Goal: Task Accomplishment & Management: Use online tool/utility

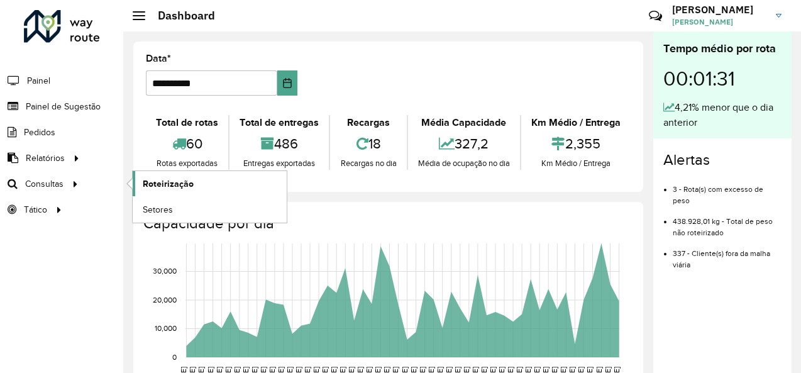
click at [195, 181] on link "Roteirização" at bounding box center [210, 183] width 154 height 25
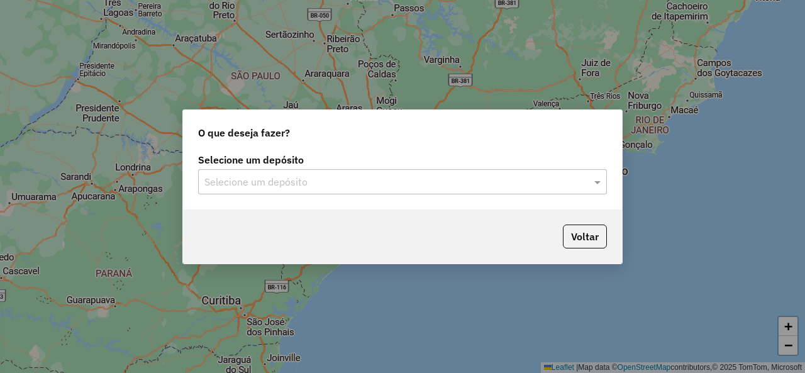
click at [319, 174] on div "Selecione um depósito" at bounding box center [402, 181] width 409 height 25
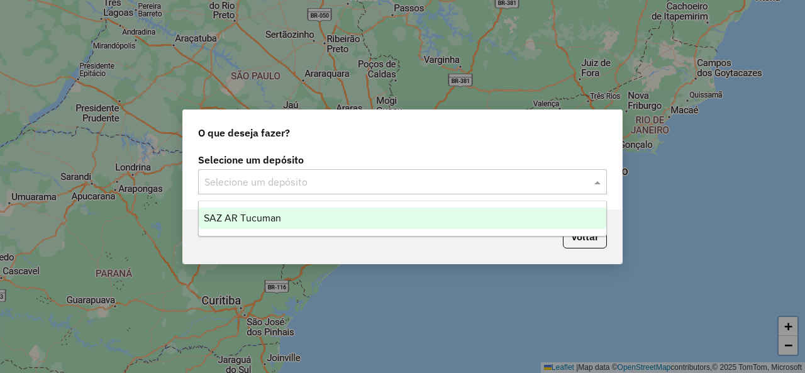
click at [254, 224] on div "SAZ AR Tucuman" at bounding box center [402, 218] width 407 height 21
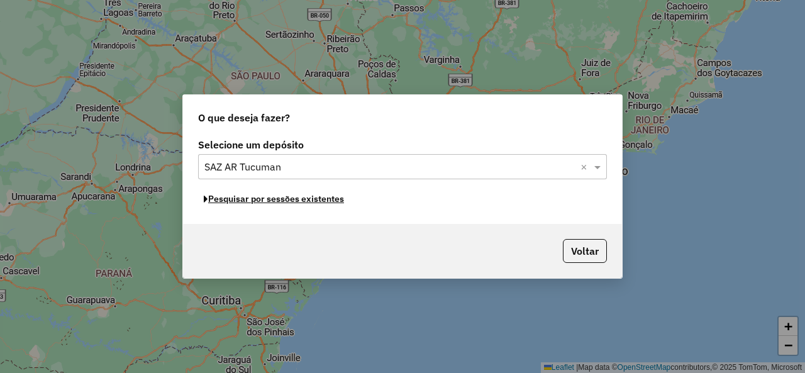
click at [274, 203] on button "Pesquisar por sessões existentes" at bounding box center [274, 198] width 152 height 19
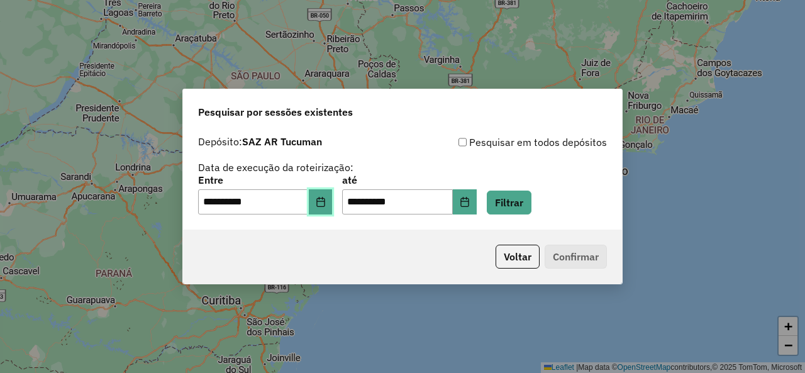
click at [323, 203] on icon "Choose Date" at bounding box center [321, 202] width 10 height 10
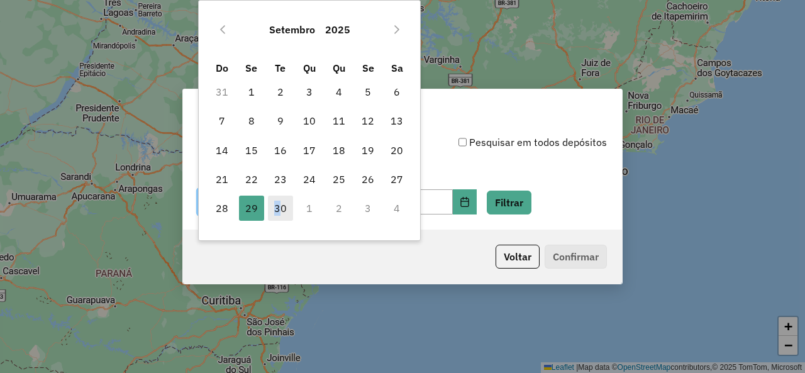
click at [278, 201] on span "30" at bounding box center [280, 208] width 25 height 25
type input "**********"
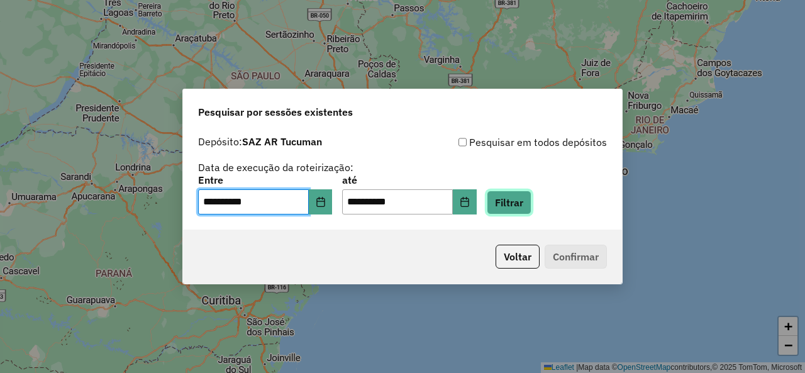
click at [515, 203] on button "Filtrar" at bounding box center [509, 203] width 45 height 24
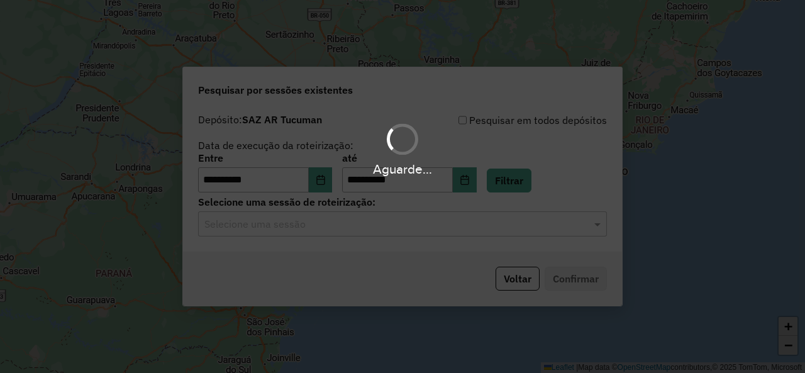
click at [375, 225] on hb-app "**********" at bounding box center [402, 186] width 805 height 373
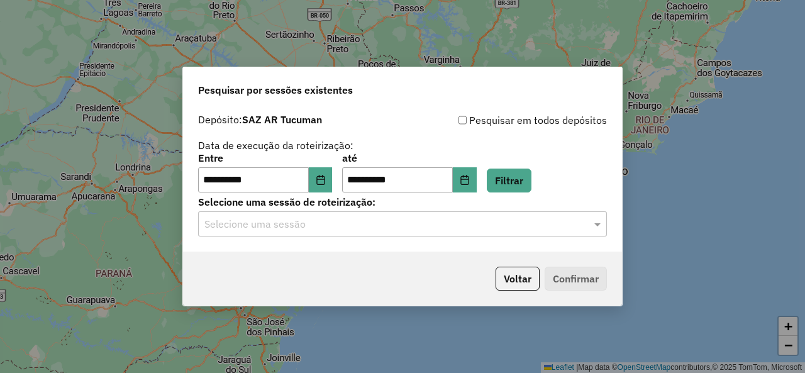
click at [371, 225] on input "text" at bounding box center [389, 224] width 371 height 15
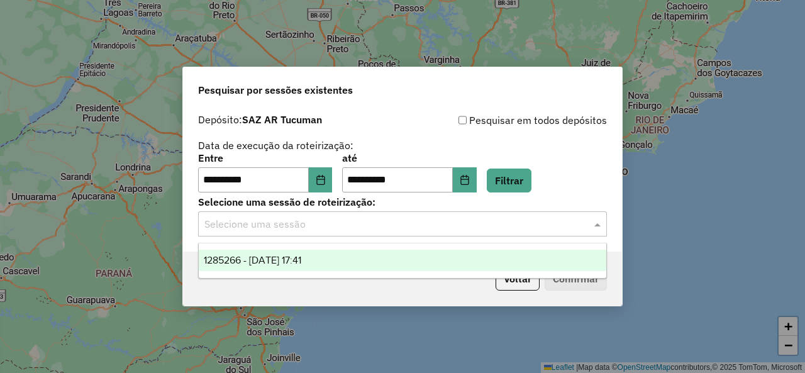
click at [291, 261] on span "1285266 - 30/09/2025 17:41" at bounding box center [252, 260] width 97 height 11
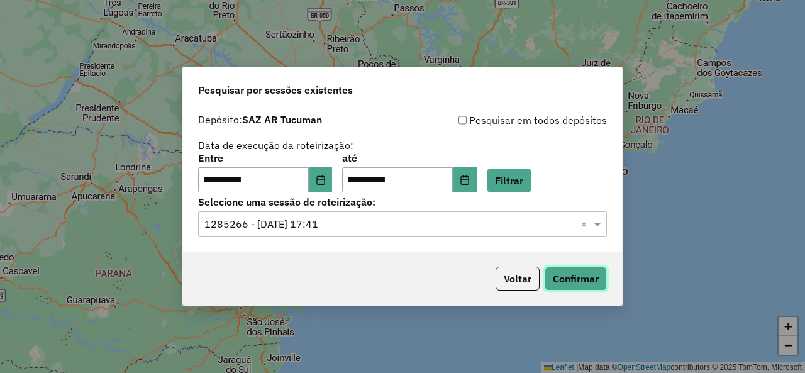
click at [553, 278] on button "Confirmar" at bounding box center [576, 279] width 62 height 24
click at [519, 176] on button "Filtrar" at bounding box center [509, 181] width 45 height 24
click at [599, 222] on span at bounding box center [599, 223] width 16 height 15
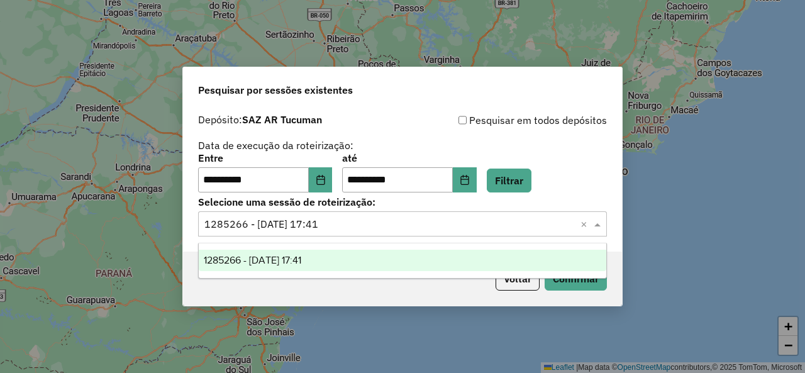
click at [599, 222] on span at bounding box center [599, 223] width 16 height 15
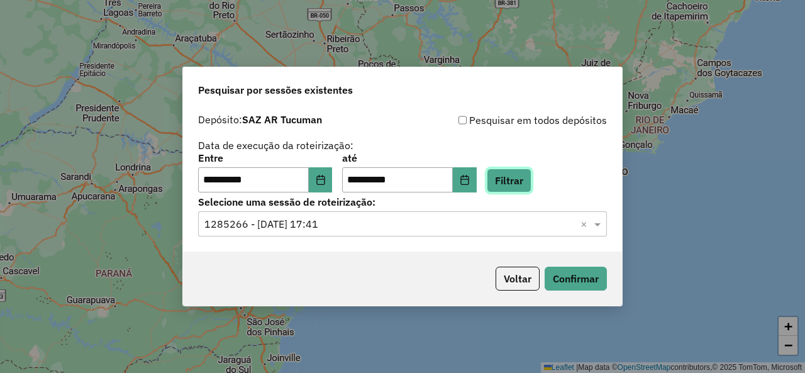
click at [522, 182] on button "Filtrar" at bounding box center [509, 181] width 45 height 24
click at [597, 228] on span at bounding box center [599, 223] width 16 height 15
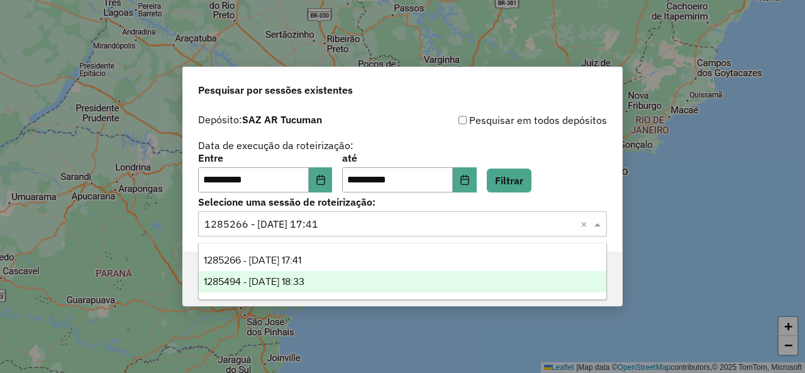
click at [377, 279] on div "1285494 - 30/09/2025 18:33" at bounding box center [402, 281] width 407 height 21
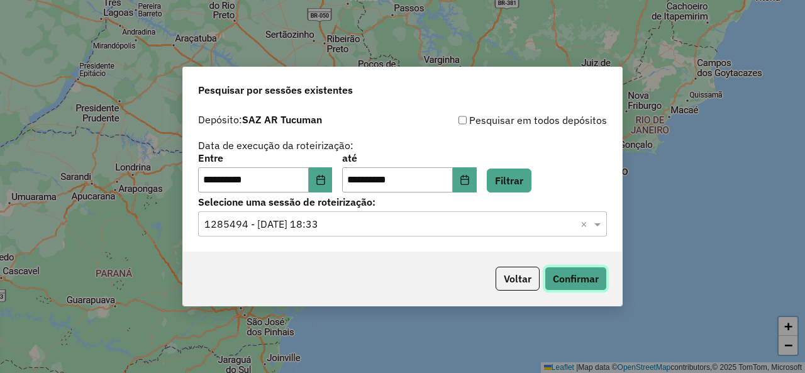
click at [579, 279] on button "Confirmar" at bounding box center [576, 279] width 62 height 24
click at [528, 184] on button "Filtrar" at bounding box center [509, 181] width 45 height 24
click at [602, 223] on span at bounding box center [599, 223] width 16 height 15
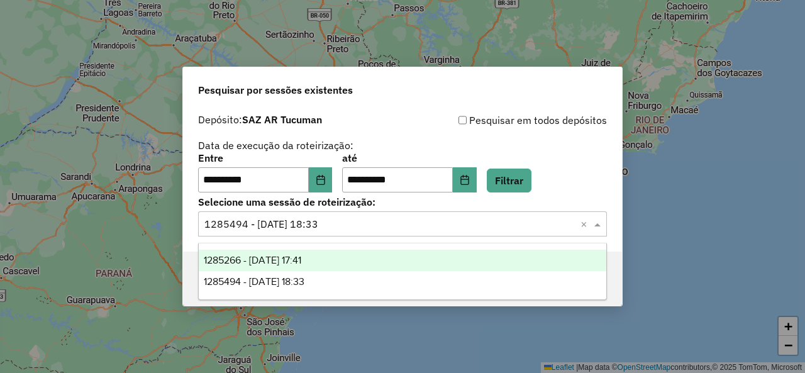
click at [595, 226] on span at bounding box center [599, 223] width 16 height 15
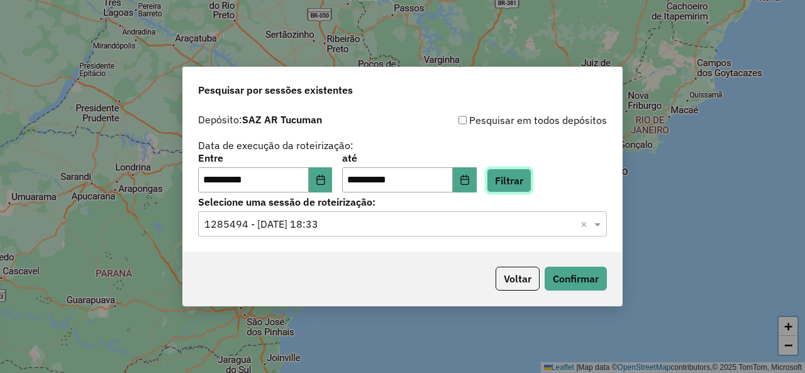
click at [516, 177] on button "Filtrar" at bounding box center [509, 181] width 45 height 24
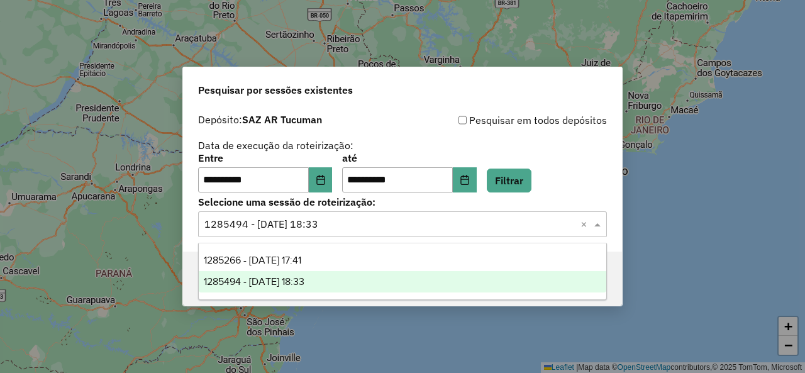
click at [597, 226] on span at bounding box center [599, 223] width 16 height 15
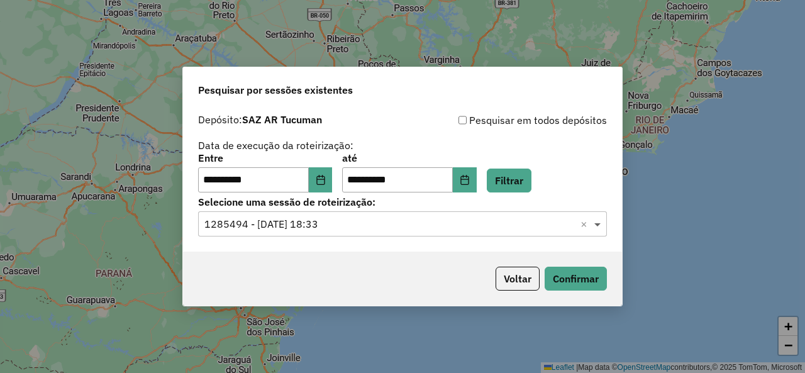
click at [600, 228] on span at bounding box center [599, 223] width 16 height 15
click at [517, 177] on button "Filtrar" at bounding box center [509, 181] width 45 height 24
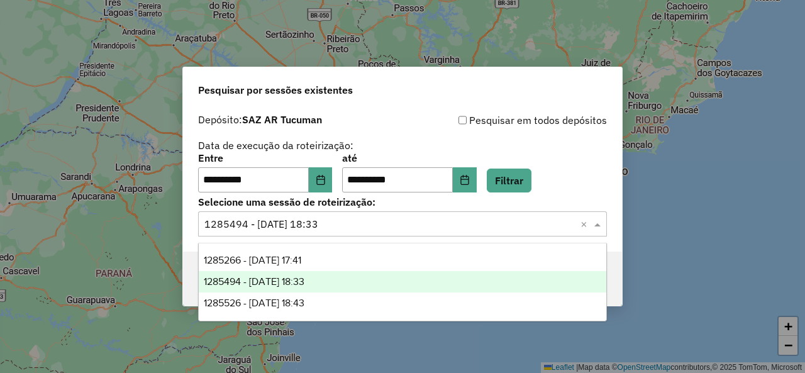
click at [597, 221] on span at bounding box center [599, 223] width 16 height 15
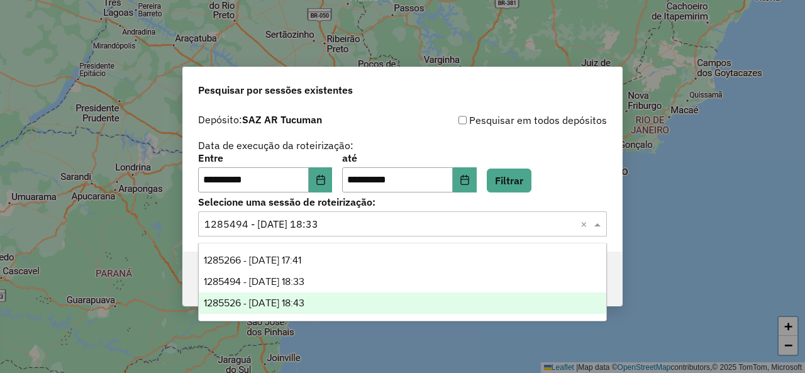
click at [357, 306] on div "1285526 - 30/09/2025 18:43" at bounding box center [402, 302] width 407 height 21
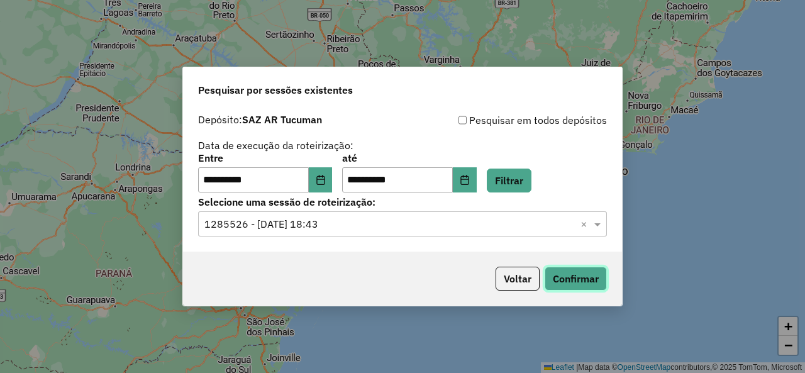
click at [553, 270] on button "Confirmar" at bounding box center [576, 279] width 62 height 24
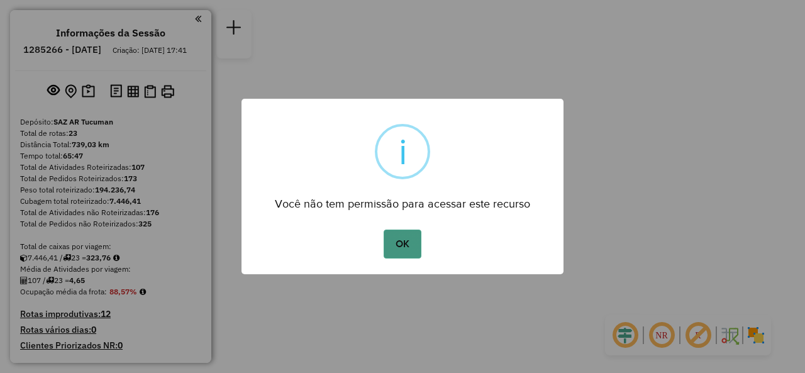
click at [413, 240] on button "OK" at bounding box center [402, 244] width 37 height 29
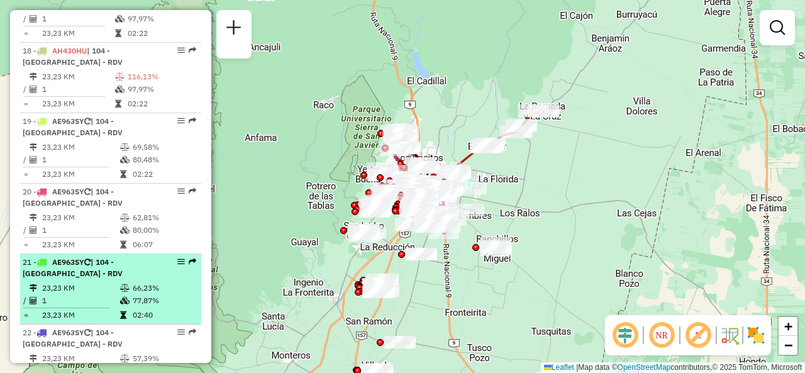
scroll to position [1887, 0]
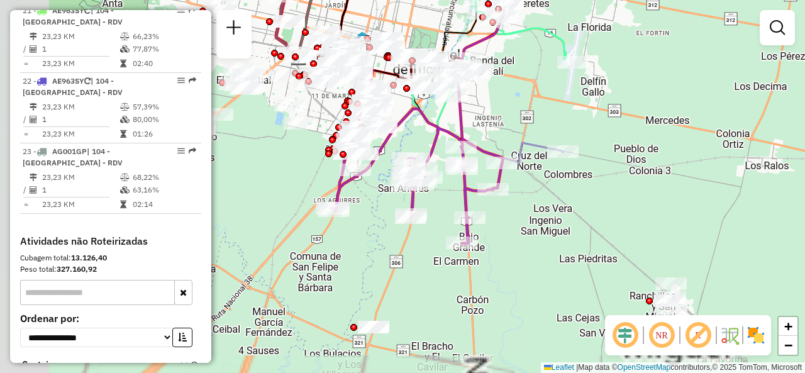
drag, startPoint x: 482, startPoint y: 188, endPoint x: 657, endPoint y: 221, distance: 178.0
click at [657, 221] on div "Janela de atendimento Grade de atendimento Capacidade Transportadoras Veículos …" at bounding box center [402, 186] width 805 height 373
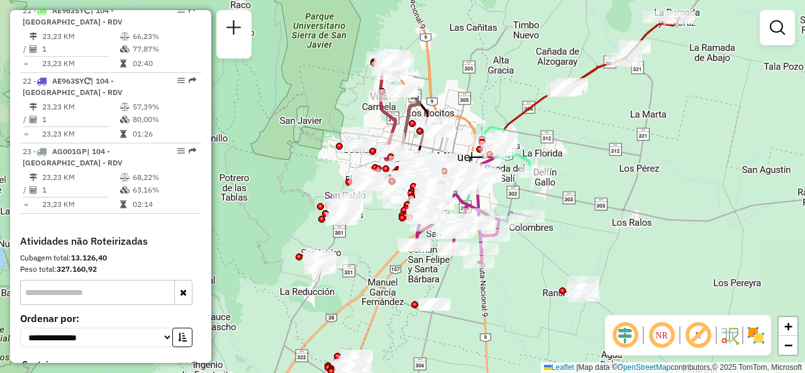
drag, startPoint x: 601, startPoint y: 154, endPoint x: 580, endPoint y: 198, distance: 48.9
click at [580, 198] on div "Janela de atendimento Grade de atendimento Capacidade Transportadoras Veículos …" at bounding box center [402, 186] width 805 height 373
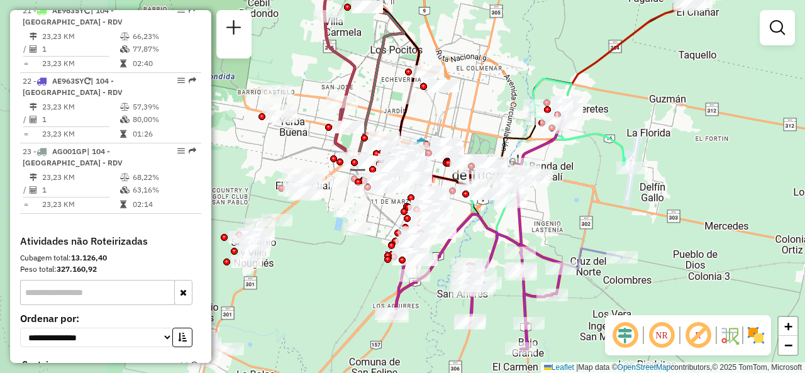
drag, startPoint x: 536, startPoint y: 196, endPoint x: 665, endPoint y: 226, distance: 132.4
click at [664, 225] on div "Janela de atendimento Grade de atendimento Capacidade Transportadoras Veículos …" at bounding box center [402, 186] width 805 height 373
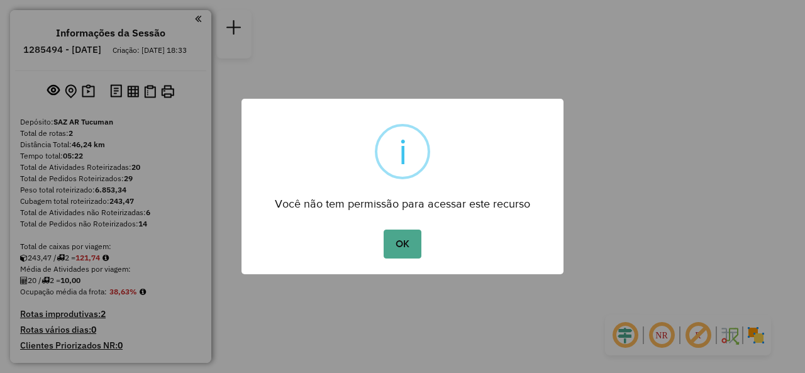
click at [429, 247] on div "OK No Cancel" at bounding box center [402, 243] width 322 height 35
click at [402, 243] on button "OK" at bounding box center [402, 244] width 37 height 29
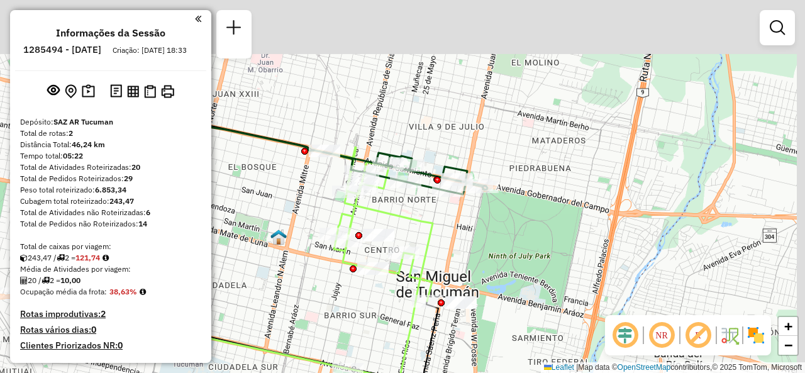
drag, startPoint x: 479, startPoint y: 145, endPoint x: 366, endPoint y: 258, distance: 160.1
click at [367, 256] on div "Janela de atendimento Grade de atendimento Capacidade Transportadoras Veículos …" at bounding box center [402, 186] width 805 height 373
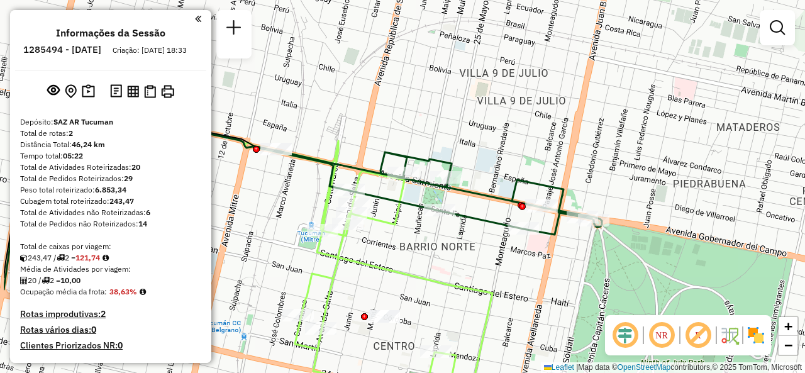
drag, startPoint x: 361, startPoint y: 262, endPoint x: 457, endPoint y: 251, distance: 96.3
click at [459, 258] on div "Janela de atendimento Grade de atendimento Capacidade Transportadoras Veículos …" at bounding box center [402, 186] width 805 height 373
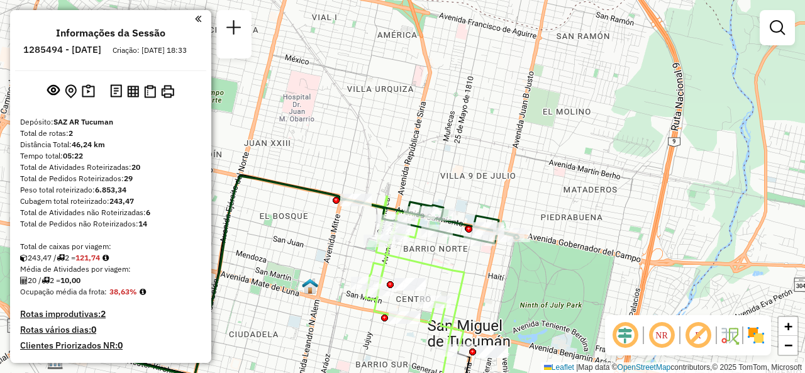
drag, startPoint x: 421, startPoint y: 259, endPoint x: 438, endPoint y: 226, distance: 37.1
click at [438, 226] on icon at bounding box center [402, 303] width 124 height 214
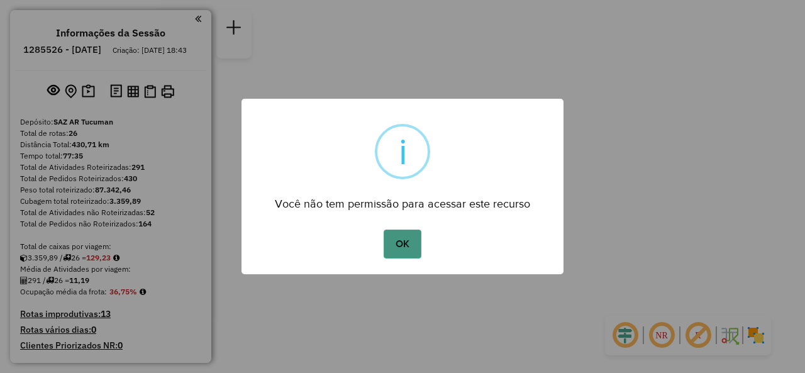
click at [400, 242] on button "OK" at bounding box center [402, 244] width 37 height 29
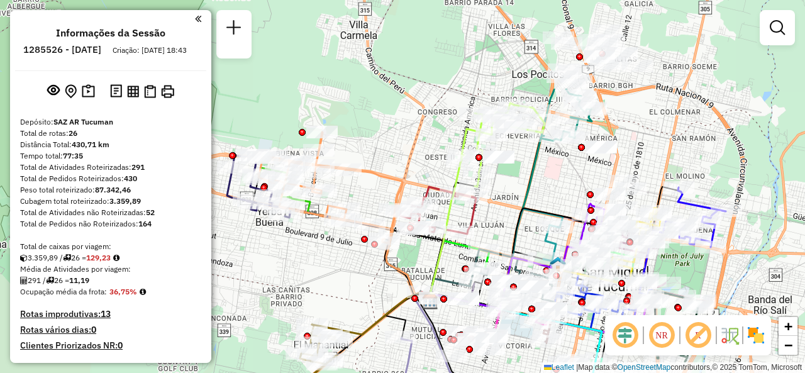
drag, startPoint x: 304, startPoint y: 165, endPoint x: 398, endPoint y: 277, distance: 146.4
click at [402, 286] on div "Janela de atendimento Grade de atendimento Capacidade Transportadoras Veículos …" at bounding box center [402, 186] width 805 height 373
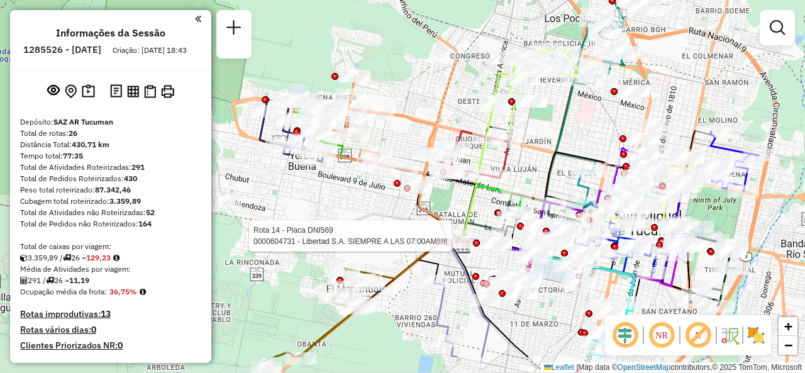
drag, startPoint x: 363, startPoint y: 280, endPoint x: 395, endPoint y: 226, distance: 62.0
click at [395, 226] on div "Rota 14 - Placa DNI569 0000604731 - Libertad S.A. SIEMPRE A LAS 07:00AM!!!!! Ja…" at bounding box center [402, 186] width 805 height 373
click at [362, 208] on div "Rota 14 - Placa DNI569 0000604731 - Libertad S.A. SIEMPRE A LAS 07:00AM!!!!! Ja…" at bounding box center [402, 186] width 805 height 373
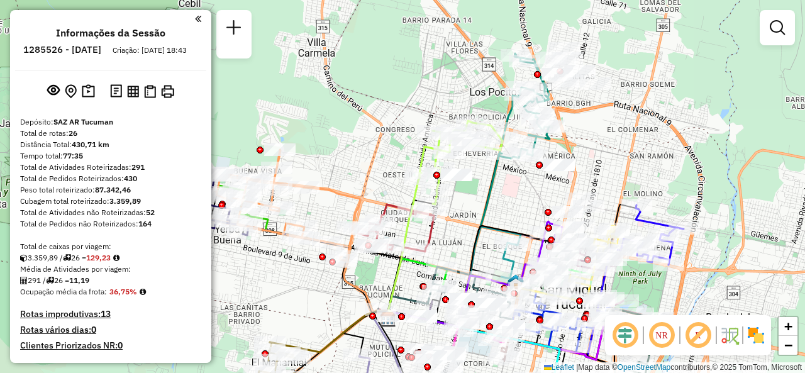
drag, startPoint x: 389, startPoint y: 241, endPoint x: 325, endPoint y: 309, distance: 94.3
click at [315, 314] on div "Janela de atendimento Grade de atendimento Capacidade Transportadoras Veículos …" at bounding box center [402, 186] width 805 height 373
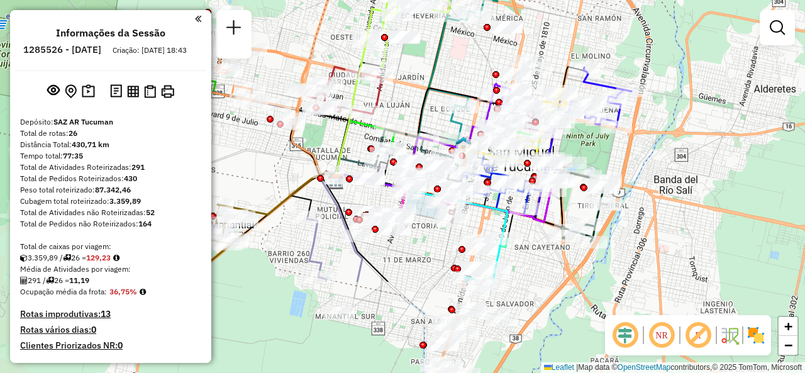
drag, startPoint x: 567, startPoint y: 144, endPoint x: 597, endPoint y: 17, distance: 130.6
click at [597, 18] on div "Janela de atendimento Grade de atendimento Capacidade Transportadoras Veículos …" at bounding box center [402, 186] width 805 height 373
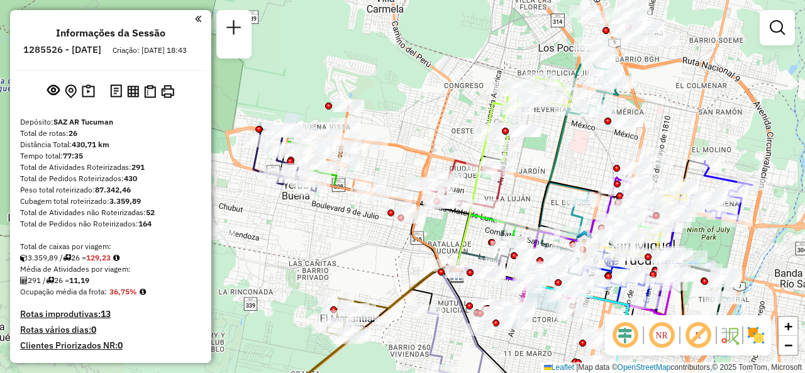
drag, startPoint x: 477, startPoint y: 71, endPoint x: 569, endPoint y: 170, distance: 135.3
click at [569, 170] on div "Janela de atendimento Grade de atendimento Capacidade Transportadoras Veículos …" at bounding box center [402, 186] width 805 height 373
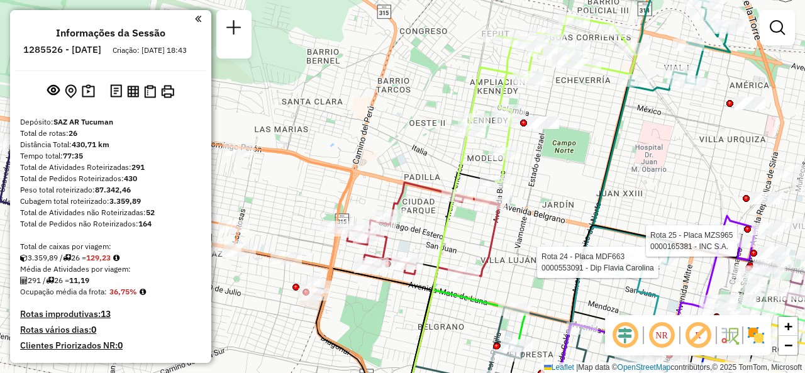
drag, startPoint x: 538, startPoint y: 192, endPoint x: 587, endPoint y: 158, distance: 59.5
click at [587, 158] on div "Rota 24 - Placa MDF663 0000553091 - Dip Flavia Carolina Rota 25 - Placa MZS965 …" at bounding box center [402, 186] width 805 height 373
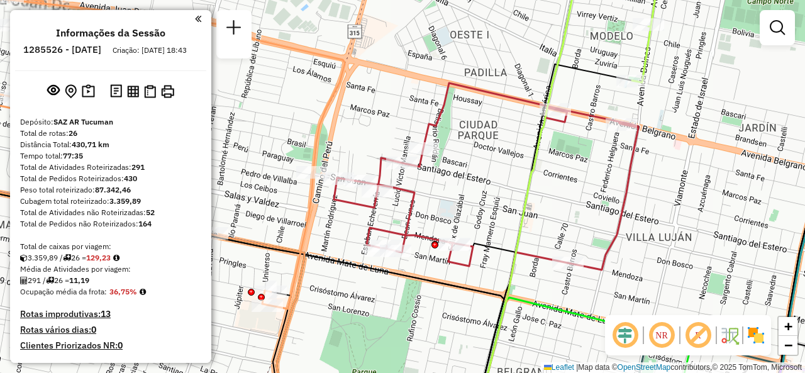
drag, startPoint x: 476, startPoint y: 195, endPoint x: 521, endPoint y: 164, distance: 54.3
click at [521, 164] on div "Rota 24 - Placa MDF663 0000553091 - Dip Flavia Carolina Rota 25 - Placa MZS965 …" at bounding box center [402, 186] width 805 height 373
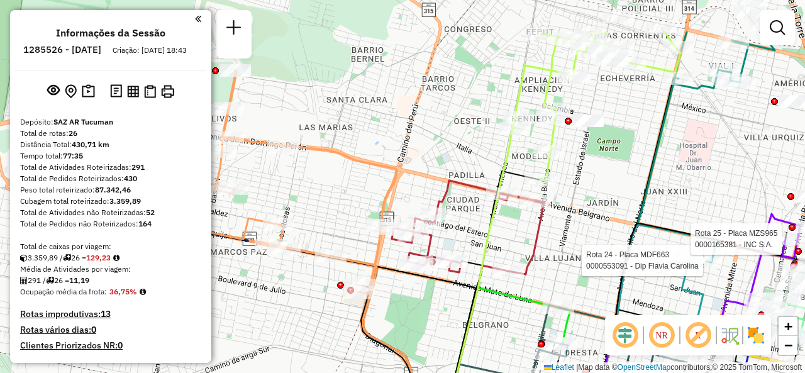
drag, startPoint x: 528, startPoint y: 168, endPoint x: 464, endPoint y: 219, distance: 81.8
click at [464, 221] on div "Rota 24 - Placa MDF663 0000553091 - Dip Flavia Carolina Rota 25 - Placa MZS965 …" at bounding box center [402, 186] width 805 height 373
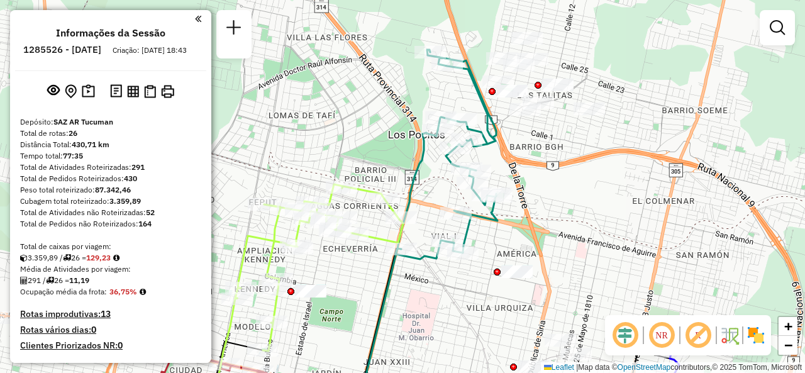
drag, startPoint x: 486, startPoint y: 271, endPoint x: 376, endPoint y: 271, distance: 109.4
click at [375, 292] on icon at bounding box center [373, 348] width 57 height 200
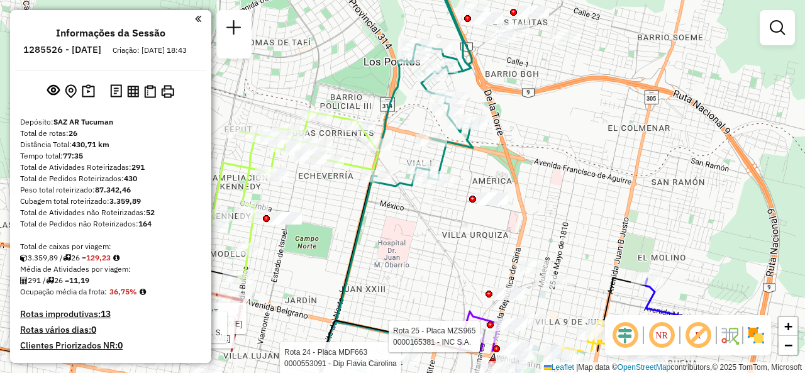
drag, startPoint x: 419, startPoint y: 302, endPoint x: 375, endPoint y: 222, distance: 91.2
click at [375, 222] on div "Rota 24 - Placa MDF663 0000553091 - Dip Flavia Carolina Rota 25 - Placa MZS965 …" at bounding box center [402, 186] width 805 height 373
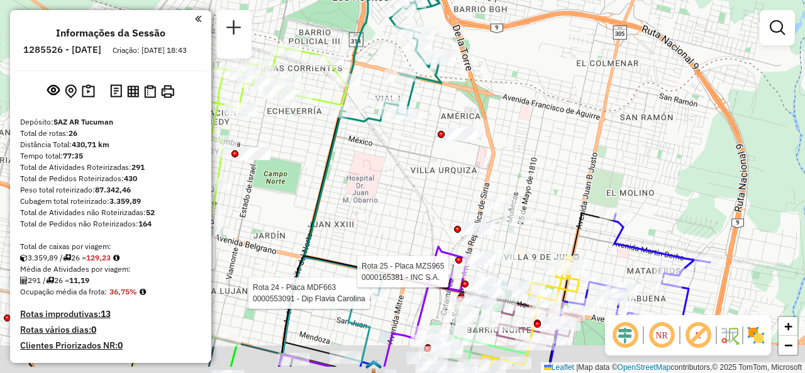
drag, startPoint x: 386, startPoint y: 291, endPoint x: 365, endPoint y: 247, distance: 48.7
click at [365, 247] on div "Rota 24 - Placa MDF663 0000553091 - Dip Flavia Carolina Rota 25 - Placa MZS965 …" at bounding box center [402, 186] width 805 height 373
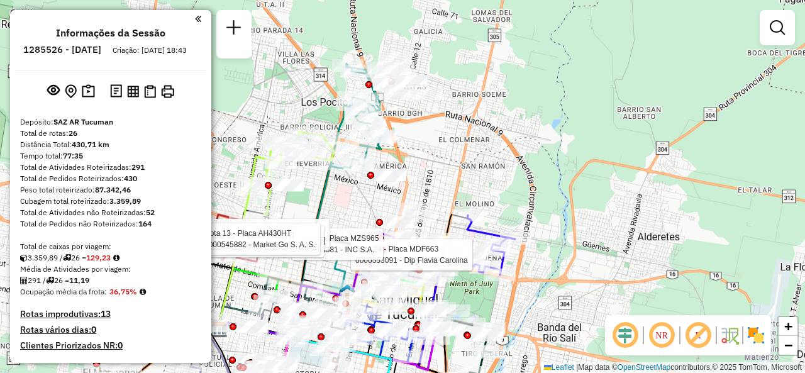
drag, startPoint x: 402, startPoint y: 225, endPoint x: 375, endPoint y: 194, distance: 41.9
click at [375, 194] on div "Rota 24 - Placa MDF663 0000553091 - Dip Flavia Carolina Rota 25 - Placa MZS965 …" at bounding box center [402, 186] width 805 height 373
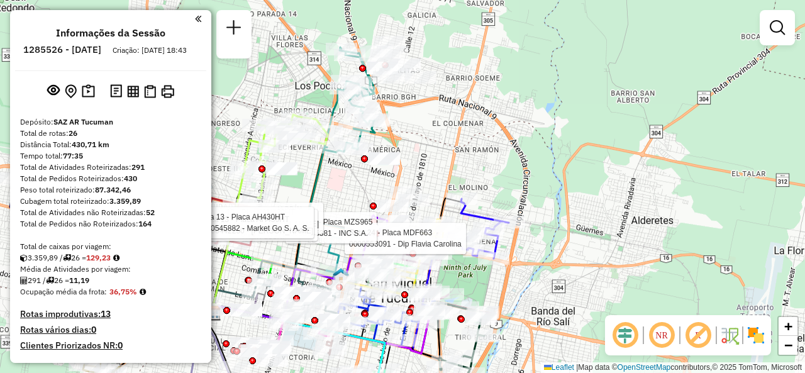
click at [435, 170] on div "Rota 24 - Placa MDF663 0000553091 - Dip Flavia Carolina Rota 25 - Placa MZS965 …" at bounding box center [402, 186] width 805 height 373
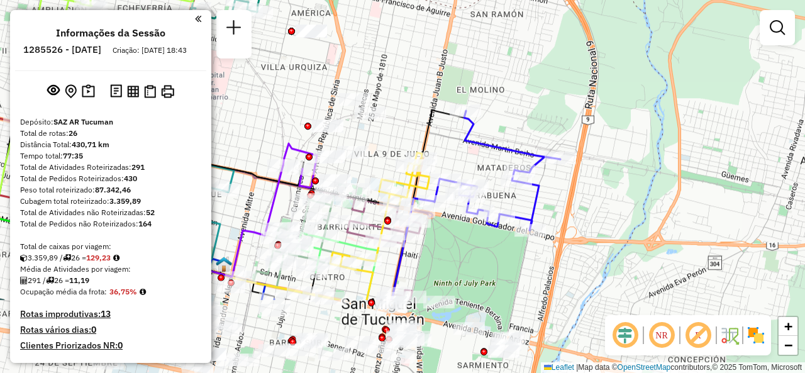
drag, startPoint x: 439, startPoint y: 245, endPoint x: 432, endPoint y: 134, distance: 110.9
click at [432, 134] on icon at bounding box center [428, 205] width 75 height 190
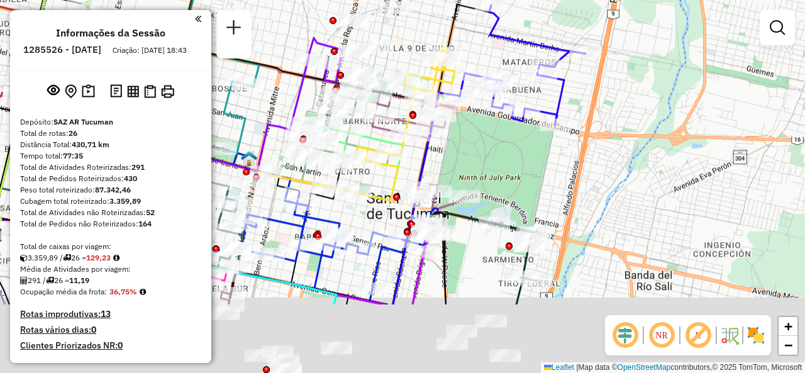
drag, startPoint x: 439, startPoint y: 250, endPoint x: 478, endPoint y: 110, distance: 145.0
click at [472, 113] on div "Janela de atendimento Grade de atendimento Capacidade Transportadoras Veículos …" at bounding box center [402, 186] width 805 height 373
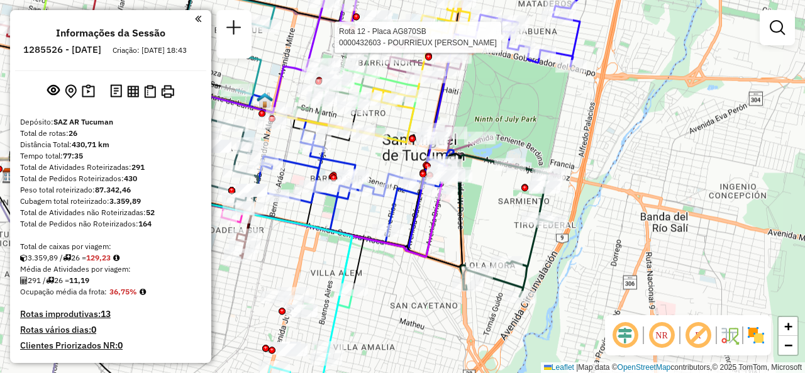
drag, startPoint x: 513, startPoint y: 213, endPoint x: 514, endPoint y: 205, distance: 8.3
click at [514, 205] on div "Rota 12 - Placa AG870SB 0000432603 - POURRIEUX DANIELA Janela de atendimento Gr…" at bounding box center [402, 186] width 805 height 373
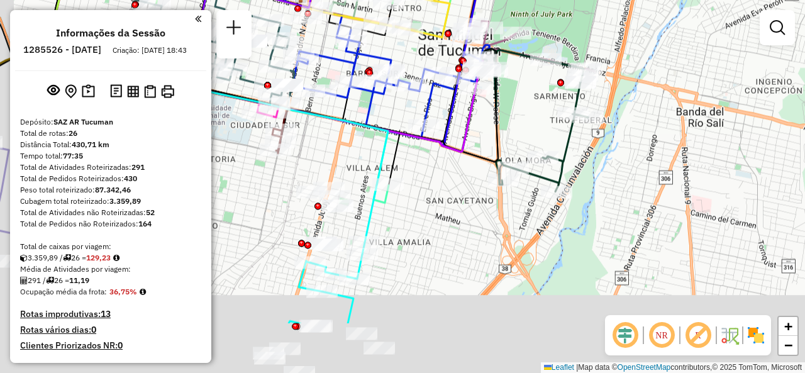
drag, startPoint x: 397, startPoint y: 306, endPoint x: 464, endPoint y: 179, distance: 144.3
click at [465, 179] on div "Rota 12 - Placa AG870SB 0000432603 - POURRIEUX DANIELA Janela de atendimento Gr…" at bounding box center [402, 186] width 805 height 373
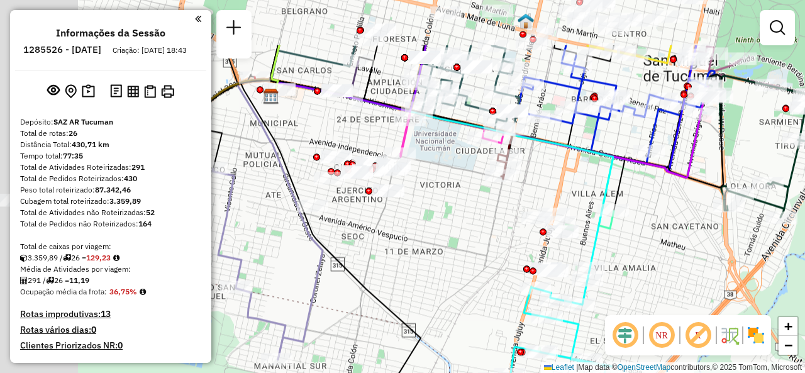
drag, startPoint x: 357, startPoint y: 229, endPoint x: 470, endPoint y: 297, distance: 132.3
click at [470, 297] on div "Rota 12 - Placa AG870SB 0000432603 - POURRIEUX DANIELA Janela de atendimento Gr…" at bounding box center [402, 186] width 805 height 373
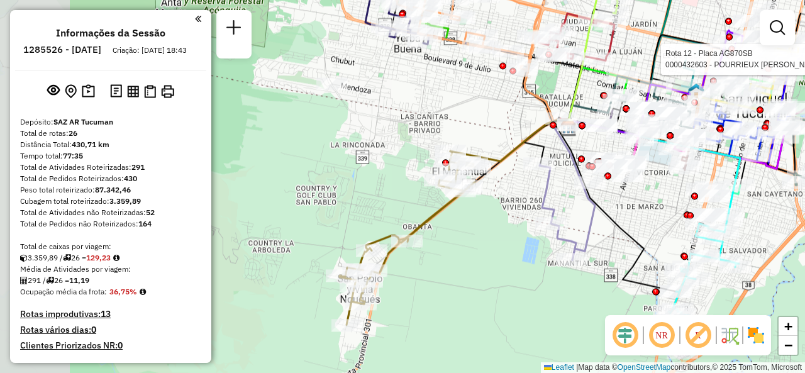
drag, startPoint x: 349, startPoint y: 266, endPoint x: 542, endPoint y: 201, distance: 203.6
click at [542, 201] on icon at bounding box center [558, 212] width 36 height 96
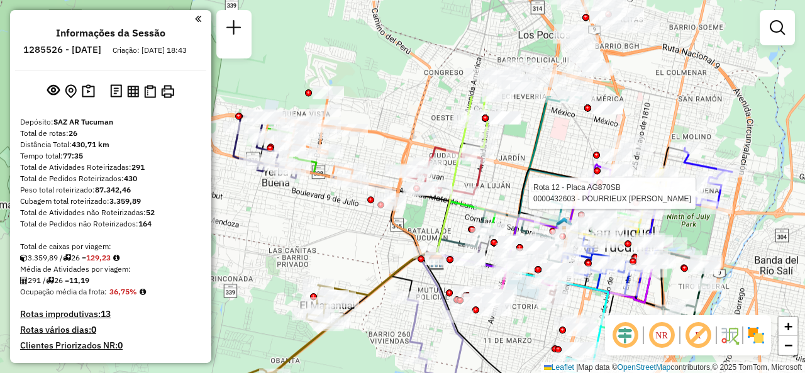
drag, startPoint x: 497, startPoint y: 197, endPoint x: 361, endPoint y: 334, distance: 193.0
click at [363, 338] on div "Rota 12 - Placa AG870SB 0000432603 - POURRIEUX DANIELA Janela de atendimento Gr…" at bounding box center [402, 186] width 805 height 373
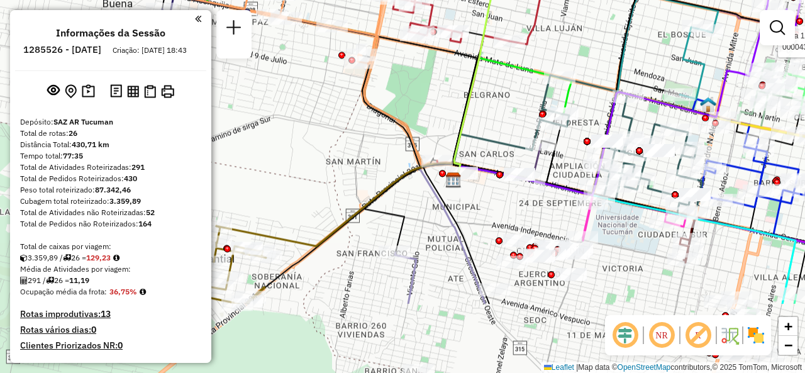
drag, startPoint x: 410, startPoint y: 184, endPoint x: 430, endPoint y: 91, distance: 95.8
click at [430, 91] on div "Rota 12 - Placa AG870SB 0000432603 - POURRIEUX DANIELA Janela de atendimento Gr…" at bounding box center [402, 186] width 805 height 373
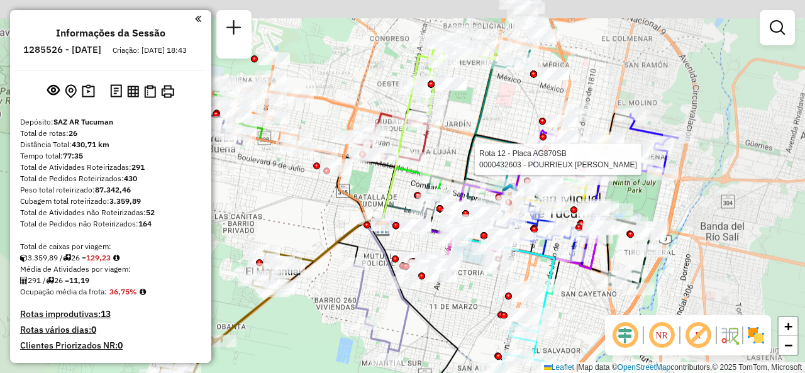
drag, startPoint x: 412, startPoint y: 124, endPoint x: 366, endPoint y: 189, distance: 79.9
click at [366, 189] on div "Rota 12 - Placa AG870SB 0000432603 - POURRIEUX DANIELA Janela de atendimento Gr…" at bounding box center [402, 186] width 805 height 373
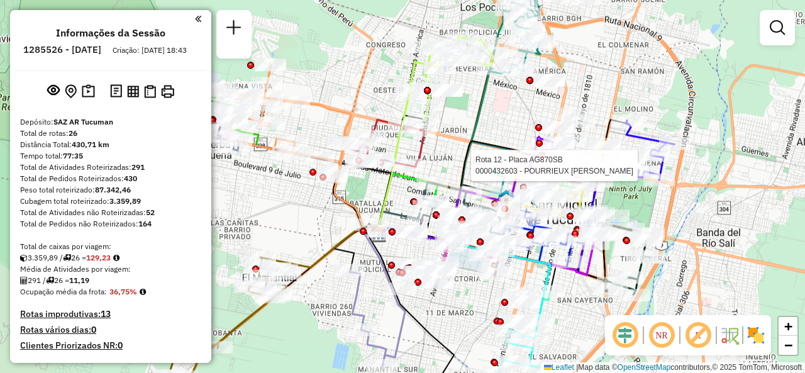
click at [499, 109] on div "Rota 12 - Placa AG870SB 0000432603 - POURRIEUX DANIELA Janela de atendimento Gr…" at bounding box center [402, 186] width 805 height 373
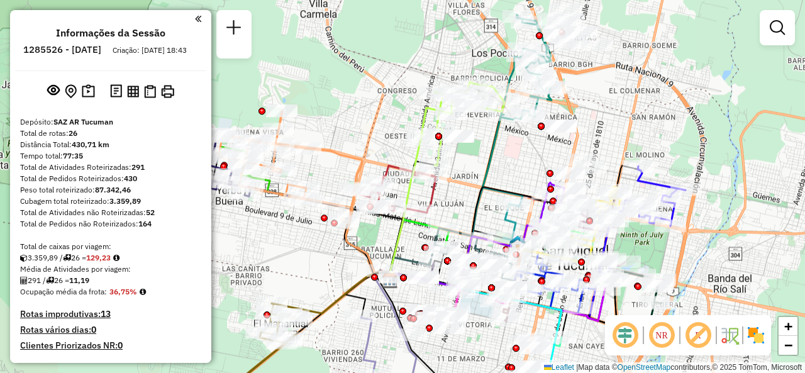
drag, startPoint x: 506, startPoint y: 111, endPoint x: 516, endPoint y: 155, distance: 45.2
click at [517, 155] on div "Janela de atendimento Grade de atendimento Capacidade Transportadoras Veículos …" at bounding box center [402, 186] width 805 height 373
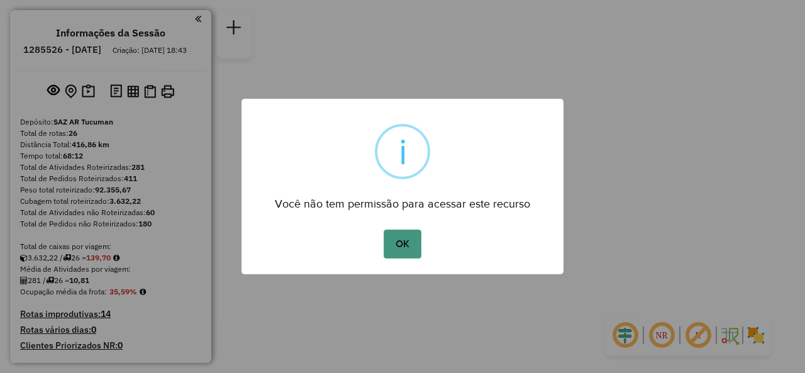
click at [413, 246] on button "OK" at bounding box center [402, 244] width 37 height 29
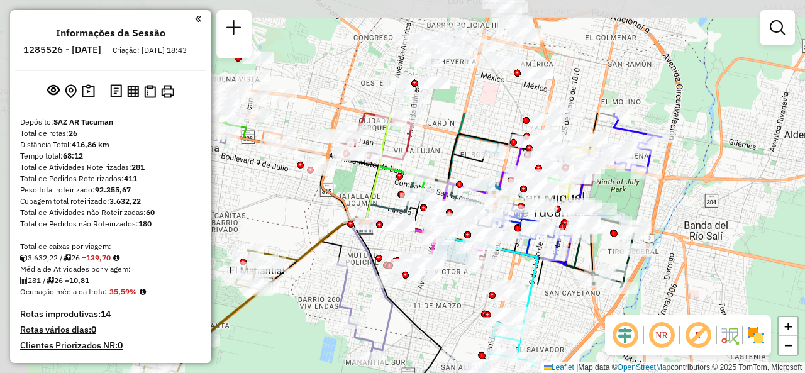
drag, startPoint x: 422, startPoint y: 214, endPoint x: 474, endPoint y: 313, distance: 111.1
click at [471, 316] on div "Janela de atendimento Grade de atendimento Capacidade Transportadoras Veículos …" at bounding box center [402, 186] width 805 height 373
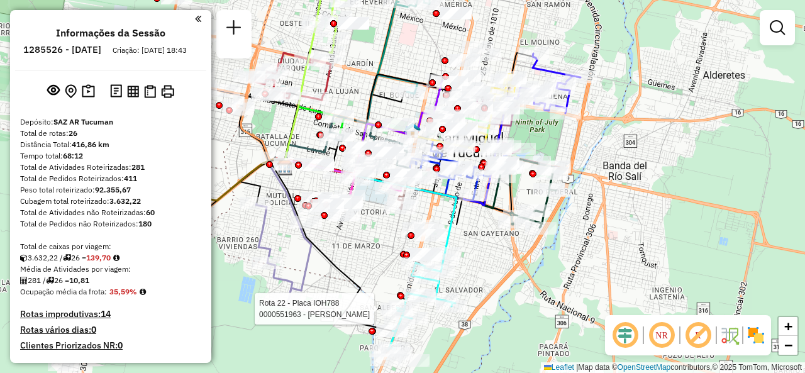
drag, startPoint x: 436, startPoint y: 142, endPoint x: 382, endPoint y: 75, distance: 85.8
click at [350, 72] on div "Rota 22 - Placa IOH788 0000551963 - Moreno Rodrigo Nicolas Rota 25 - Placa OMF2…" at bounding box center [402, 186] width 805 height 373
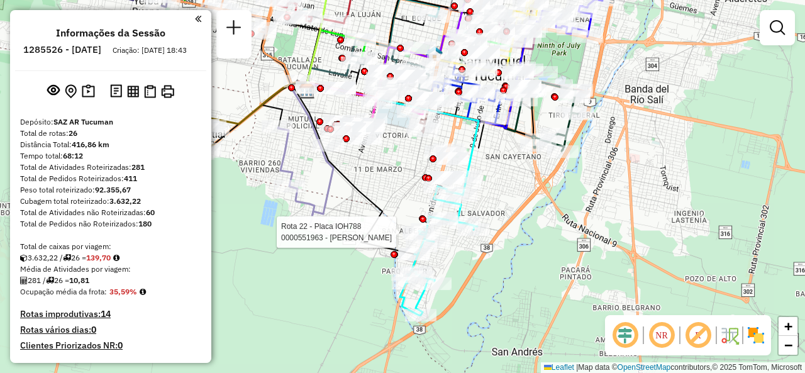
drag, startPoint x: 524, startPoint y: 291, endPoint x: 558, endPoint y: 173, distance: 123.0
click at [558, 173] on div "Rota 22 - Placa IOH788 0000551963 - Moreno Rodrigo Nicolas Rota 25 - Placa OMF2…" at bounding box center [402, 186] width 805 height 373
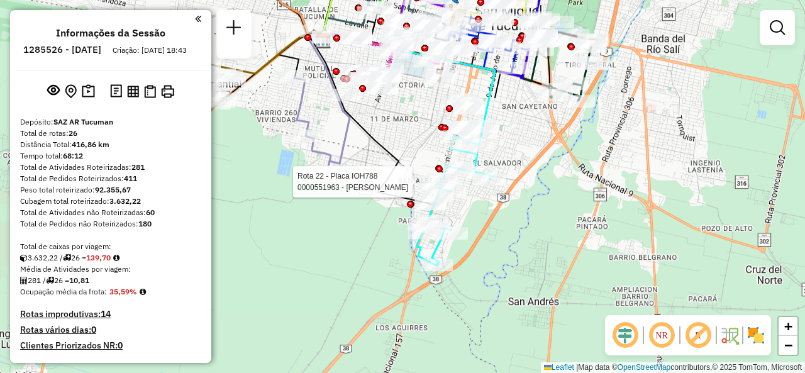
click at [345, 150] on icon at bounding box center [328, 102] width 43 height 140
select select "**********"
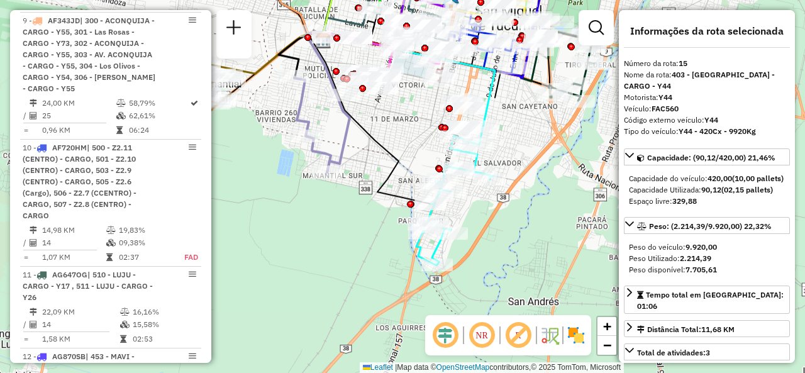
scroll to position [1691, 0]
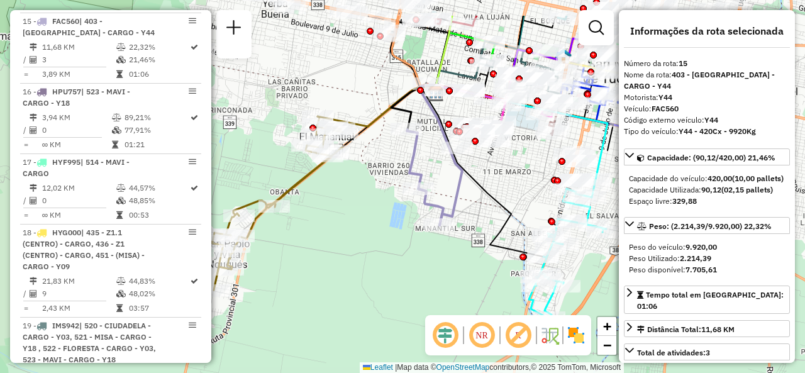
drag, startPoint x: 290, startPoint y: 152, endPoint x: 400, endPoint y: 202, distance: 121.0
click at [400, 202] on div "Janela de atendimento Grade de atendimento Capacidade Transportadoras Veículos …" at bounding box center [402, 186] width 805 height 373
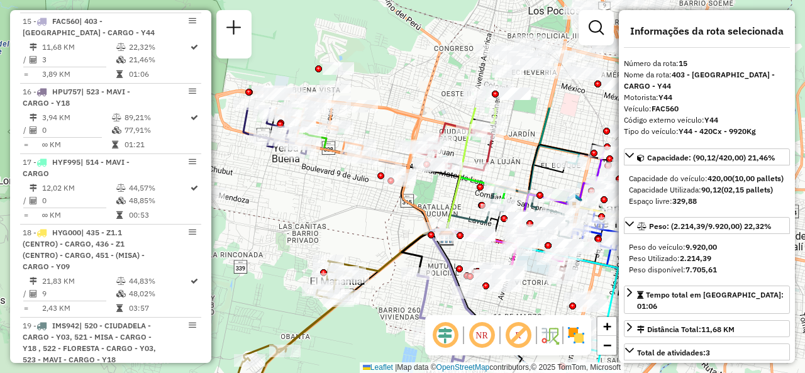
drag, startPoint x: 347, startPoint y: 253, endPoint x: 352, endPoint y: 344, distance: 91.3
click at [357, 372] on html "Aguarde... Pop-up bloqueado! Seu navegador bloqueou automáticamente a abertura …" at bounding box center [402, 186] width 805 height 373
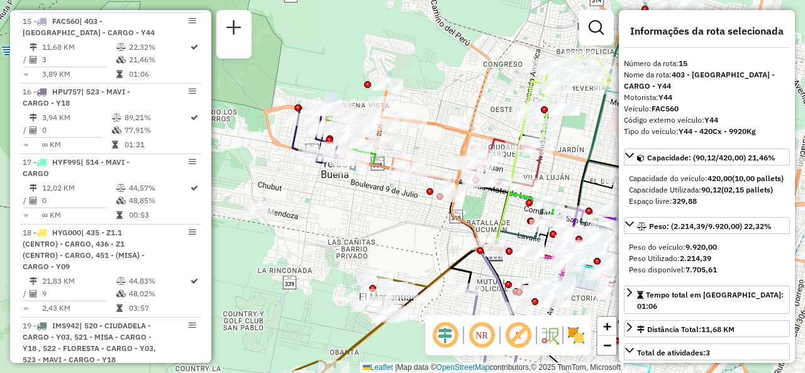
drag, startPoint x: 366, startPoint y: 217, endPoint x: 426, endPoint y: 228, distance: 60.8
click at [426, 228] on div "Janela de atendimento Grade de atendimento Capacidade Transportadoras Veículos …" at bounding box center [402, 186] width 805 height 373
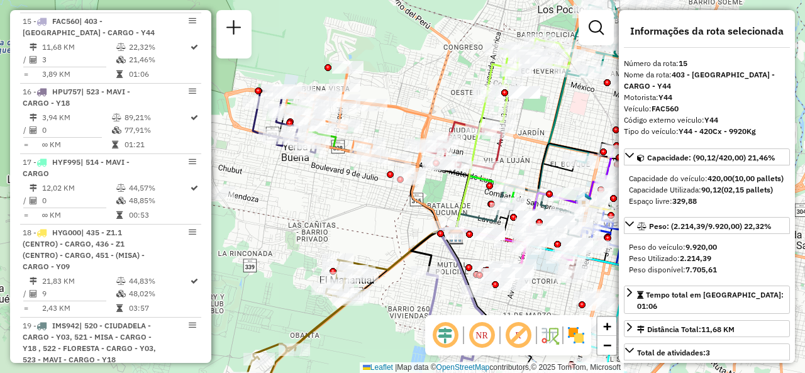
drag, startPoint x: 499, startPoint y: 240, endPoint x: 331, endPoint y: 196, distance: 173.7
click at [331, 196] on div "Janela de atendimento Grade de atendimento Capacidade Transportadoras Veículos …" at bounding box center [402, 186] width 805 height 373
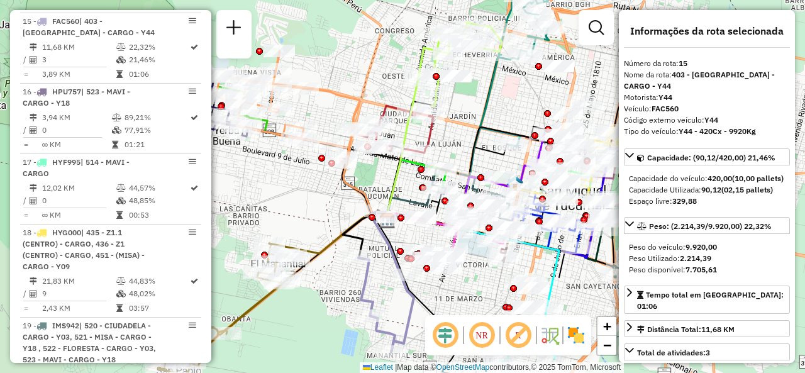
click at [486, 289] on div "Janela de atendimento Grade de atendimento Capacidade Transportadoras Veículos …" at bounding box center [402, 186] width 805 height 373
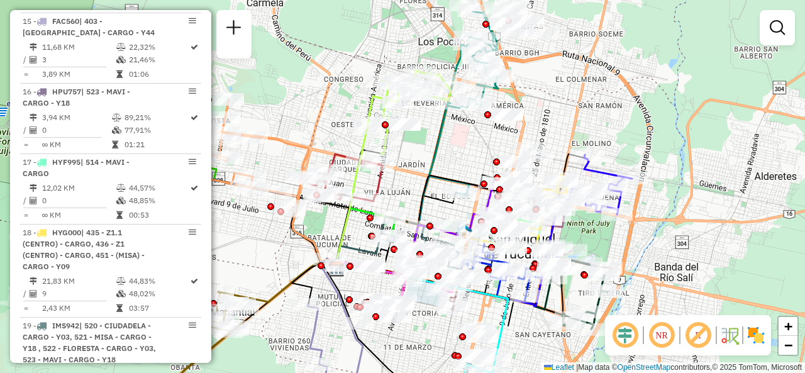
drag, startPoint x: 484, startPoint y: 291, endPoint x: 445, endPoint y: 355, distance: 75.1
click at [445, 357] on div "Janela de atendimento Grade de atendimento Capacidade Transportadoras Veículos …" at bounding box center [402, 186] width 805 height 373
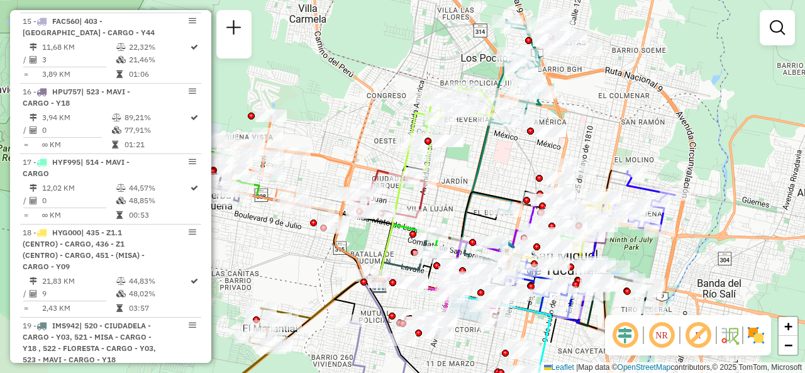
drag, startPoint x: 430, startPoint y: 165, endPoint x: 462, endPoint y: 164, distance: 31.5
click at [462, 164] on div "Janela de atendimento Grade de atendimento Capacidade Transportadoras Veículos …" at bounding box center [402, 186] width 805 height 373
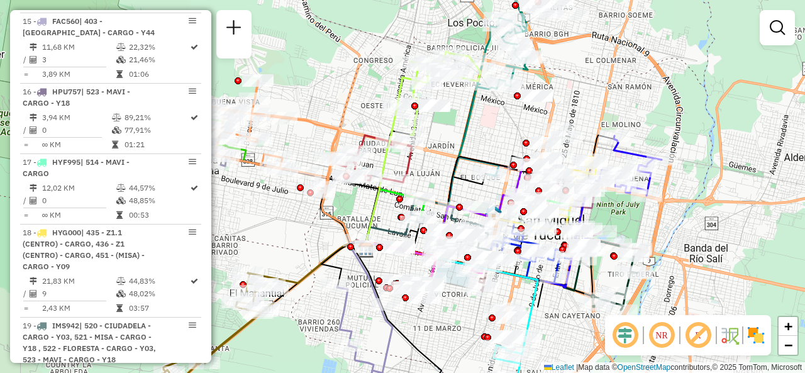
drag, startPoint x: 320, startPoint y: 262, endPoint x: 307, endPoint y: 227, distance: 37.6
click at [307, 227] on div "Janela de atendimento Grade de atendimento Capacidade Transportadoras Veículos …" at bounding box center [402, 186] width 805 height 373
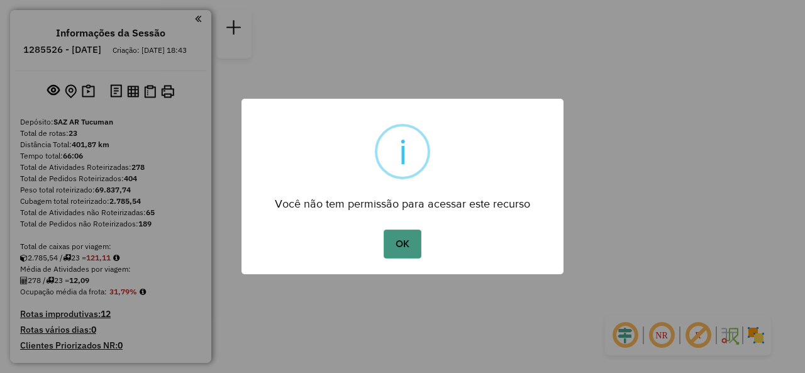
click at [411, 246] on button "OK" at bounding box center [402, 244] width 37 height 29
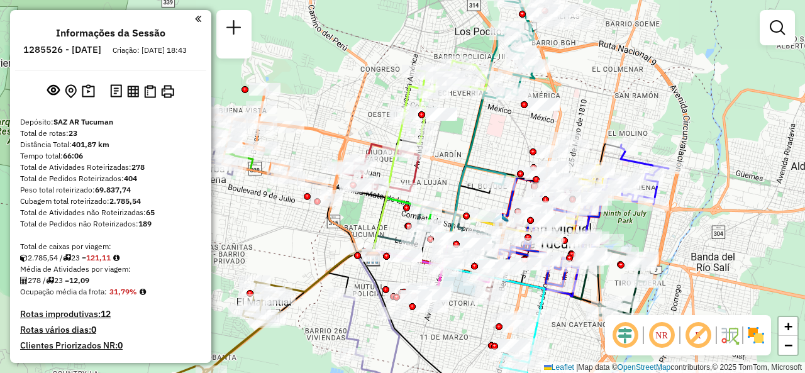
drag, startPoint x: 476, startPoint y: 218, endPoint x: 375, endPoint y: 164, distance: 114.2
click at [373, 167] on div "Janela de atendimento Grade de atendimento Capacidade Transportadoras Veículos …" at bounding box center [402, 186] width 805 height 373
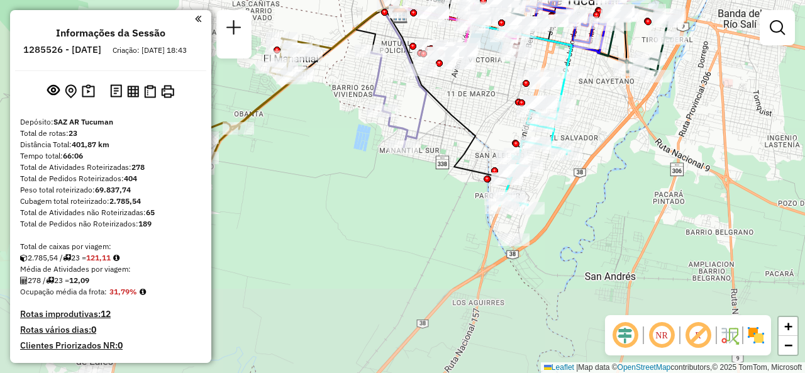
drag, startPoint x: 566, startPoint y: 270, endPoint x: 591, endPoint y: 65, distance: 205.9
click at [591, 65] on div "Rota 13 - Placa AH430HT 0000303063 - ZATO NORA RAQUEL Rota 13 - Placa AH430HT 0…" at bounding box center [402, 186] width 805 height 373
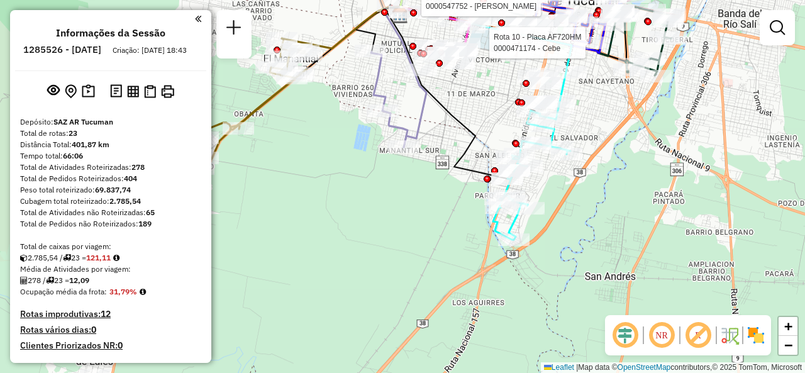
click at [465, 104] on div "Rota 13 - Placa AH430HT 0000303063 - ZATO NORA RAQUEL Rota 13 - Placa AH430HT 0…" at bounding box center [402, 186] width 805 height 373
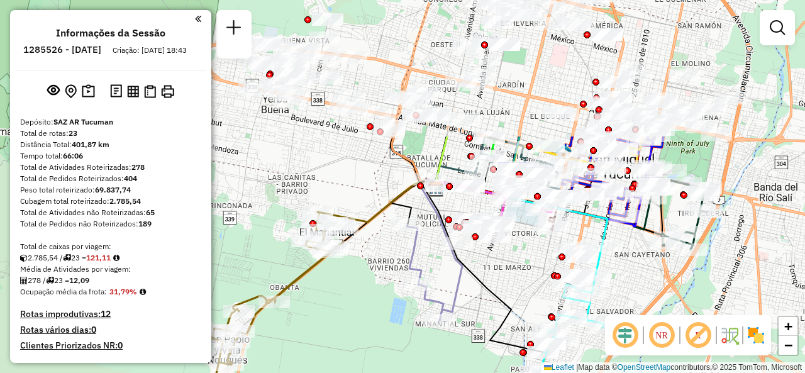
drag, startPoint x: 454, startPoint y: 92, endPoint x: 490, endPoint y: 266, distance: 177.2
click at [490, 266] on div "Janela de atendimento Grade de atendimento Capacidade Transportadoras Veículos …" at bounding box center [402, 186] width 805 height 373
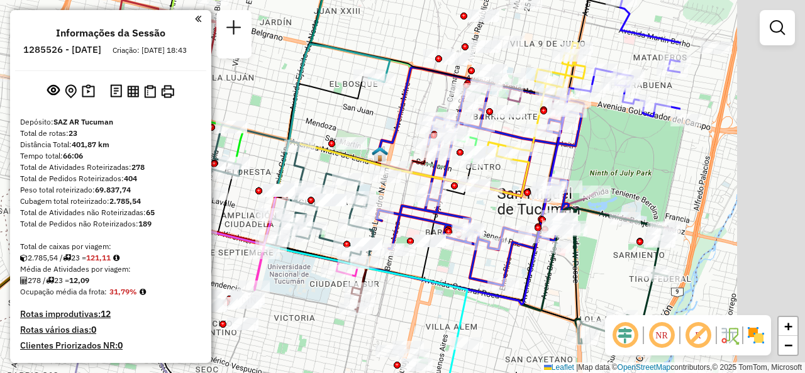
drag, startPoint x: 779, startPoint y: 241, endPoint x: 572, endPoint y: 277, distance: 209.4
click at [572, 276] on icon at bounding box center [395, 264] width 541 height 113
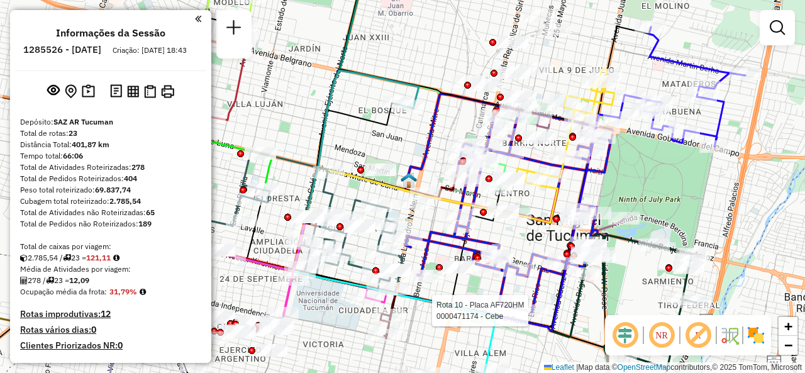
drag, startPoint x: 609, startPoint y: 146, endPoint x: 639, endPoint y: 172, distance: 39.7
click at [639, 172] on div "Rota 10 - Placa AF720HM 0000471174 - Cebe Janela de atendimento Grade de atendi…" at bounding box center [402, 186] width 805 height 373
select select "**********"
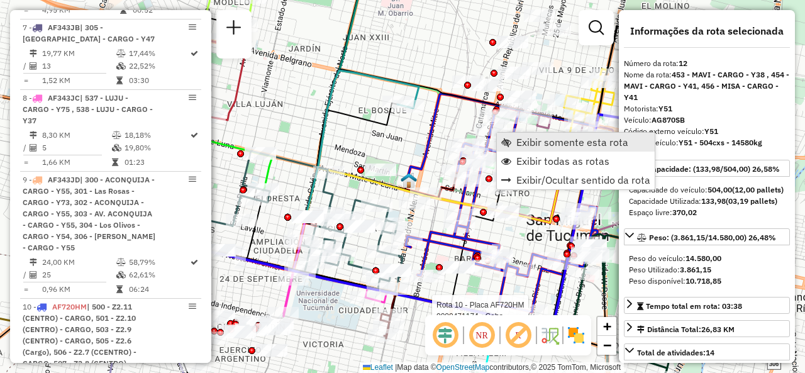
scroll to position [1446, 0]
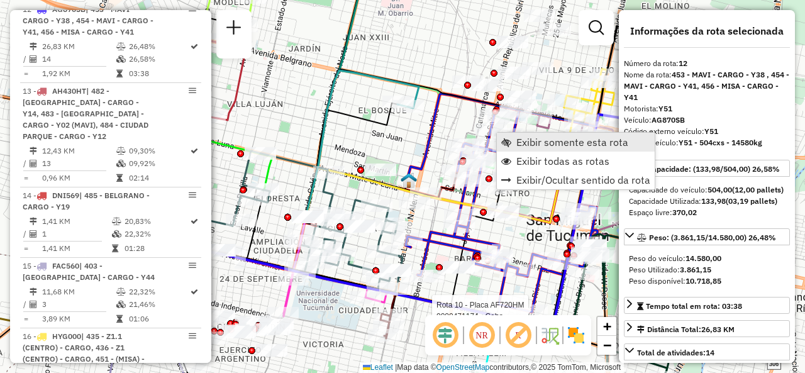
click at [590, 147] on span "Exibir somente esta rota" at bounding box center [572, 142] width 112 height 10
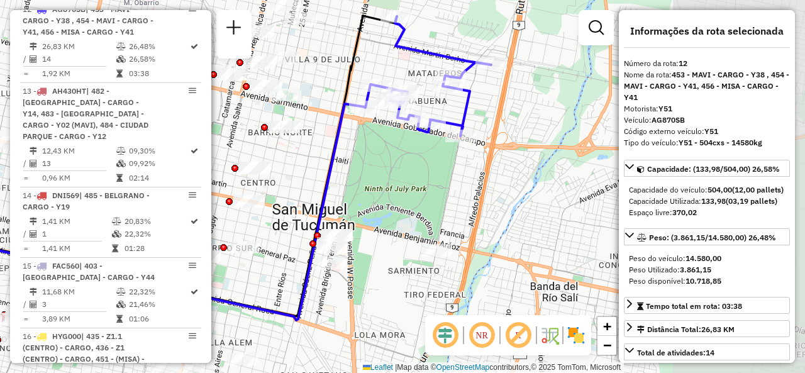
drag, startPoint x: 555, startPoint y: 187, endPoint x: 348, endPoint y: 169, distance: 207.7
click at [348, 169] on div "Janela de atendimento Grade de atendimento Capacidade Transportadoras Veículos …" at bounding box center [402, 186] width 805 height 373
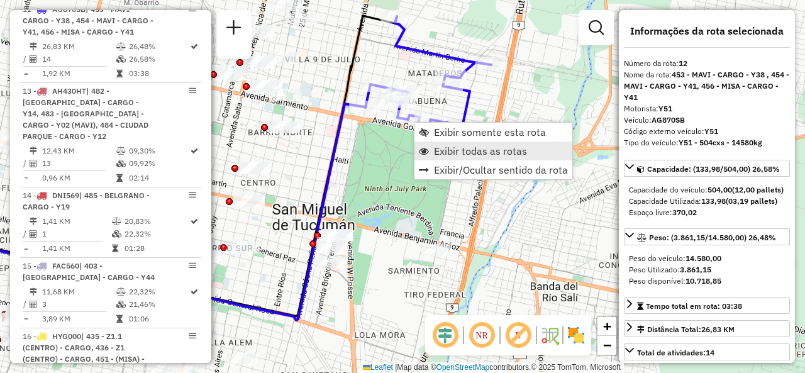
click at [426, 150] on span "Exibir todas as rotas" at bounding box center [424, 151] width 10 height 10
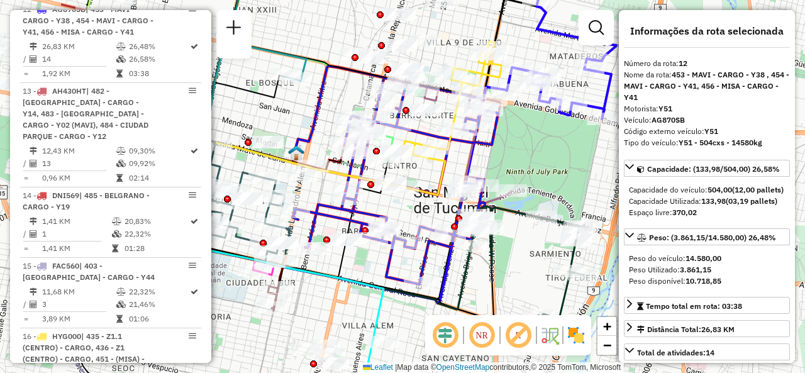
drag, startPoint x: 367, startPoint y: 196, endPoint x: 537, endPoint y: 179, distance: 171.3
click at [537, 179] on div "Janela de atendimento Grade de atendimento Capacidade Transportadoras Veículos …" at bounding box center [402, 186] width 805 height 373
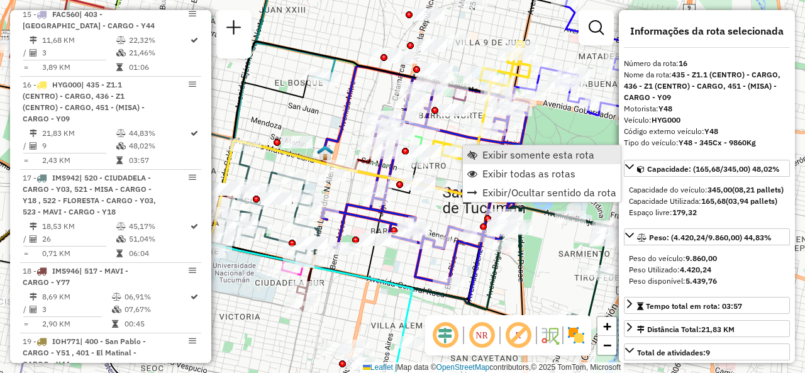
scroll to position [1761, 0]
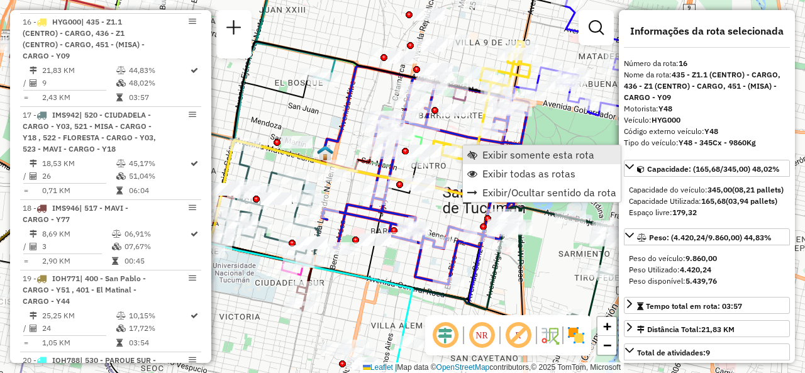
click at [472, 155] on span "Exibir somente esta rota" at bounding box center [472, 155] width 10 height 10
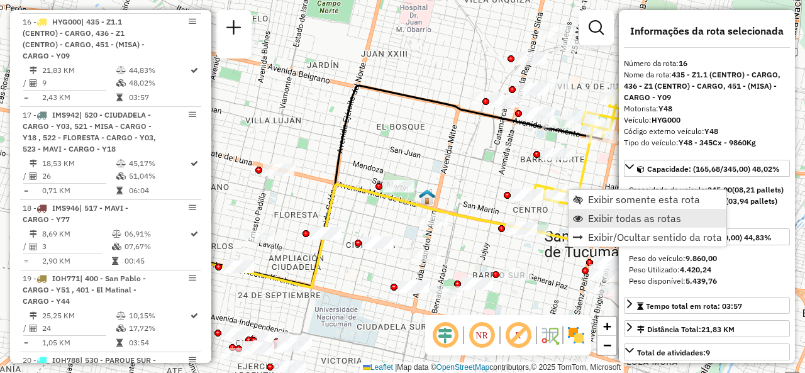
click at [583, 216] on link "Exibir todas as rotas" at bounding box center [648, 218] width 158 height 19
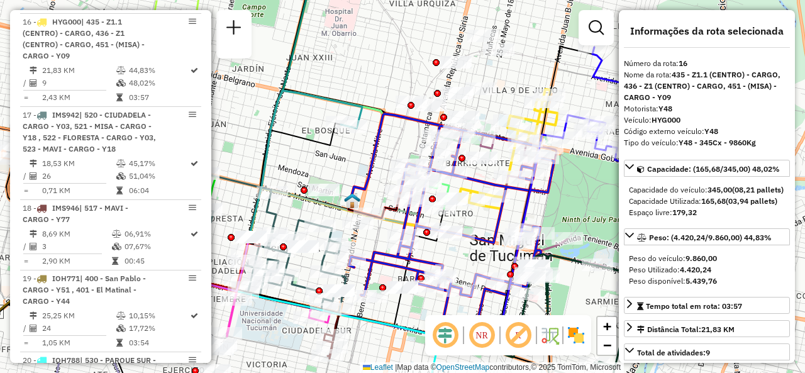
drag, startPoint x: 531, startPoint y: 207, endPoint x: 456, endPoint y: 211, distance: 74.9
click at [456, 211] on div "Rota 6 - Placa AF253BR 0000449500 - SUCESORES DE SALVADOR LANGELLA SOCIEDAD Jan…" at bounding box center [402, 186] width 805 height 373
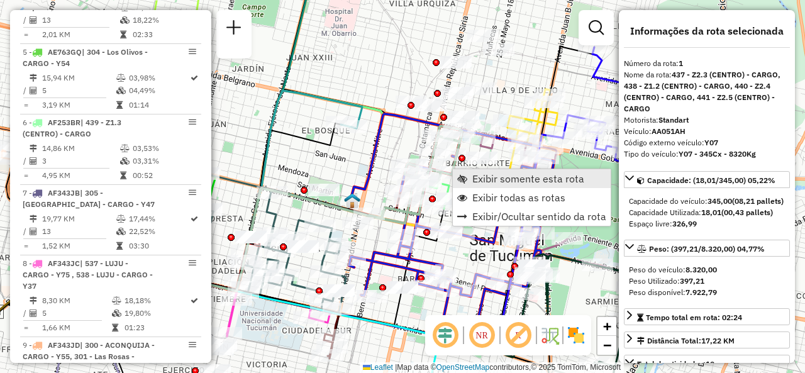
scroll to position [447, 0]
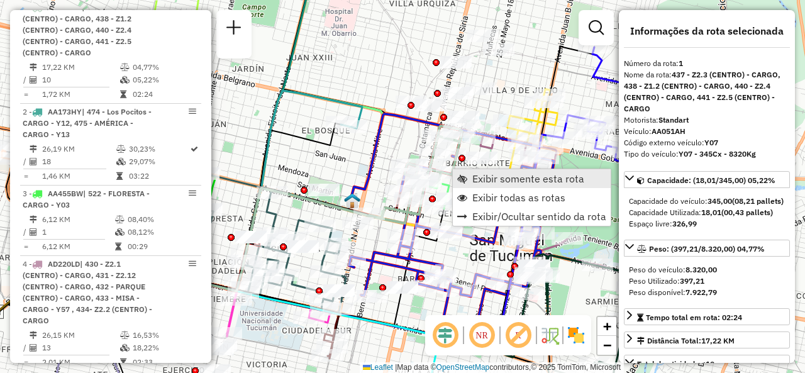
click at [473, 177] on span "Exibir somente esta rota" at bounding box center [528, 179] width 112 height 10
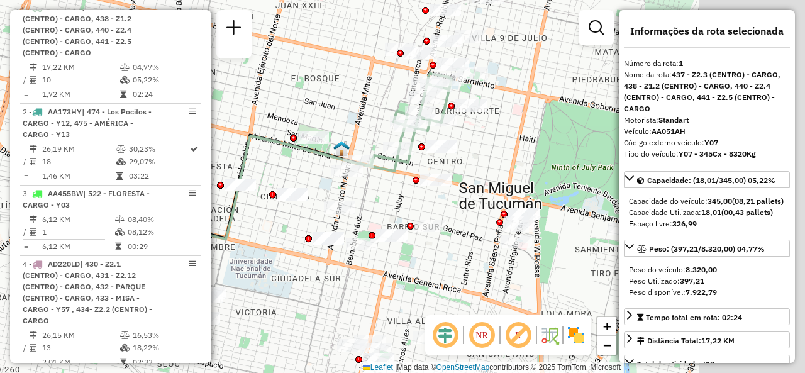
drag, startPoint x: 552, startPoint y: 172, endPoint x: 319, endPoint y: 150, distance: 233.7
click at [319, 150] on div "Janela de atendimento Grade de atendimento Capacidade Transportadoras Veículos …" at bounding box center [402, 186] width 805 height 373
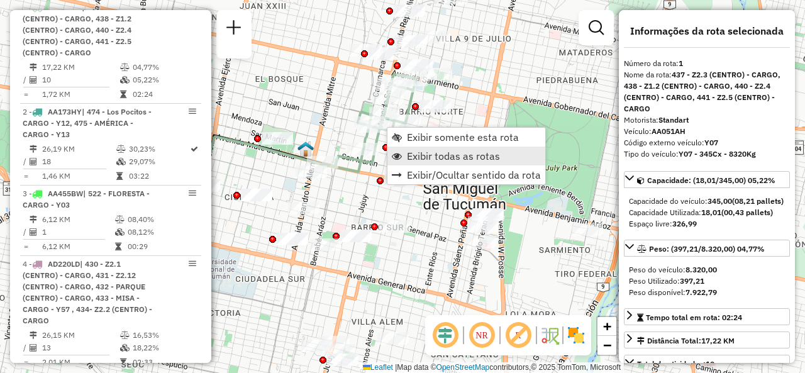
click at [417, 157] on span "Exibir todas as rotas" at bounding box center [453, 156] width 93 height 10
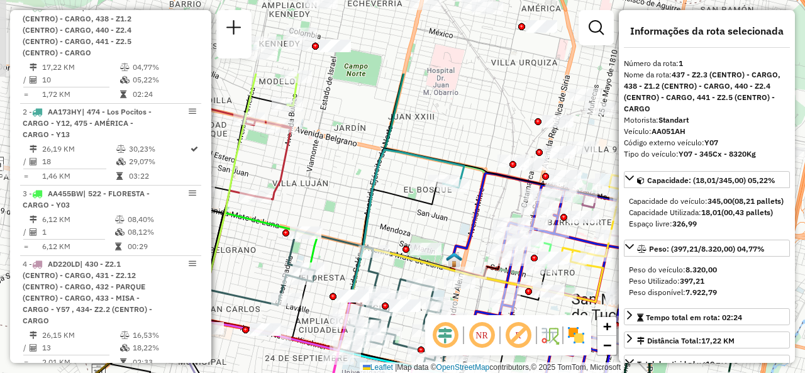
drag, startPoint x: 311, startPoint y: 111, endPoint x: 465, endPoint y: 219, distance: 188.4
click at [464, 223] on div "Janela de atendimento Grade de atendimento Capacidade Transportadoras Veículos …" at bounding box center [402, 186] width 805 height 373
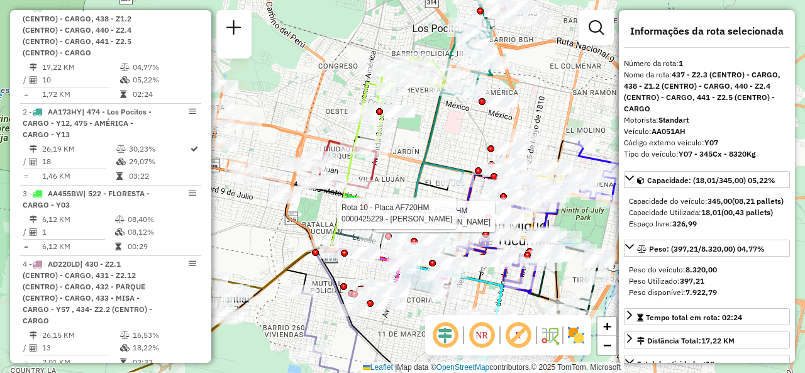
click at [489, 161] on div at bounding box center [491, 164] width 7 height 7
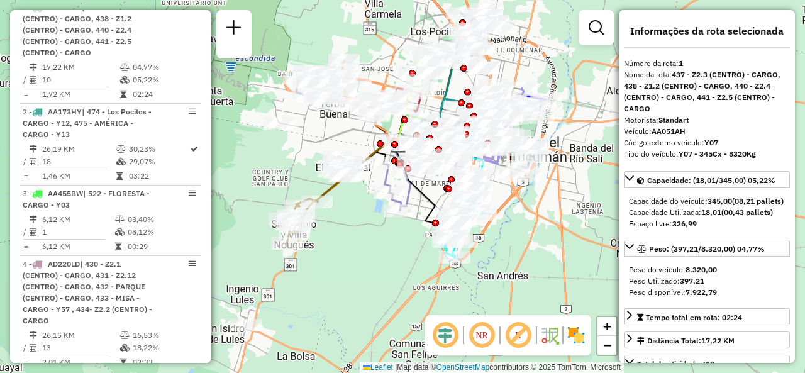
drag, startPoint x: 416, startPoint y: 134, endPoint x: 524, endPoint y: 72, distance: 125.0
click at [524, 72] on div "Janela de atendimento Grade de atendimento Capacidade Transportadoras Veículos …" at bounding box center [402, 186] width 805 height 373
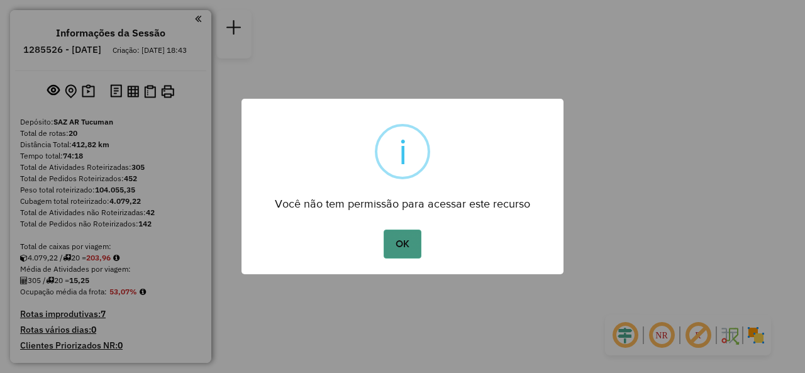
click at [401, 250] on button "OK" at bounding box center [402, 244] width 37 height 29
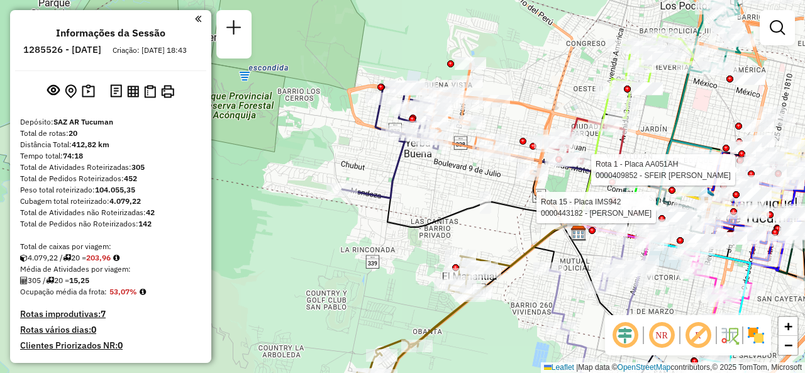
click at [527, 197] on div "Rota 1 - Placa AA051AH 0000409852 - SFEIR [PERSON_NAME] 15 - Placa IMS942 00004…" at bounding box center [402, 186] width 805 height 373
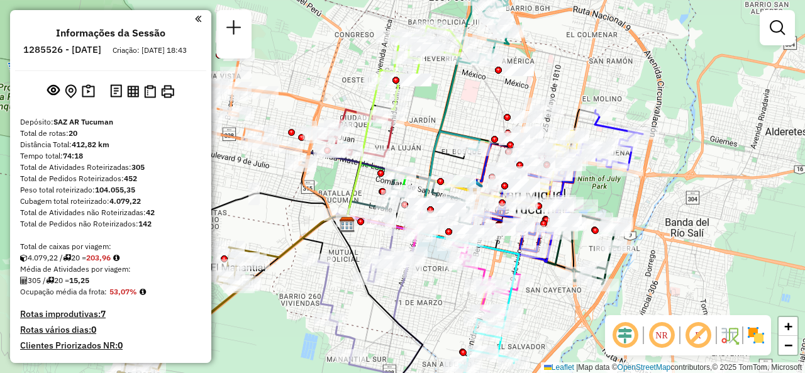
drag, startPoint x: 543, startPoint y: 204, endPoint x: 312, endPoint y: 196, distance: 231.6
click at [312, 196] on icon at bounding box center [319, 185] width 64 height 77
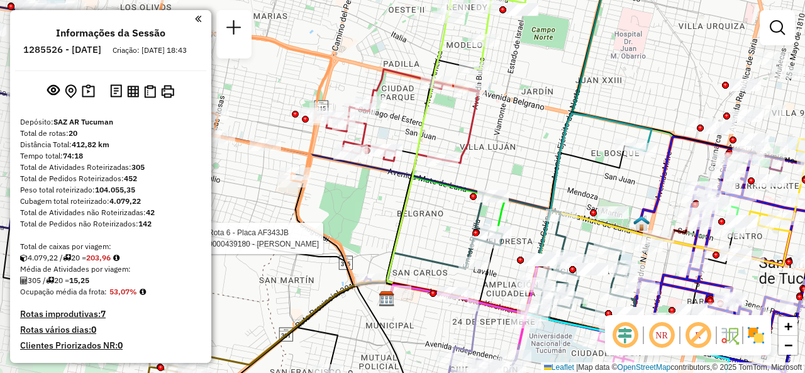
drag, startPoint x: 345, startPoint y: 114, endPoint x: 428, endPoint y: 125, distance: 83.2
click at [424, 125] on icon at bounding box center [418, 156] width 62 height 281
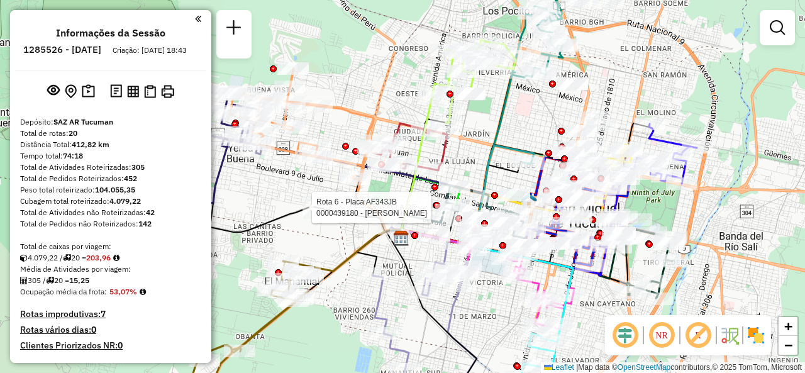
click at [535, 128] on div "Rota 6 - Placa AF343JB 0000439180 - ZARATE CAROLINA ALEJANDRA Rota 18 - Placa M…" at bounding box center [402, 186] width 805 height 373
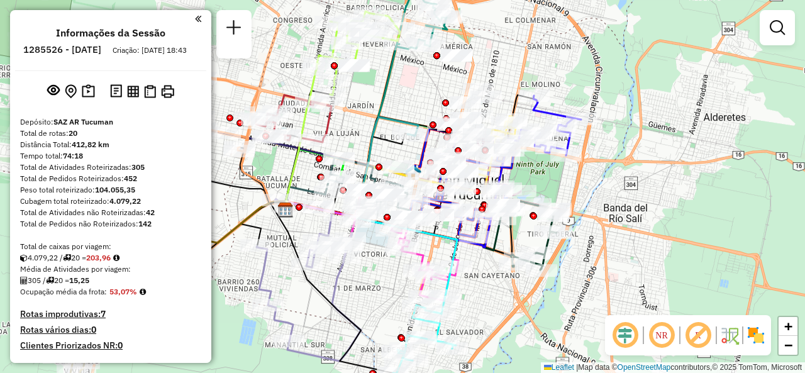
drag, startPoint x: 540, startPoint y: 114, endPoint x: 425, endPoint y: 86, distance: 119.1
click at [425, 86] on div "Janela de atendimento Grade de atendimento Capacidade Transportadoras Veículos …" at bounding box center [402, 186] width 805 height 373
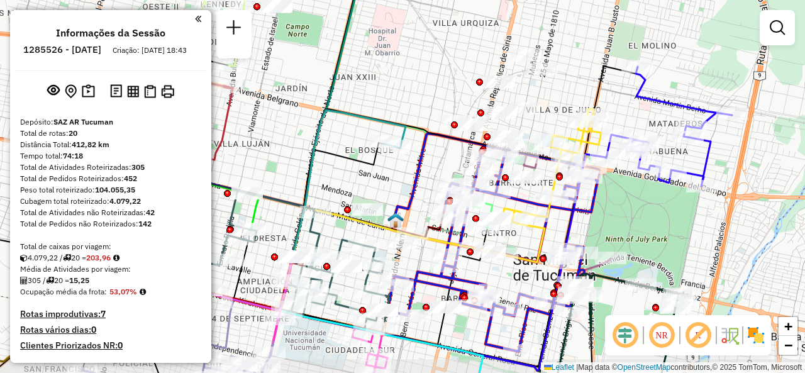
drag, startPoint x: 413, startPoint y: 121, endPoint x: 406, endPoint y: 84, distance: 38.3
click at [406, 84] on div "Janela de atendimento Grade de atendimento Capacidade Transportadoras Veículos …" at bounding box center [402, 186] width 805 height 373
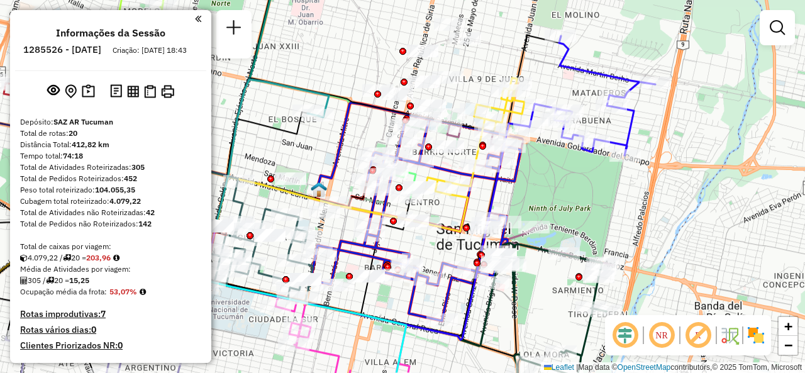
drag, startPoint x: 414, startPoint y: 108, endPoint x: 340, endPoint y: 75, distance: 81.7
click at [340, 75] on div "Janela de atendimento Grade de atendimento Capacidade Transportadoras Veículos …" at bounding box center [402, 186] width 805 height 373
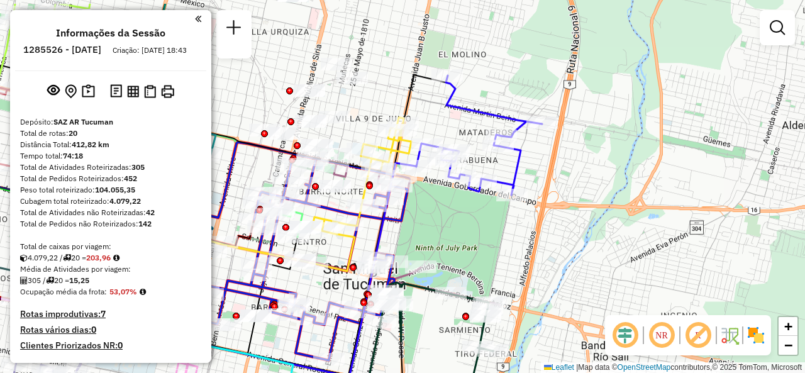
drag, startPoint x: 519, startPoint y: 47, endPoint x: 421, endPoint y: 46, distance: 98.1
click at [421, 75] on icon at bounding box center [199, 225] width 497 height 301
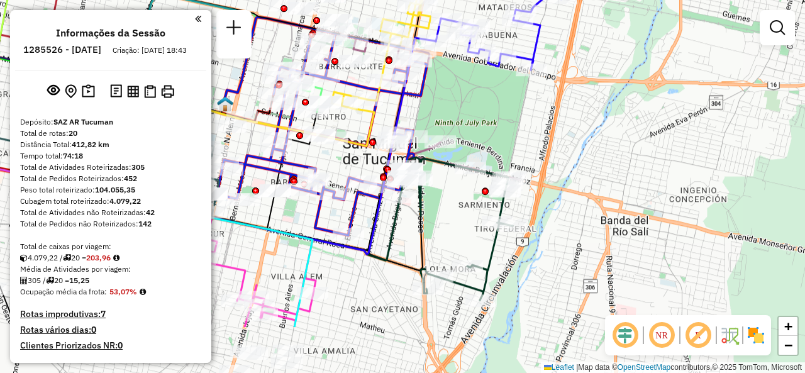
drag, startPoint x: 495, startPoint y: 217, endPoint x: 501, endPoint y: 150, distance: 67.5
click at [501, 150] on div "Janela de atendimento Grade de atendimento Capacidade Transportadoras Veículos …" at bounding box center [402, 186] width 805 height 373
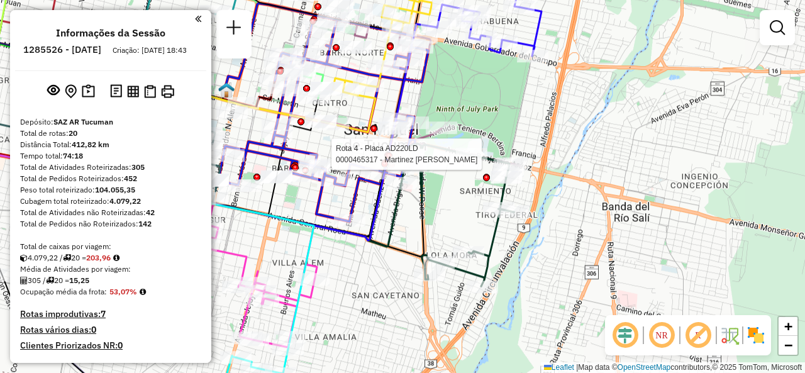
select select "**********"
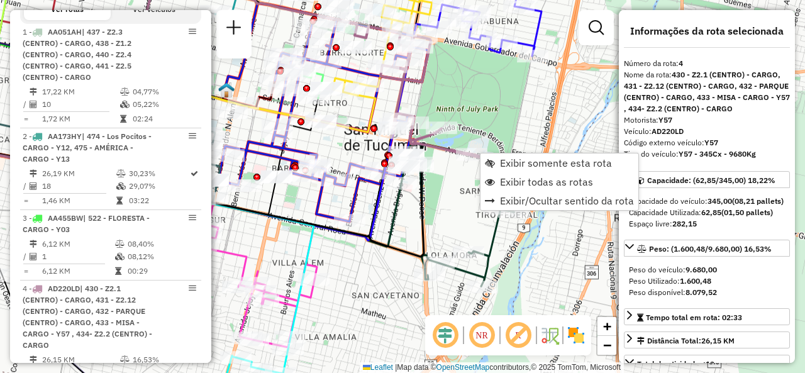
scroll to position [703, 0]
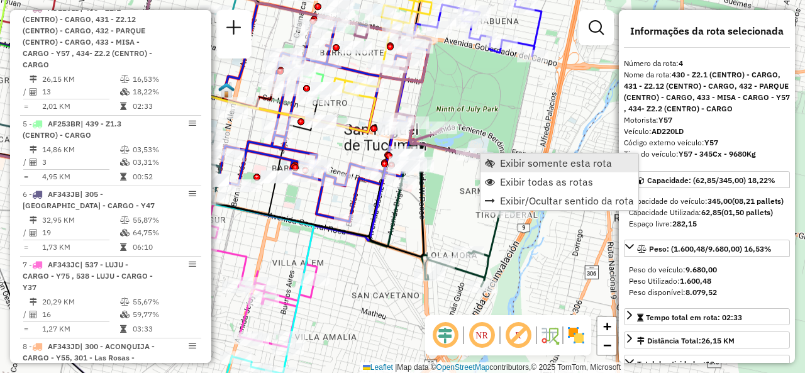
click at [494, 157] on link "Exibir somente esta rota" at bounding box center [559, 162] width 158 height 19
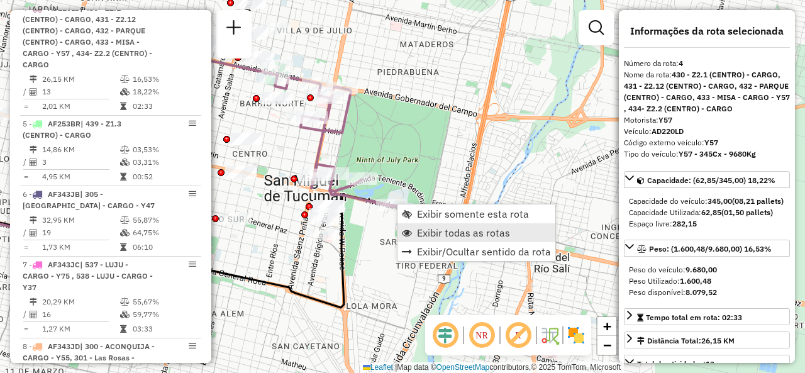
click at [428, 235] on span "Exibir todas as rotas" at bounding box center [463, 233] width 93 height 10
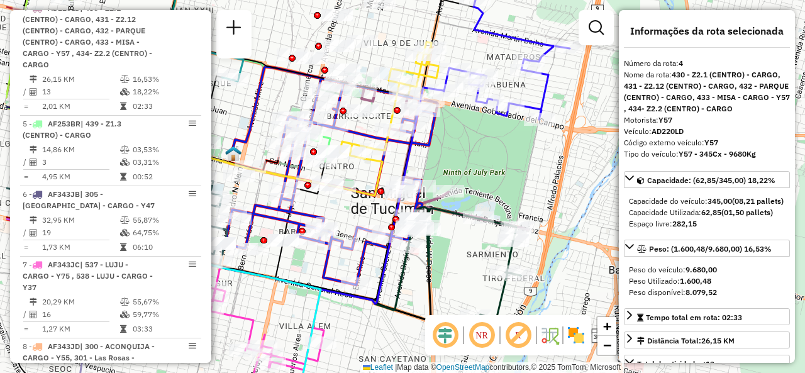
drag, startPoint x: 387, startPoint y: 149, endPoint x: 474, endPoint y: 162, distance: 87.7
click at [474, 162] on div "Janela de atendimento Grade de atendimento Capacidade Transportadoras Veículos …" at bounding box center [402, 186] width 805 height 373
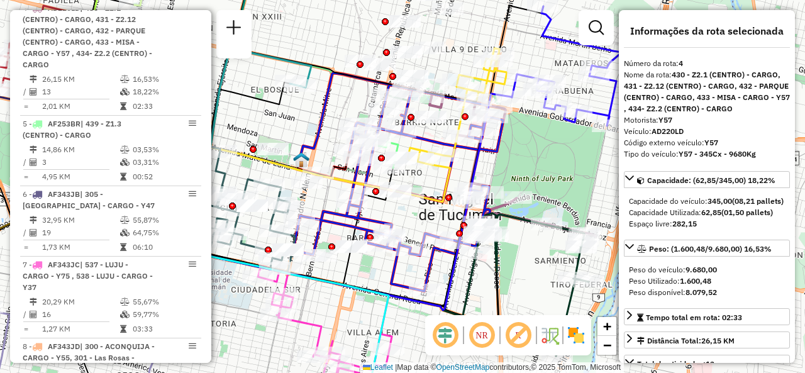
drag, startPoint x: 455, startPoint y: 157, endPoint x: 519, endPoint y: 163, distance: 65.1
click at [519, 163] on div "Janela de atendimento Grade de atendimento Capacidade Transportadoras Veículos …" at bounding box center [402, 186] width 805 height 373
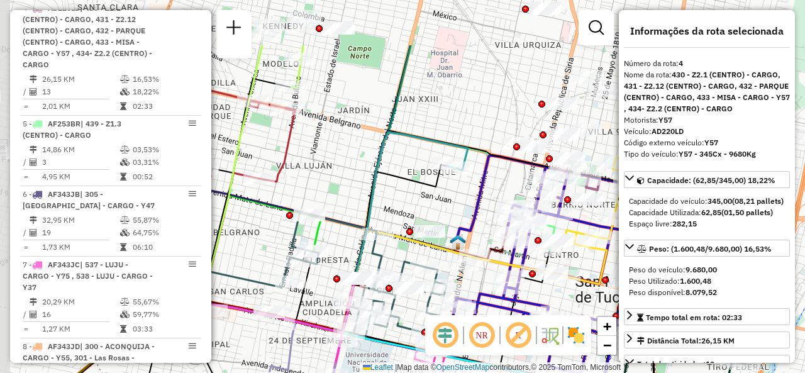
drag, startPoint x: 286, startPoint y: 110, endPoint x: 444, endPoint y: 194, distance: 179.5
click at [444, 194] on div "Janela de atendimento Grade de atendimento Capacidade Transportadoras Veículos …" at bounding box center [402, 186] width 805 height 373
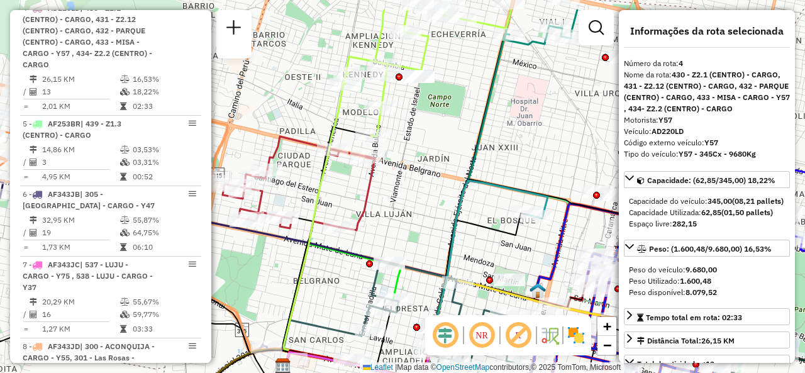
drag, startPoint x: 398, startPoint y: 179, endPoint x: 435, endPoint y: 201, distance: 42.8
click at [435, 201] on div "Janela de atendimento Grade de atendimento Capacidade Transportadoras Veículos …" at bounding box center [402, 186] width 805 height 373
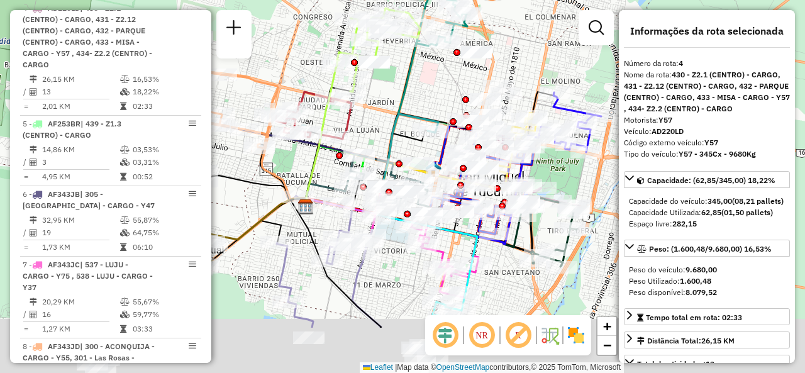
drag, startPoint x: 570, startPoint y: 84, endPoint x: 520, endPoint y: -16, distance: 111.7
click at [520, 0] on html "Aguarde... Pop-up bloqueado! Seu navegador bloqueou automáticamente a abertura …" at bounding box center [402, 186] width 805 height 373
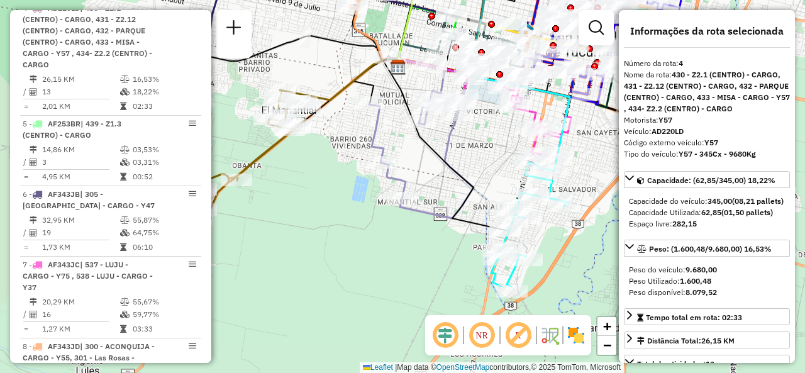
drag, startPoint x: 396, startPoint y: 302, endPoint x: 478, endPoint y: 179, distance: 148.8
click at [478, 179] on div "Rota 2 - Placa AA173HY 0000502186 - SANCHEZ ROXANA TERESA Janela de atendimento…" at bounding box center [402, 186] width 805 height 373
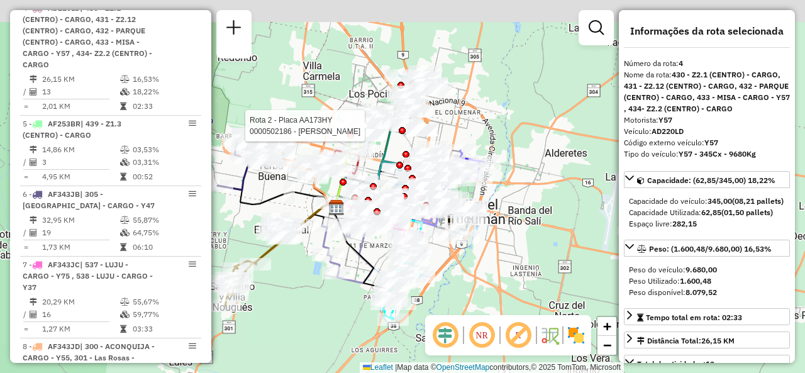
drag, startPoint x: 286, startPoint y: 242, endPoint x: 286, endPoint y: 291, distance: 49.1
click at [287, 321] on div "Rota 2 - Placa AA173HY 0000502186 - SANCHEZ ROXANA TERESA Janela de atendimento…" at bounding box center [402, 186] width 805 height 373
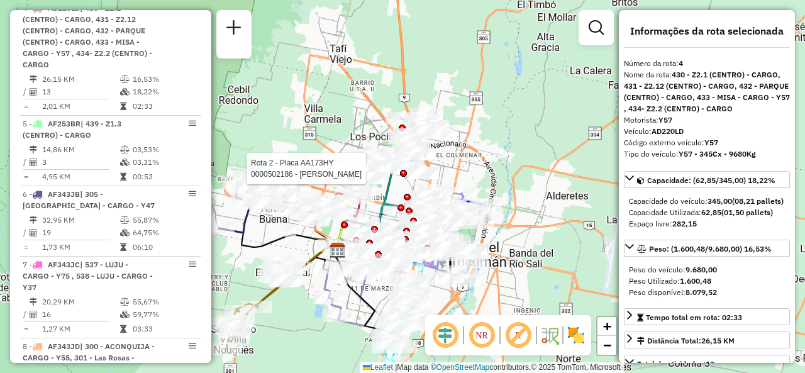
click at [296, 311] on div "Rota 2 - Placa AA173HY 0000502186 - SANCHEZ ROXANA TERESA Rota 16 - Placa IOH77…" at bounding box center [402, 186] width 805 height 373
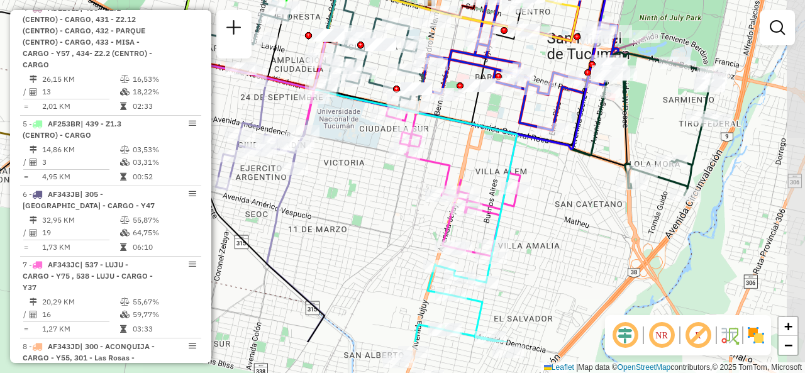
drag, startPoint x: 406, startPoint y: 241, endPoint x: 369, endPoint y: 191, distance: 63.0
click at [369, 191] on div "Janela de atendimento Grade de atendimento Capacidade Transportadoras Veículos …" at bounding box center [402, 186] width 805 height 373
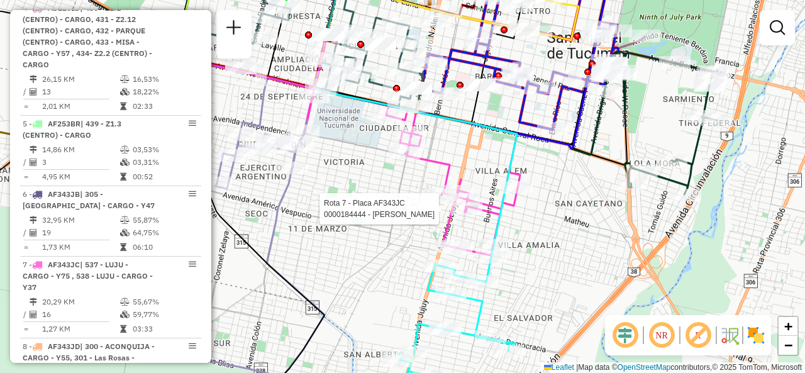
select select "**********"
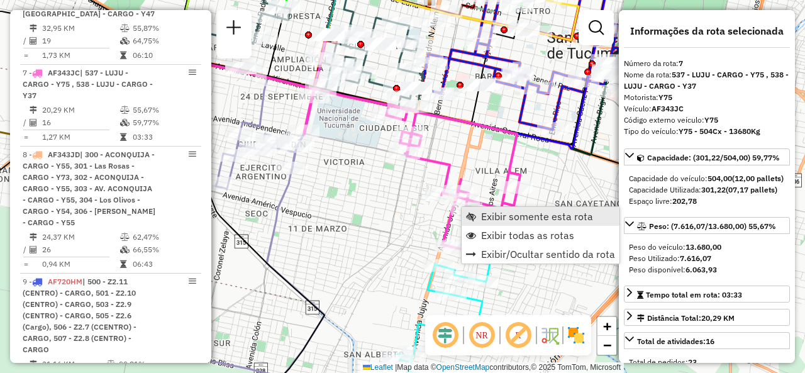
scroll to position [959, 0]
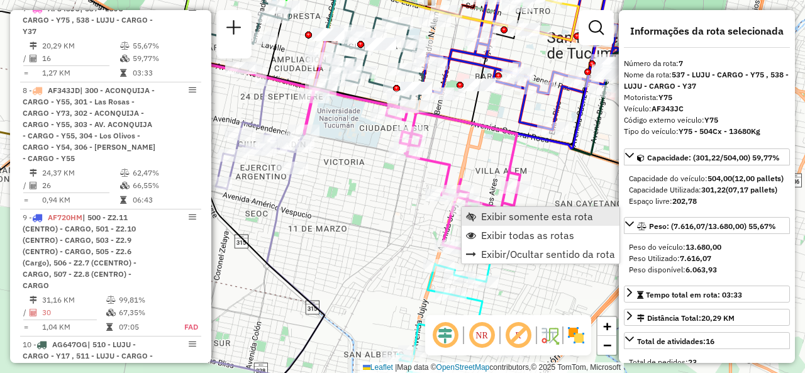
click at [484, 216] on span "Exibir somente esta rota" at bounding box center [537, 216] width 112 height 10
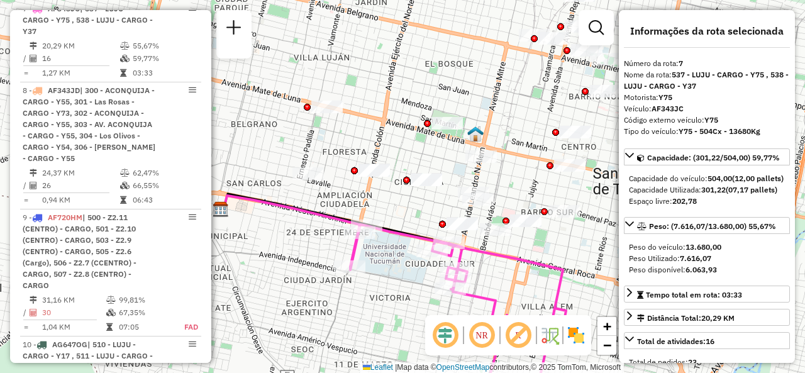
drag, startPoint x: 448, startPoint y: 199, endPoint x: 440, endPoint y: 311, distance: 112.3
click at [440, 310] on div "Janela de atendimento Grade de atendimento Capacidade Transportadoras Veículos …" at bounding box center [402, 186] width 805 height 373
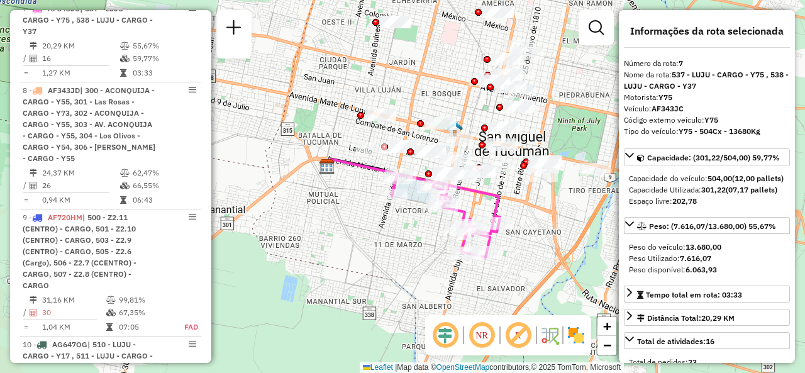
drag, startPoint x: 409, startPoint y: 300, endPoint x: 409, endPoint y: 217, distance: 83.0
click at [409, 218] on div "Janela de atendimento Grade de atendimento Capacidade Transportadoras Veículos …" at bounding box center [402, 186] width 805 height 373
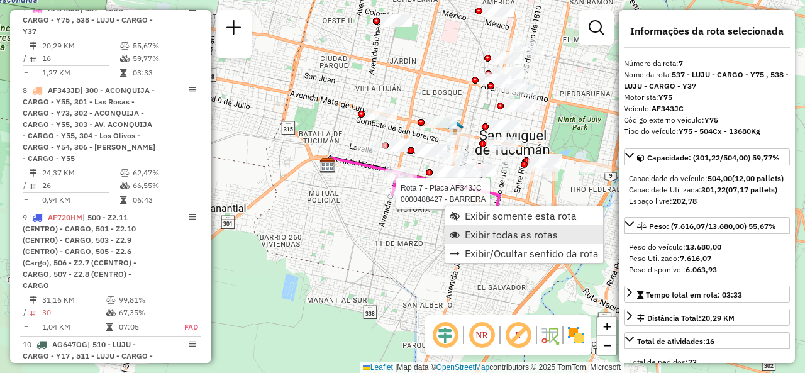
click at [480, 240] on span "Exibir todas as rotas" at bounding box center [511, 235] width 93 height 10
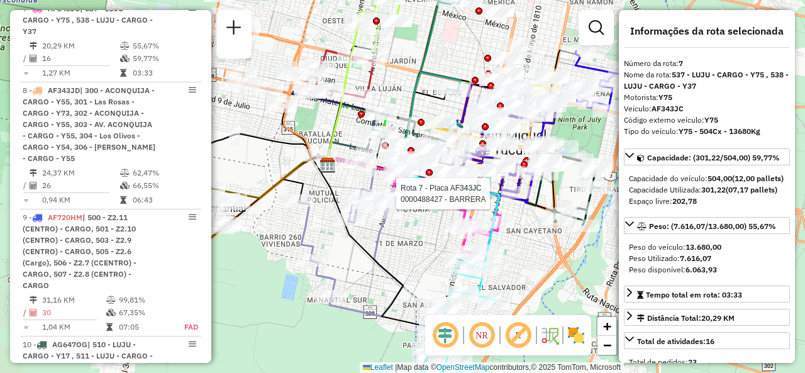
click at [405, 237] on div "Rota 7 - Placa AF343JC 0000488427 - BARRERA Janela de atendimento Grade de aten…" at bounding box center [402, 186] width 805 height 373
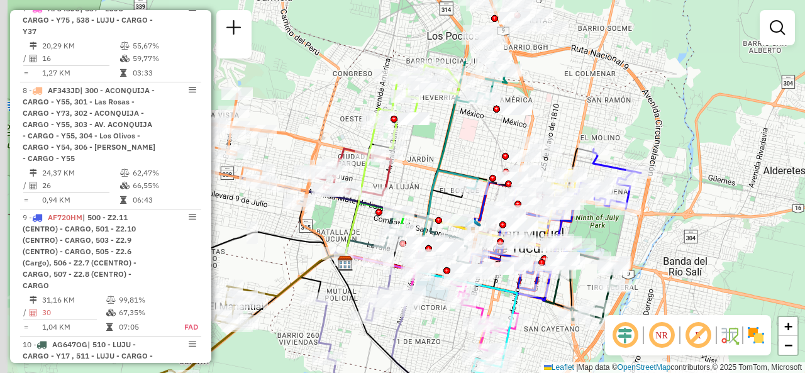
drag, startPoint x: 413, startPoint y: 233, endPoint x: 431, endPoint y: 350, distance: 118.5
click at [431, 349] on div "Janela de atendimento Grade de atendimento Capacidade Transportadoras Veículos …" at bounding box center [402, 186] width 805 height 373
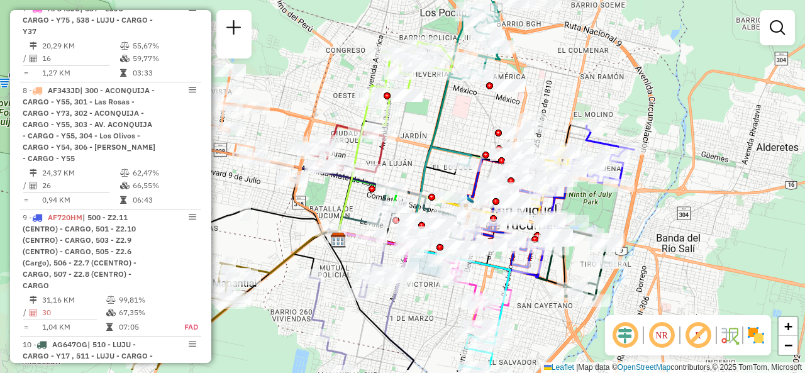
drag, startPoint x: 432, startPoint y: 331, endPoint x: 413, endPoint y: 255, distance: 79.0
click at [413, 257] on div "Janela de atendimento Grade de atendimento Capacidade Transportadoras Veículos …" at bounding box center [402, 186] width 805 height 373
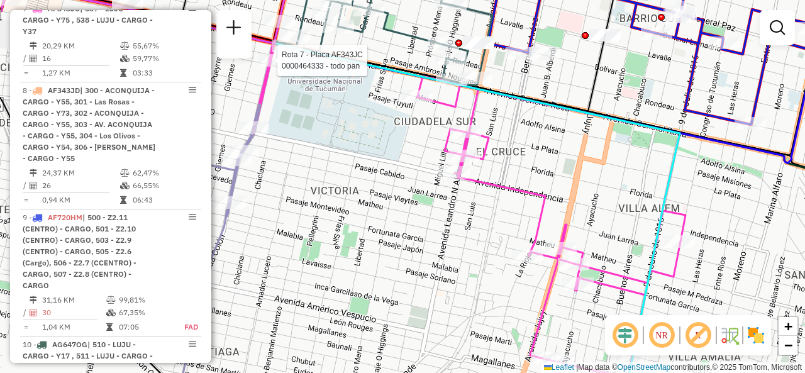
click at [449, 245] on div "Rota 7 - Placa AF343JC 0000464333 - todo pan Janela de atendimento Grade de ate…" at bounding box center [402, 186] width 805 height 373
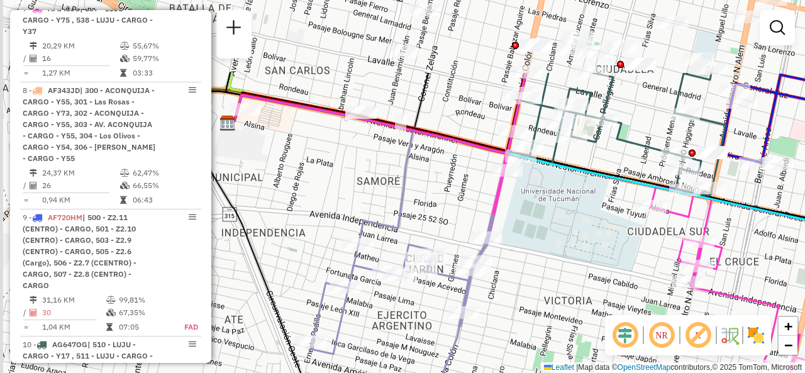
drag, startPoint x: 374, startPoint y: 282, endPoint x: 628, endPoint y: 319, distance: 256.2
click at [628, 319] on hb-router-mapa "Informações da Sessão 1285526 - 30/09/2025 Criação: 29/09/2025 18:43 Depósito: …" at bounding box center [402, 186] width 805 height 373
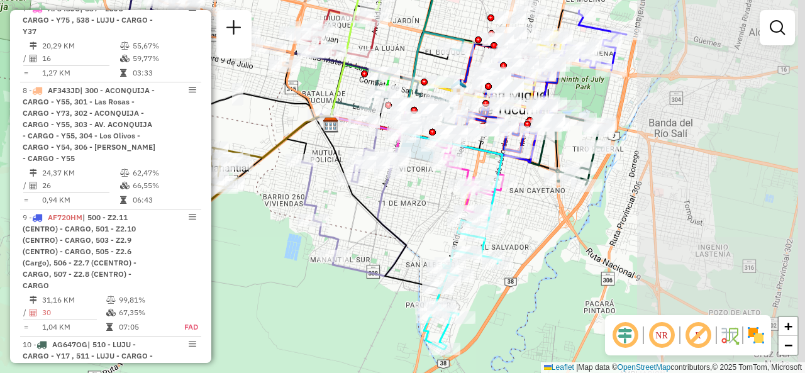
drag, startPoint x: 569, startPoint y: 257, endPoint x: 420, endPoint y: 227, distance: 151.3
click at [420, 227] on div "Janela de atendimento Grade de atendimento Capacidade Transportadoras Veículos …" at bounding box center [402, 186] width 805 height 373
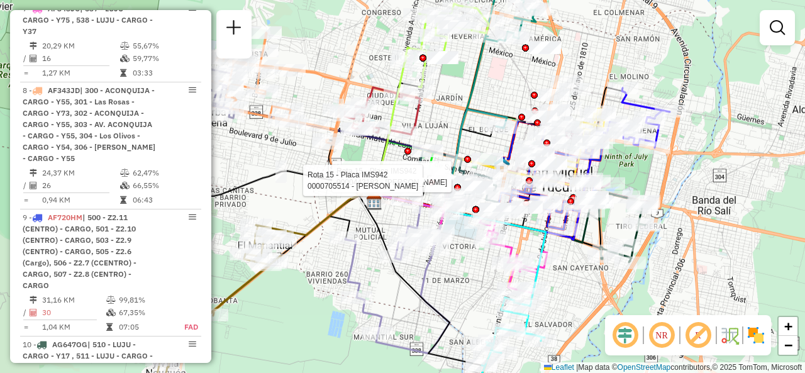
click at [436, 117] on div "Rota 15 - Placa IMS942 0000443182 - RICO PABLO ALEJANDRO Rota 15 - Placa IMS942…" at bounding box center [402, 186] width 805 height 373
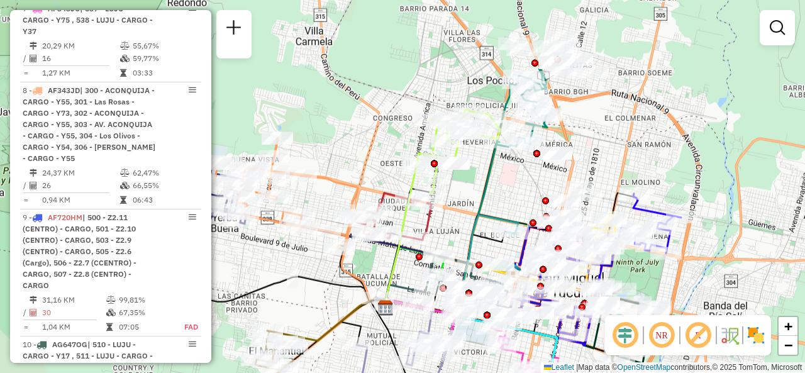
drag, startPoint x: 460, startPoint y: 81, endPoint x: 470, endPoint y: 138, distance: 58.1
click at [470, 137] on div "Janela de atendimento Grade de atendimento Capacidade Transportadoras Veículos …" at bounding box center [402, 186] width 805 height 373
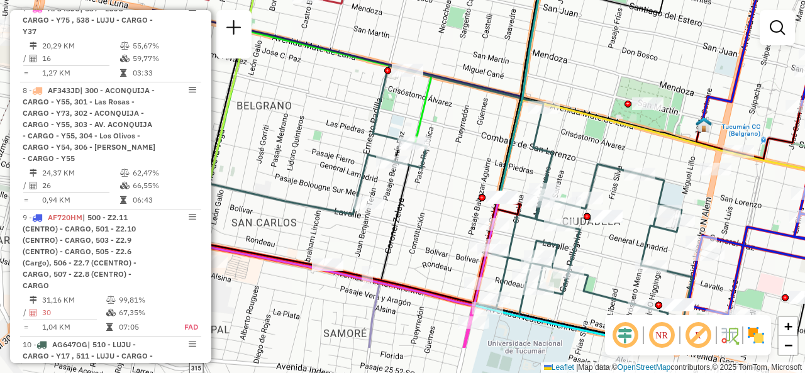
drag, startPoint x: 542, startPoint y: 264, endPoint x: 736, endPoint y: 198, distance: 205.2
click at [761, 202] on div "Janela de atendimento Grade de atendimento Capacidade Transportadoras Veículos …" at bounding box center [402, 186] width 805 height 373
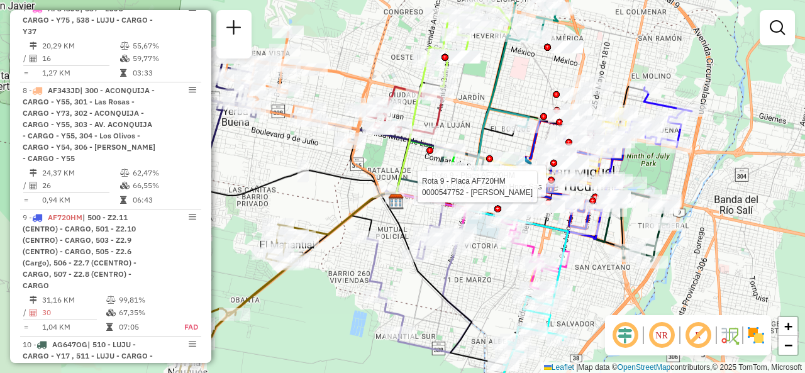
drag, startPoint x: 348, startPoint y: 130, endPoint x: 386, endPoint y: 177, distance: 60.4
click at [386, 177] on div "Rota 9 - Placa AF720HM 0000486924 - Gruplop Hnos Sas Rota 9 - Placa AF720HM 000…" at bounding box center [402, 186] width 805 height 373
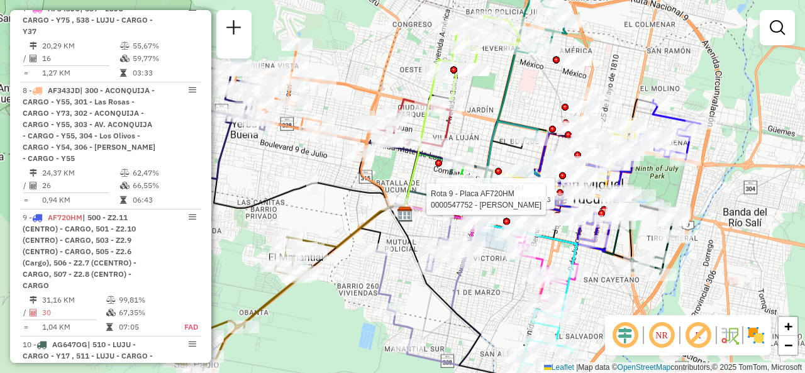
click at [361, 39] on div "Rota 9 - Placa AF720HM 0000486924 - Gruplop Hnos Sas Rota 9 - Placa AF720HM 000…" at bounding box center [402, 186] width 805 height 373
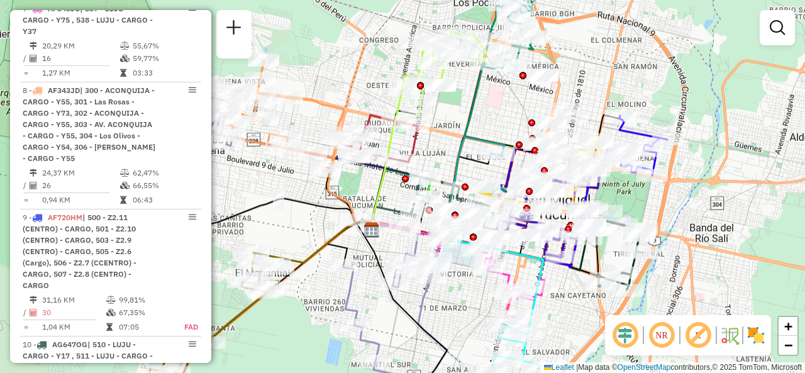
drag, startPoint x: 382, startPoint y: 83, endPoint x: 321, endPoint y: 53, distance: 68.1
click at [325, 55] on div "Janela de atendimento Grade de atendimento Capacidade Transportadoras Veículos …" at bounding box center [402, 186] width 805 height 373
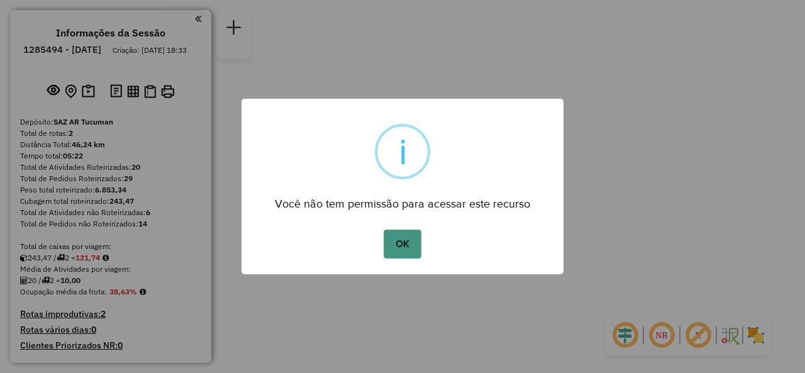
click at [402, 250] on button "OK" at bounding box center [402, 244] width 37 height 29
click at [401, 257] on button "OK" at bounding box center [402, 244] width 37 height 29
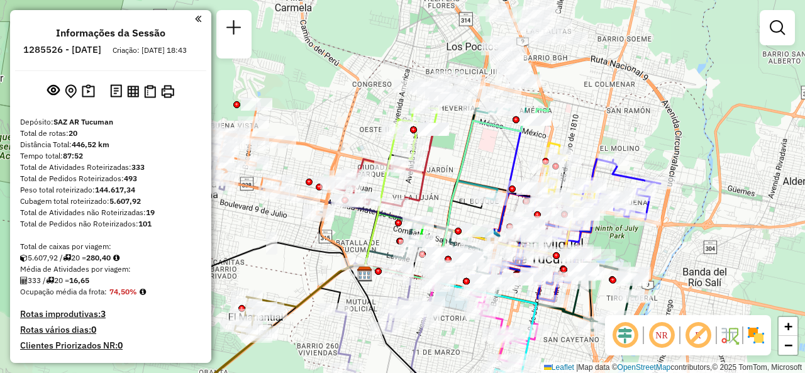
drag, startPoint x: 411, startPoint y: 208, endPoint x: 330, endPoint y: 334, distance: 149.3
click at [336, 343] on icon at bounding box center [388, 344] width 104 height 162
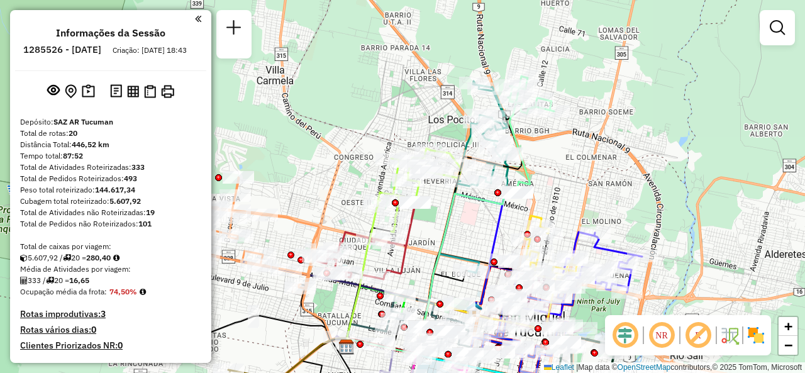
drag, startPoint x: 438, startPoint y: 208, endPoint x: 443, endPoint y: 223, distance: 15.9
click at [443, 226] on icon at bounding box center [432, 271] width 170 height 165
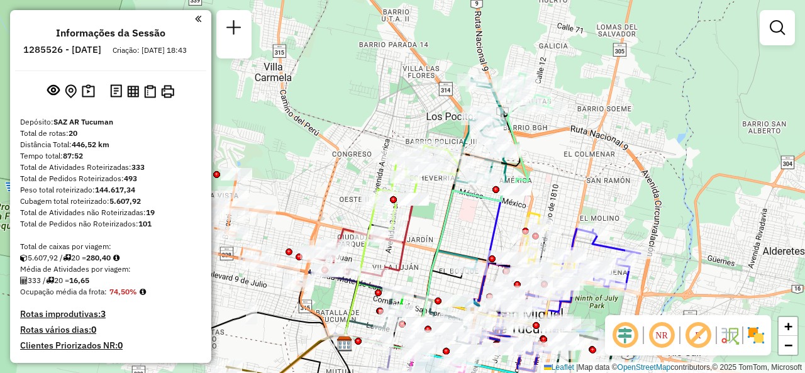
drag, startPoint x: 452, startPoint y: 214, endPoint x: 379, endPoint y: 201, distance: 74.1
click at [379, 201] on icon at bounding box center [430, 268] width 170 height 165
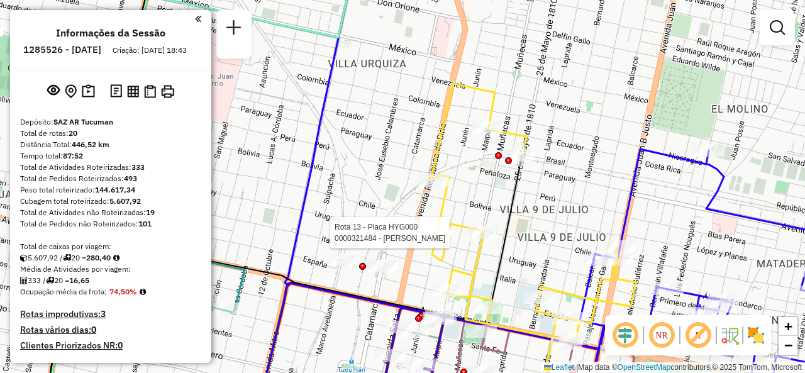
select select "**********"
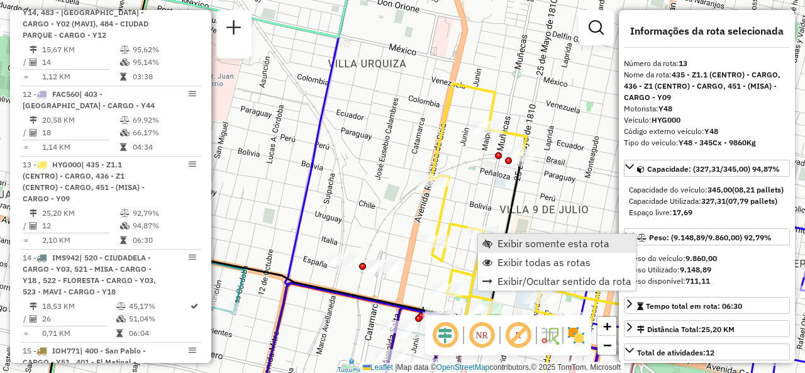
scroll to position [1550, 0]
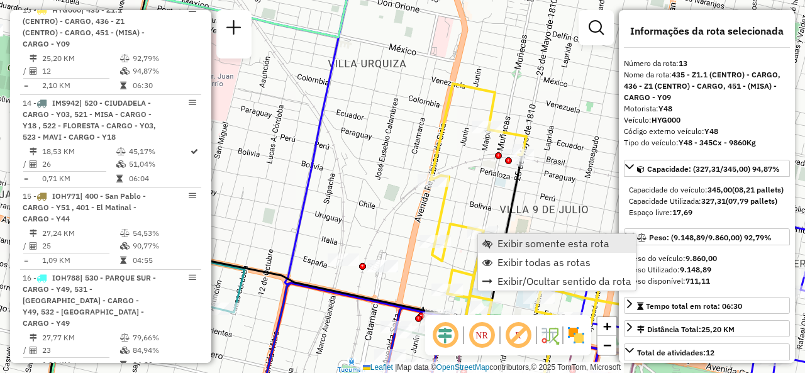
click at [502, 242] on span "Exibir somente esta rota" at bounding box center [553, 243] width 112 height 10
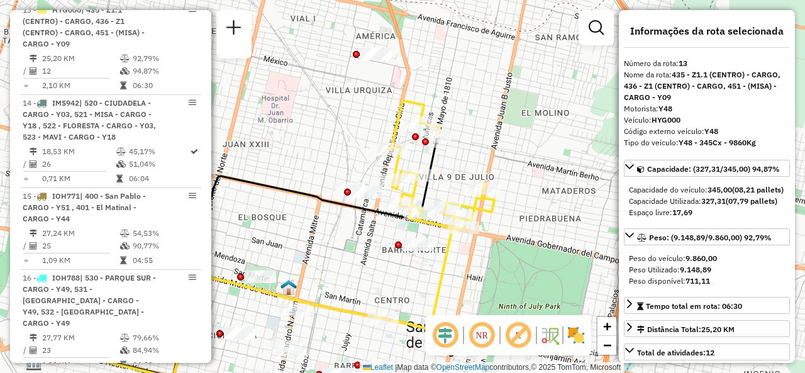
drag, startPoint x: 533, startPoint y: 226, endPoint x: 397, endPoint y: 277, distance: 145.3
click at [397, 277] on div "Janela de atendimento Grade de atendimento Capacidade Transportadoras Veículos …" at bounding box center [402, 186] width 805 height 373
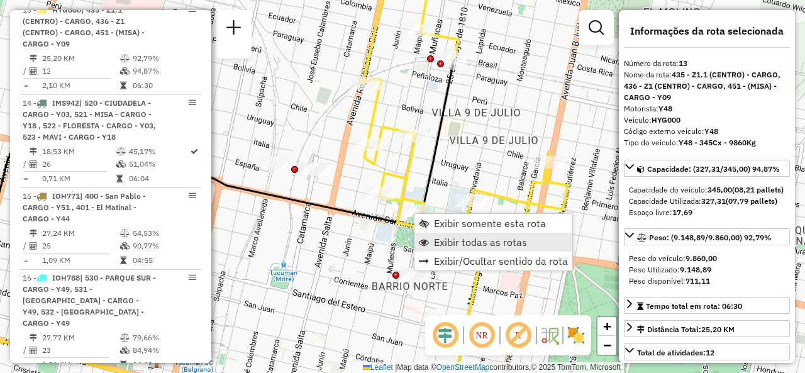
click at [431, 236] on link "Exibir todas as rotas" at bounding box center [493, 242] width 158 height 19
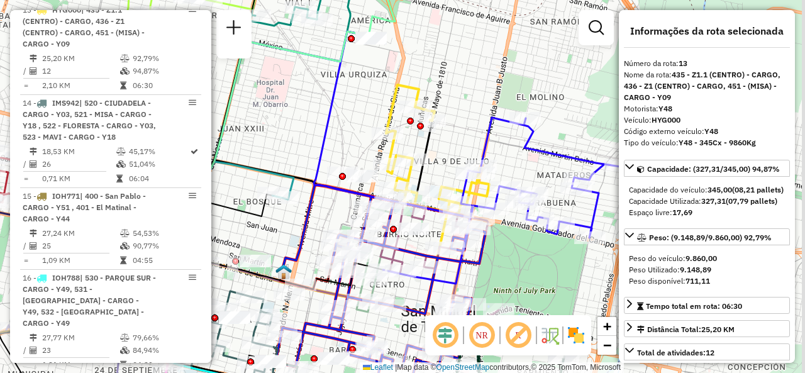
drag, startPoint x: 479, startPoint y: 174, endPoint x: 468, endPoint y: 149, distance: 27.6
click at [468, 149] on div "Janela de atendimento Grade de atendimento Capacidade Transportadoras Veículos …" at bounding box center [402, 186] width 805 height 373
click at [312, 142] on div "Janela de atendimento Grade de atendimento Capacidade Transportadoras Veículos …" at bounding box center [402, 186] width 805 height 373
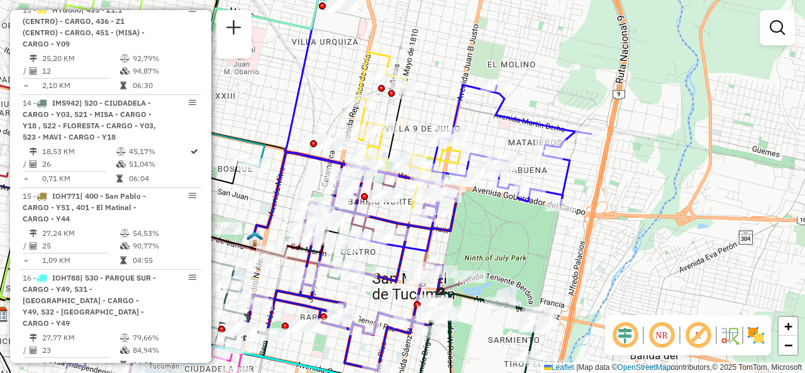
drag, startPoint x: 365, startPoint y: 145, endPoint x: 335, endPoint y: 110, distance: 46.4
click at [335, 110] on div "Janela de atendimento Grade de atendimento Capacidade Transportadoras Veículos …" at bounding box center [402, 186] width 805 height 373
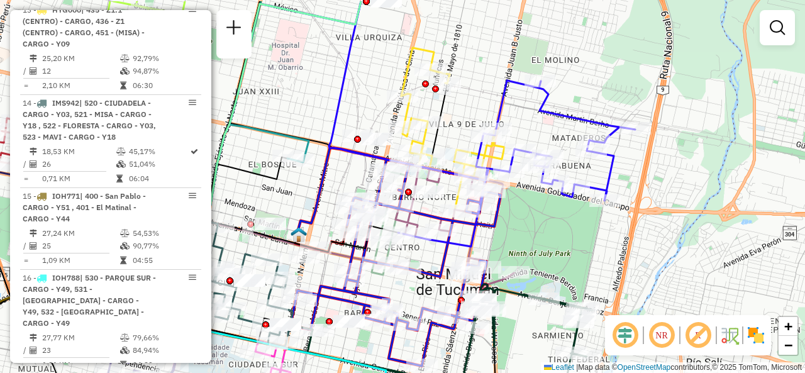
drag, startPoint x: 455, startPoint y: 69, endPoint x: 468, endPoint y: 104, distance: 37.6
click at [468, 104] on div "Janela de atendimento Grade de atendimento Capacidade Transportadoras Veículos …" at bounding box center [402, 186] width 805 height 373
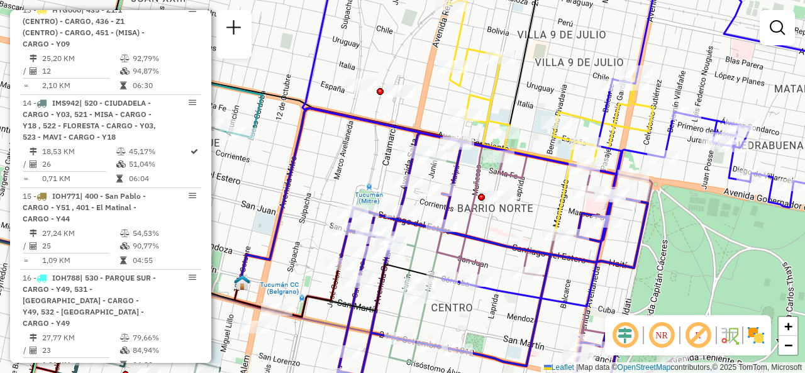
drag, startPoint x: 348, startPoint y: 173, endPoint x: 366, endPoint y: 133, distance: 43.9
click at [366, 133] on div "Janela de atendimento Grade de atendimento Capacidade Transportadoras Veículos …" at bounding box center [402, 186] width 805 height 373
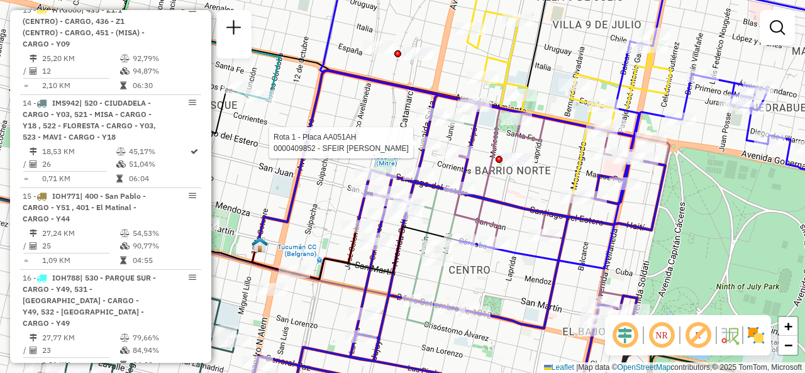
select select "**********"
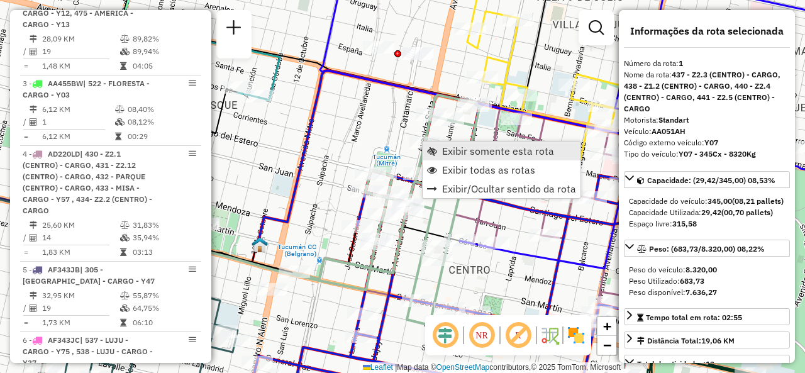
scroll to position [447, 0]
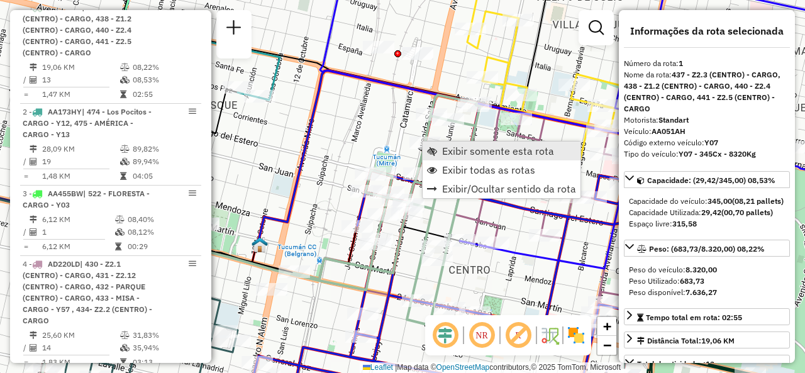
click at [441, 151] on link "Exibir somente esta rota" at bounding box center [502, 151] width 158 height 19
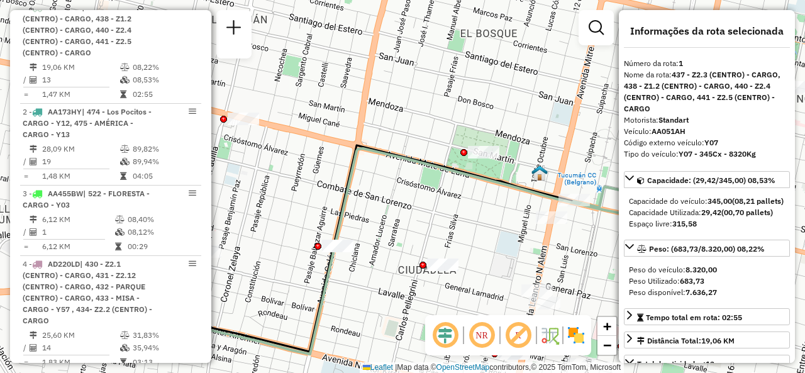
drag, startPoint x: 423, startPoint y: 148, endPoint x: 270, endPoint y: 157, distance: 153.1
click at [270, 157] on div "Janela de atendimento Grade de atendimento Capacidade Transportadoras Veículos …" at bounding box center [402, 186] width 805 height 373
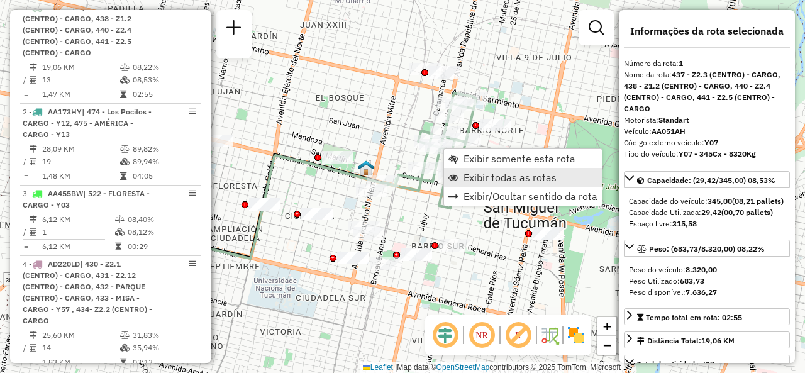
click at [466, 173] on span "Exibir todas as rotas" at bounding box center [509, 177] width 93 height 10
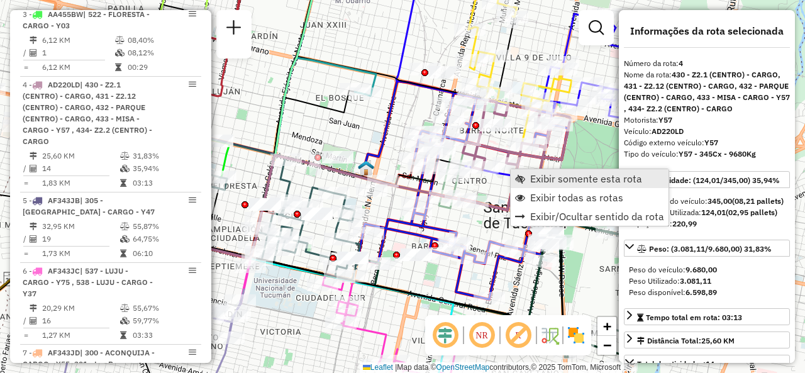
scroll to position [703, 0]
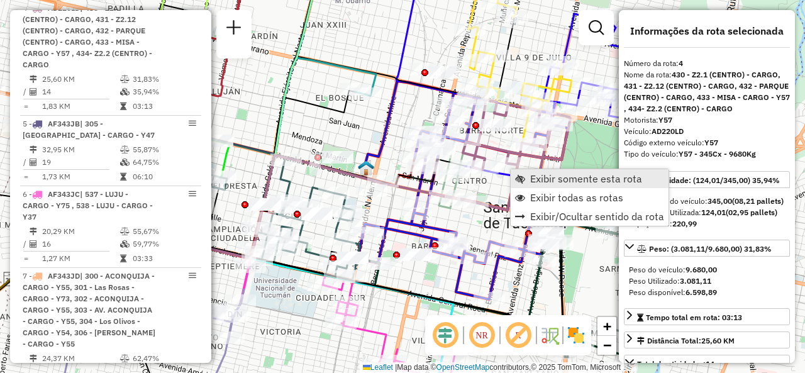
click at [531, 180] on span "Exibir somente esta rota" at bounding box center [586, 179] width 112 height 10
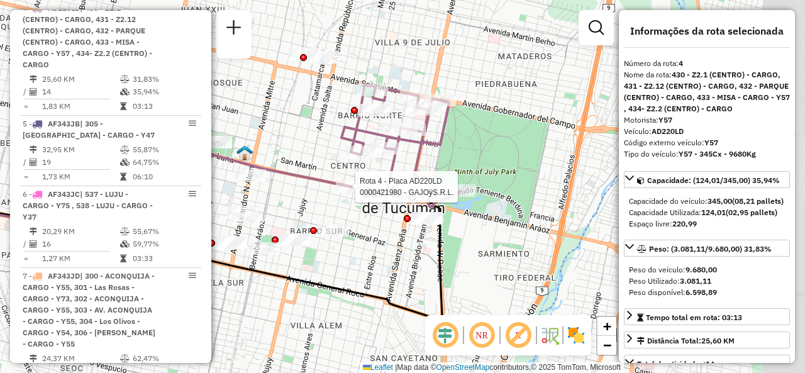
drag, startPoint x: 532, startPoint y: 180, endPoint x: 355, endPoint y: 196, distance: 178.0
click at [355, 193] on div at bounding box center [351, 186] width 31 height 13
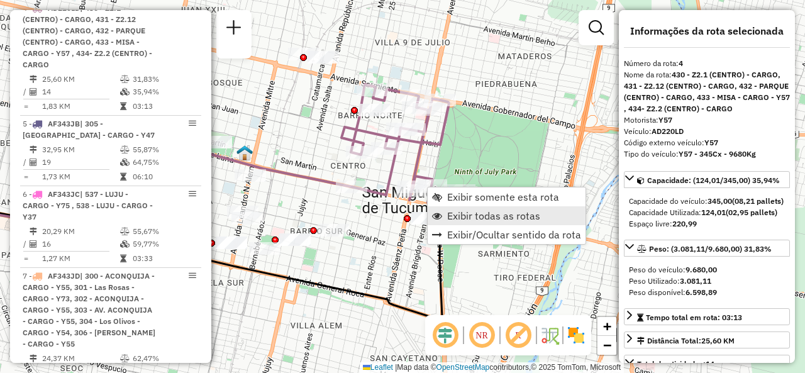
click at [449, 219] on span "Exibir todas as rotas" at bounding box center [493, 216] width 93 height 10
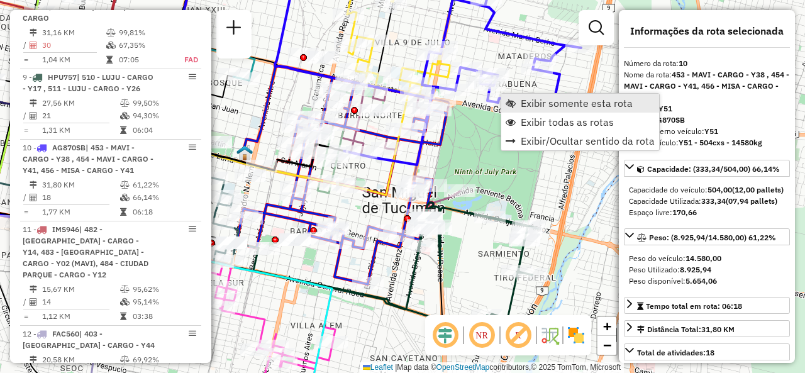
scroll to position [1306, 0]
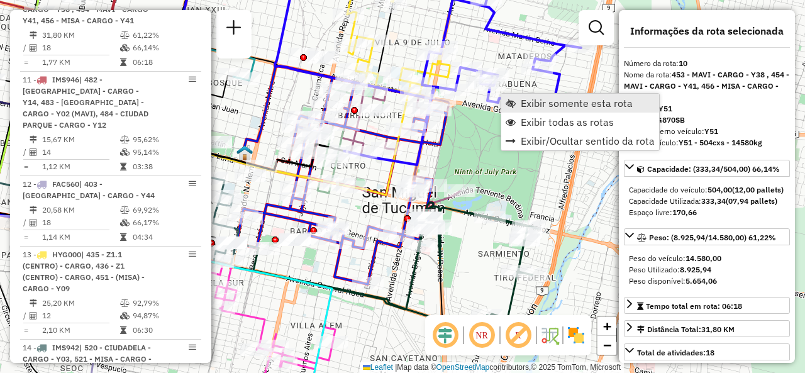
click at [509, 109] on link "Exibir somente esta rota" at bounding box center [580, 103] width 158 height 19
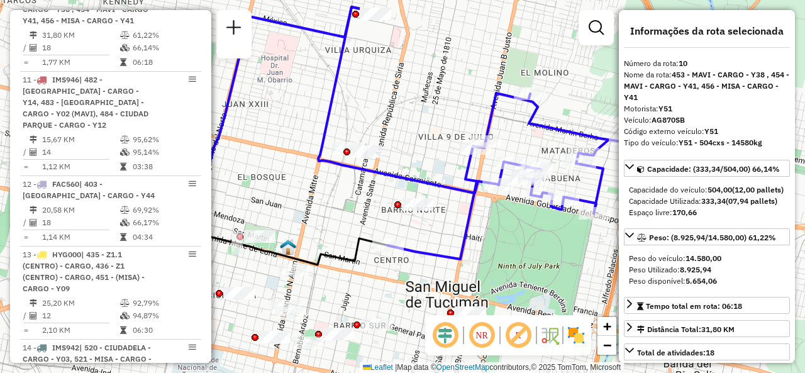
drag, startPoint x: 501, startPoint y: 171, endPoint x: 446, endPoint y: 164, distance: 55.8
click at [431, 160] on icon at bounding box center [471, 133] width 306 height 252
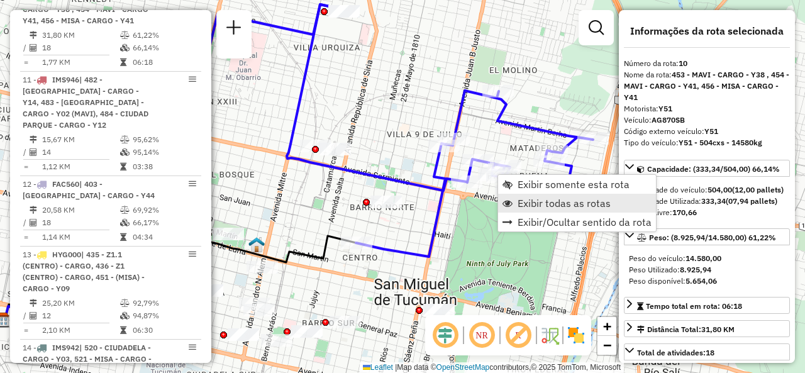
click at [513, 201] on link "Exibir todas as rotas" at bounding box center [577, 203] width 158 height 19
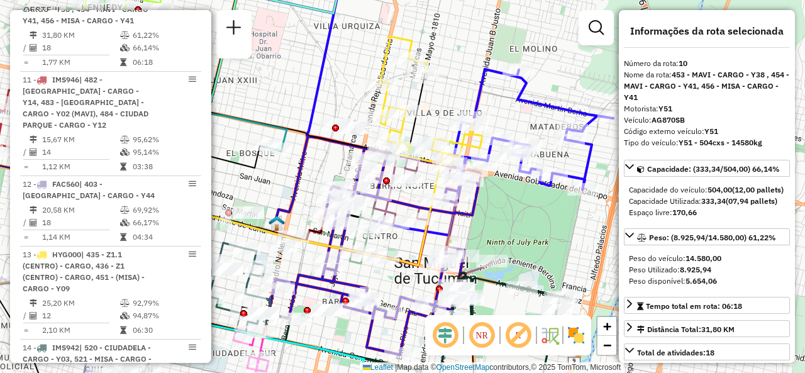
drag, startPoint x: 328, startPoint y: 106, endPoint x: 367, endPoint y: 51, distance: 67.7
click at [366, 52] on div "Janela de atendimento Grade de atendimento Capacidade Transportadoras Veículos …" at bounding box center [402, 186] width 805 height 373
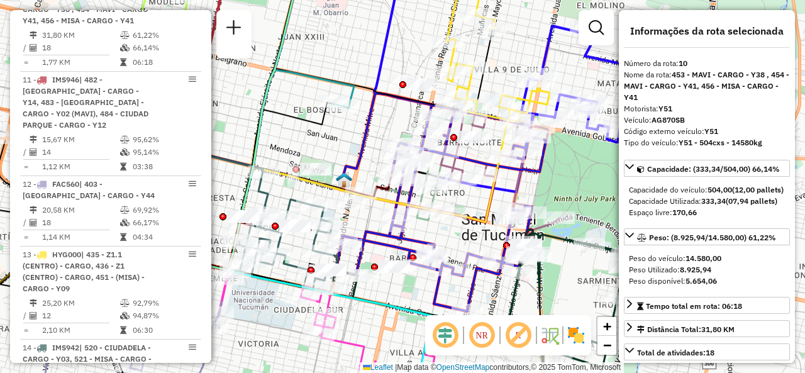
drag, startPoint x: 435, startPoint y: 206, endPoint x: 482, endPoint y: 204, distance: 47.8
click at [482, 204] on div "Janela de atendimento Grade de atendimento Capacidade Transportadoras Veículos …" at bounding box center [402, 186] width 805 height 373
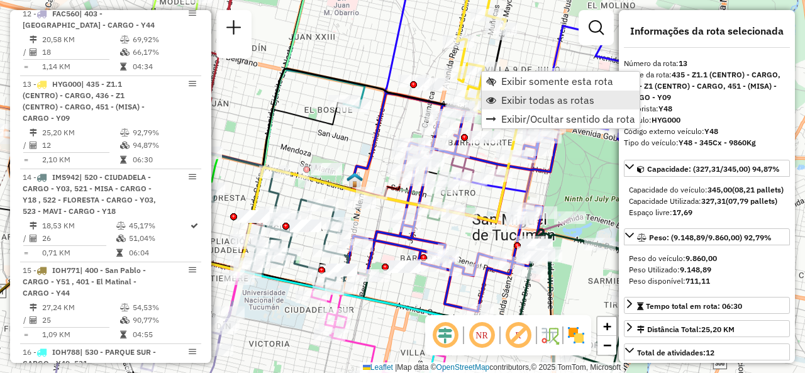
scroll to position [1550, 0]
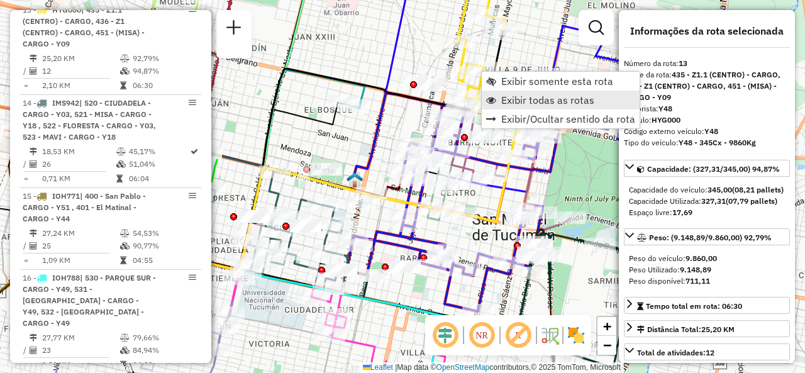
click at [501, 97] on link "Exibir todas as rotas" at bounding box center [561, 100] width 158 height 19
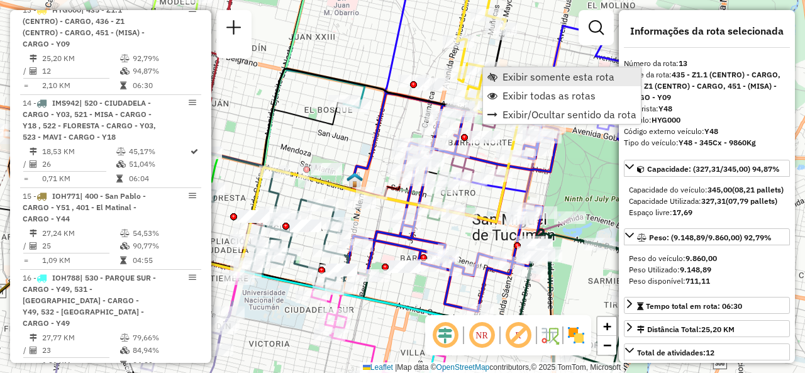
click at [499, 75] on link "Exibir somente esta rota" at bounding box center [562, 76] width 158 height 19
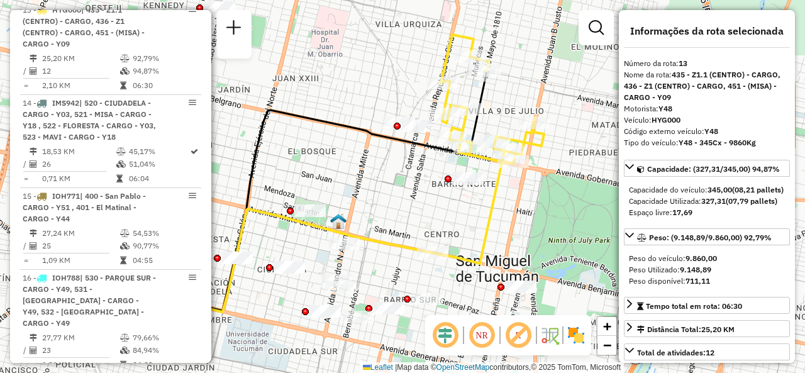
drag, startPoint x: 488, startPoint y: 126, endPoint x: 311, endPoint y: 96, distance: 179.8
click at [311, 96] on div "Janela de atendimento Grade de atendimento Capacidade Transportadoras Veículos …" at bounding box center [402, 186] width 805 height 373
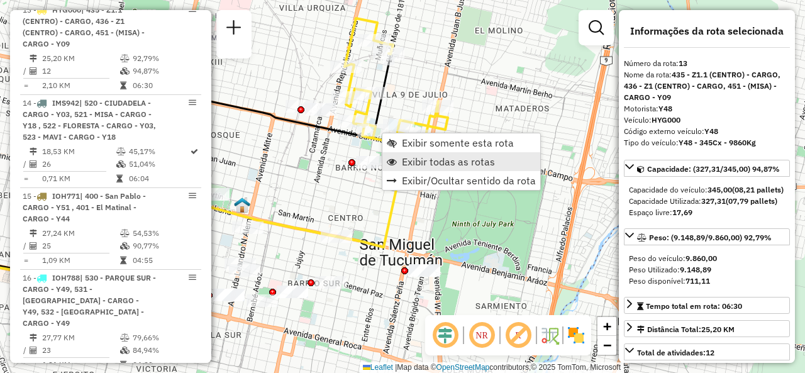
click at [413, 163] on span "Exibir todas as rotas" at bounding box center [448, 162] width 93 height 10
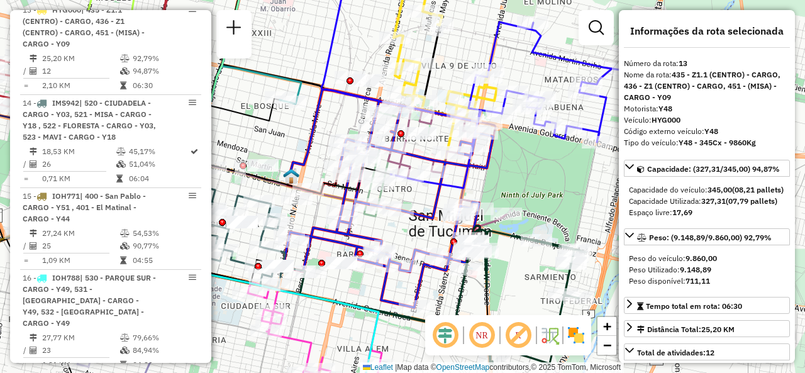
drag, startPoint x: 294, startPoint y: 145, endPoint x: 343, endPoint y: 116, distance: 56.9
click at [343, 116] on div "Janela de atendimento Grade de atendimento Capacidade Transportadoras Veículos …" at bounding box center [402, 186] width 805 height 373
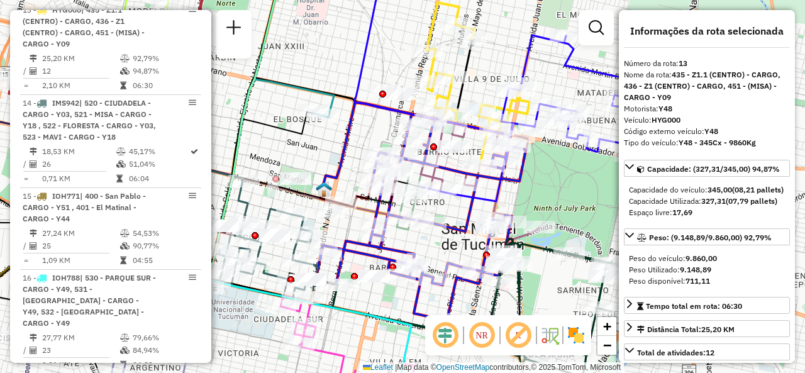
drag, startPoint x: 332, startPoint y: 112, endPoint x: 365, endPoint y: 125, distance: 35.3
click at [365, 125] on div "Janela de atendimento Grade de atendimento Capacidade Transportadoras Veículos …" at bounding box center [402, 186] width 805 height 373
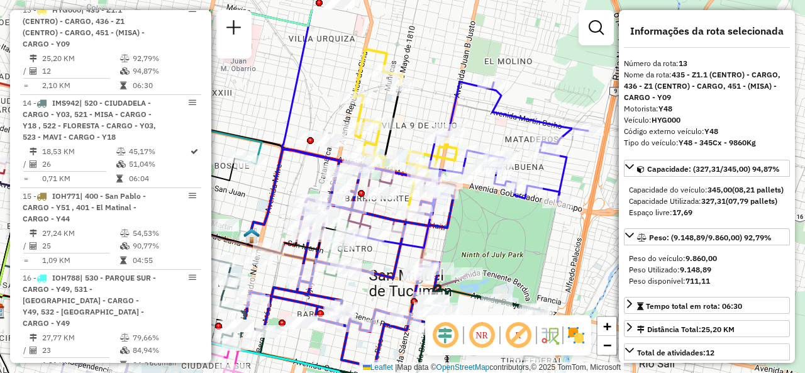
drag, startPoint x: 486, startPoint y: 184, endPoint x: 431, endPoint y: 191, distance: 55.1
click at [431, 191] on icon at bounding box center [348, 264] width 210 height 206
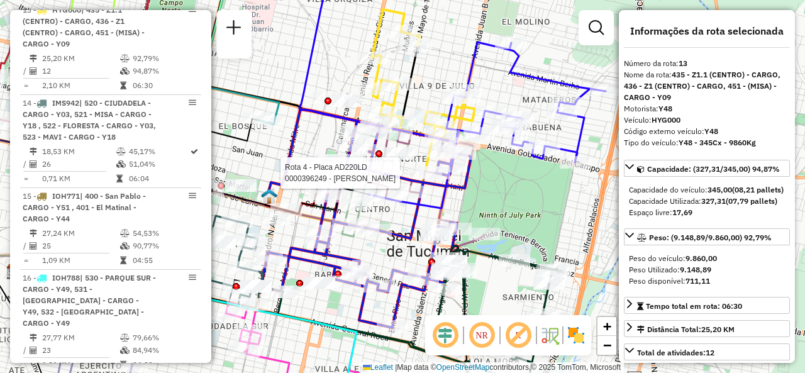
click at [483, 196] on div "Rota 4 - Placa AD220LD 0000396249 - ARRUJ SERGIO ESTEBAN Janela de atendimento …" at bounding box center [402, 186] width 805 height 373
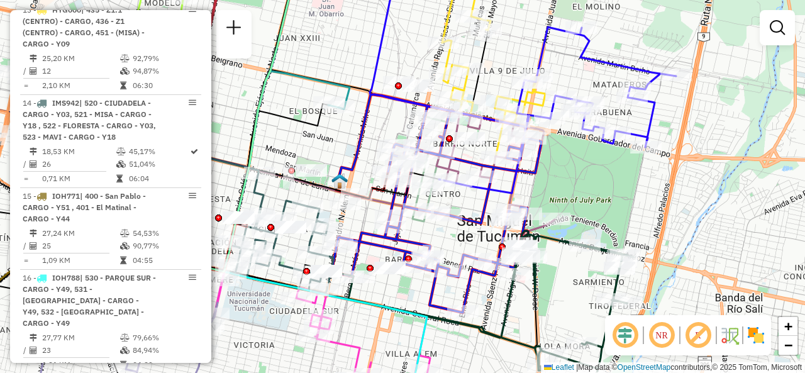
drag, startPoint x: 475, startPoint y: 197, endPoint x: 546, endPoint y: 182, distance: 72.0
click at [546, 182] on div "Janela de atendimento Grade de atendimento Capacidade Transportadoras Veículos …" at bounding box center [402, 186] width 805 height 373
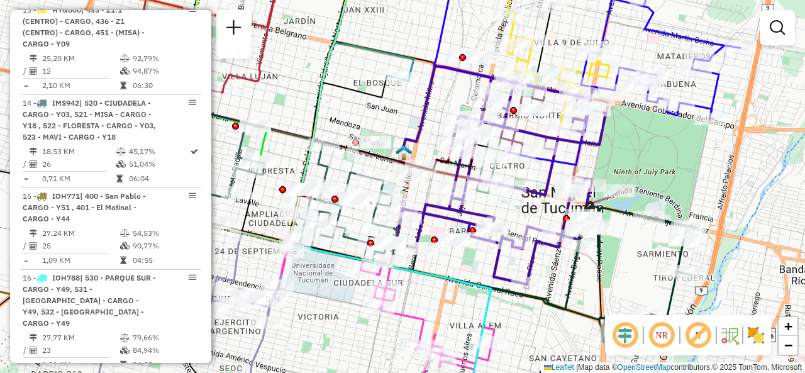
drag, startPoint x: 331, startPoint y: 141, endPoint x: 395, endPoint y: 113, distance: 70.1
click at [395, 113] on div "Janela de atendimento Grade de atendimento Capacidade Transportadoras Veículos …" at bounding box center [402, 186] width 805 height 373
select select "**********"
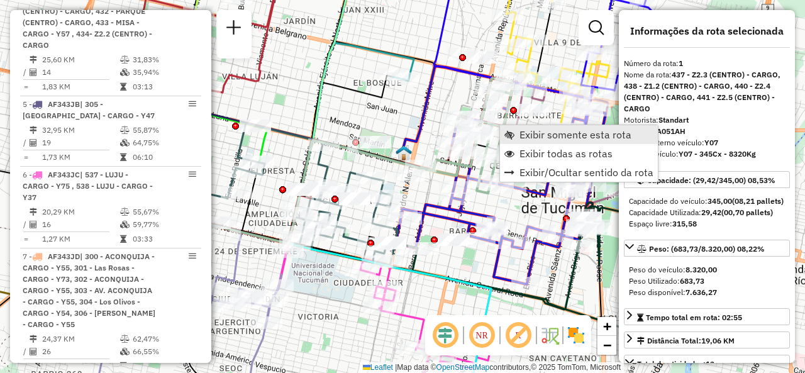
scroll to position [447, 0]
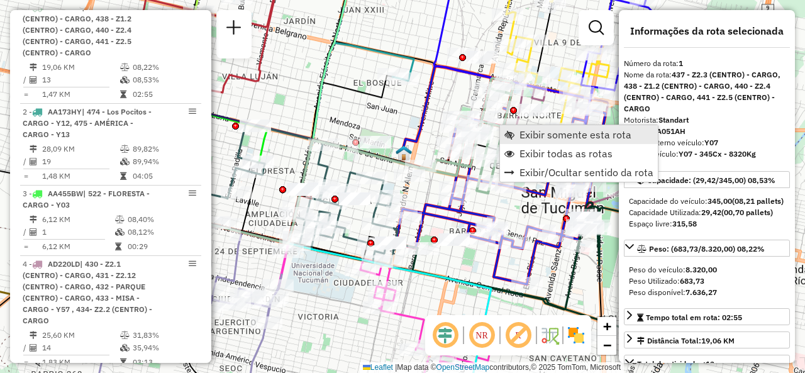
click at [514, 130] on link "Exibir somente esta rota" at bounding box center [579, 134] width 158 height 19
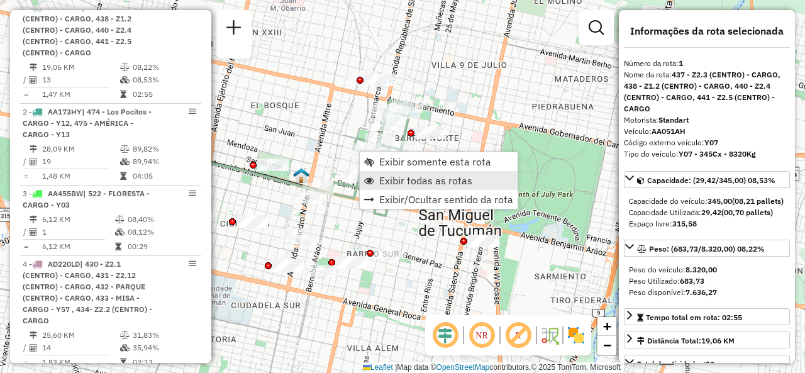
click at [379, 177] on span "Exibir todas as rotas" at bounding box center [425, 180] width 93 height 10
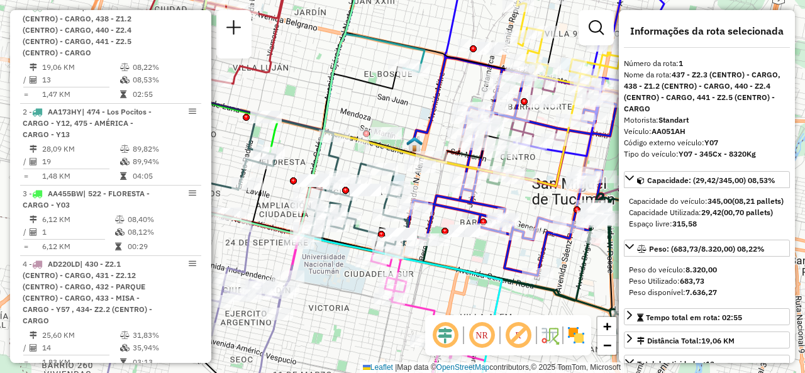
drag, startPoint x: 338, startPoint y: 128, endPoint x: 455, endPoint y: 80, distance: 126.4
click at [455, 80] on div "Janela de atendimento Grade de atendimento Capacidade Transportadoras Veículos …" at bounding box center [402, 186] width 805 height 373
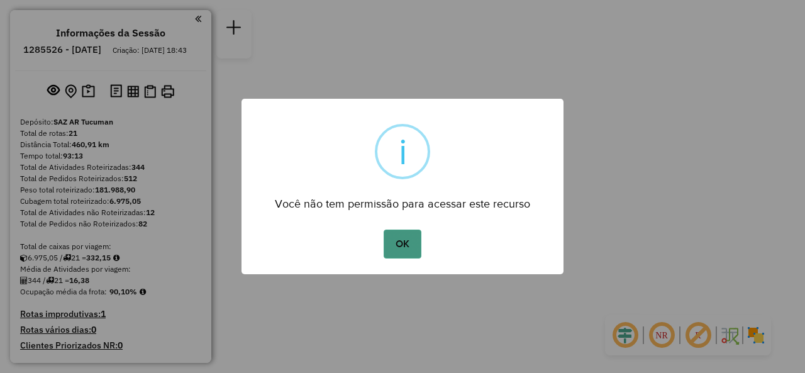
click at [413, 239] on button "OK" at bounding box center [402, 244] width 37 height 29
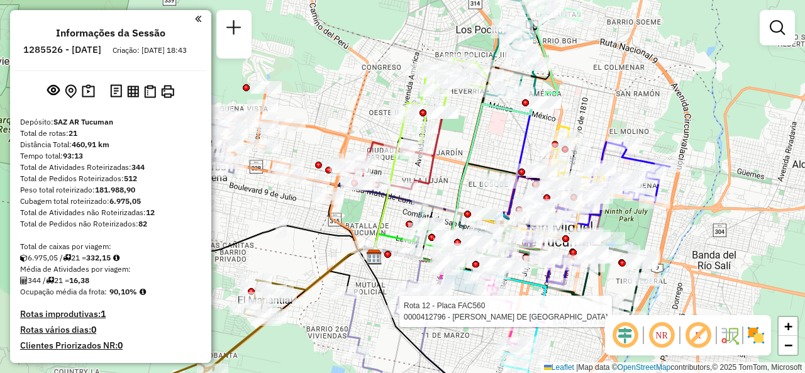
click at [372, 89] on div "Rota 12 - Placa FAC560 0000412796 - [PERSON_NAME] DE [GEOGRAPHIC_DATA] Janela d…" at bounding box center [402, 186] width 805 height 373
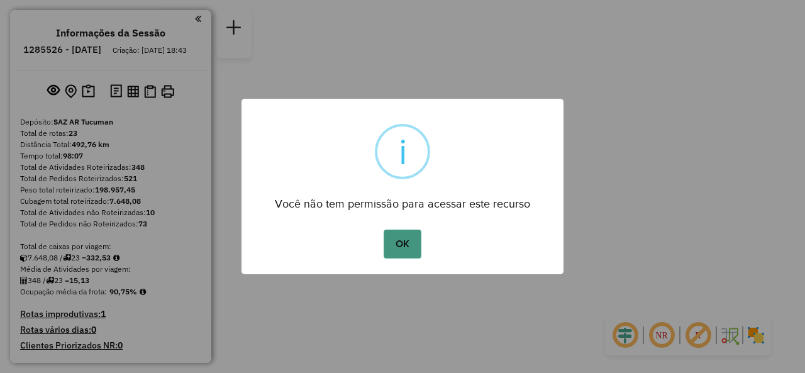
click at [394, 248] on button "OK" at bounding box center [402, 244] width 37 height 29
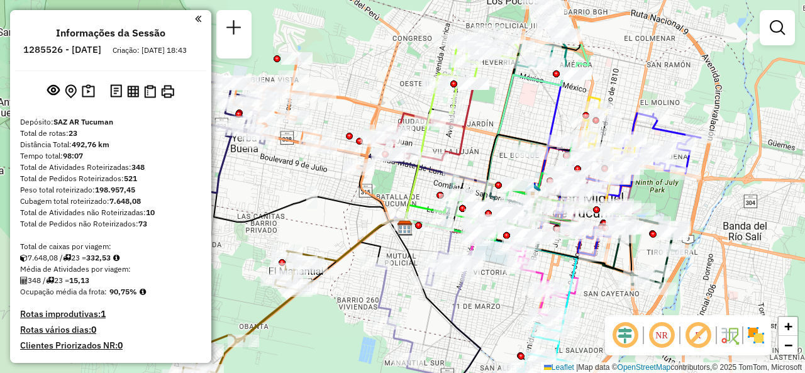
drag, startPoint x: 404, startPoint y: 162, endPoint x: 437, endPoint y: 243, distance: 87.5
click at [437, 243] on div "Janela de atendimento Grade de atendimento Capacidade Transportadoras Veículos …" at bounding box center [402, 186] width 805 height 373
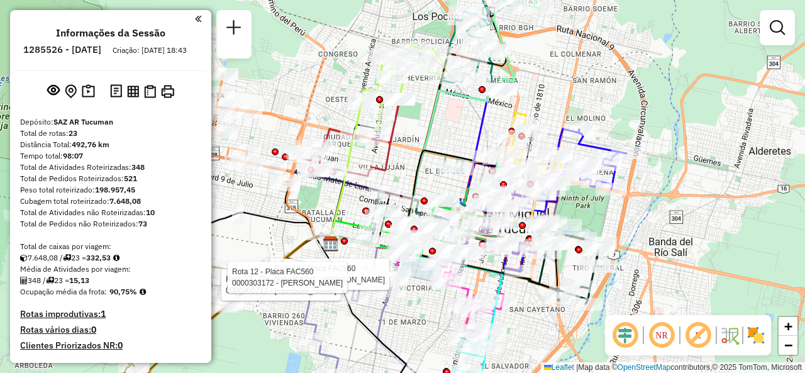
drag, startPoint x: 519, startPoint y: 104, endPoint x: 448, endPoint y: 108, distance: 71.2
click at [445, 114] on div "Rota 12 - Placa FAC560 0000300713 - ESPINOSA [PERSON_NAME] 12 - Placa FAC560 00…" at bounding box center [402, 186] width 805 height 373
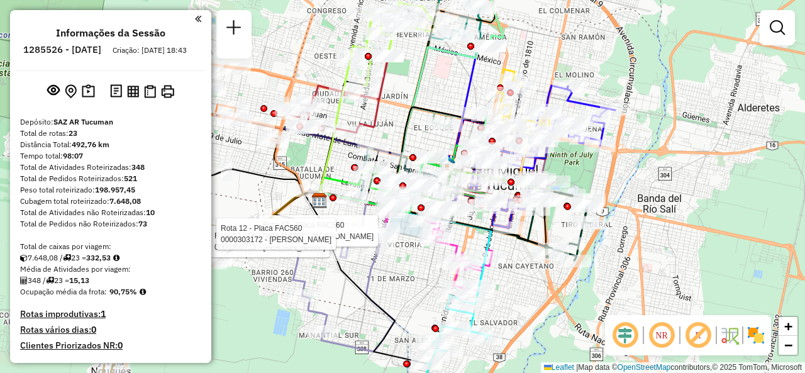
drag, startPoint x: 547, startPoint y: 323, endPoint x: 535, endPoint y: 286, distance: 38.4
click at [535, 286] on div "Rota 12 - Placa FAC560 0000300713 - ESPINOSA [PERSON_NAME] 12 - Placa FAC560 00…" at bounding box center [402, 186] width 805 height 373
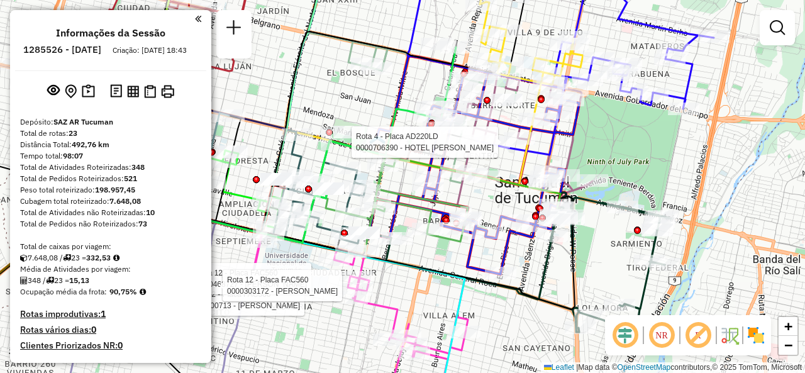
select select "**********"
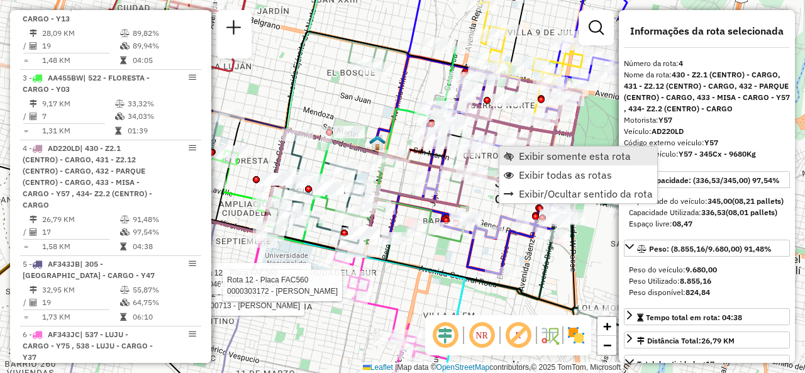
scroll to position [703, 0]
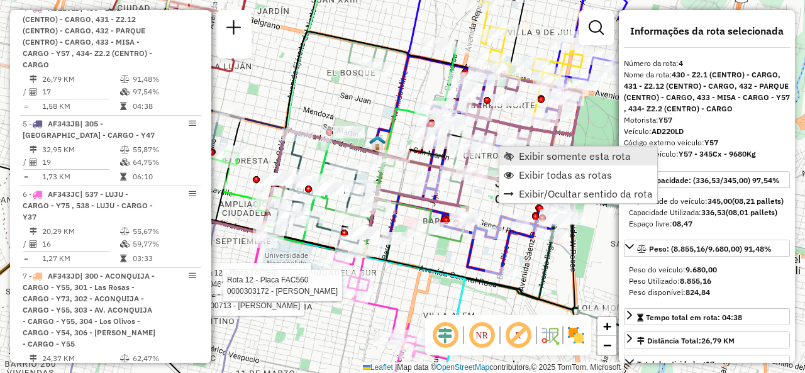
click at [509, 152] on span "Exibir somente esta rota" at bounding box center [509, 156] width 10 height 10
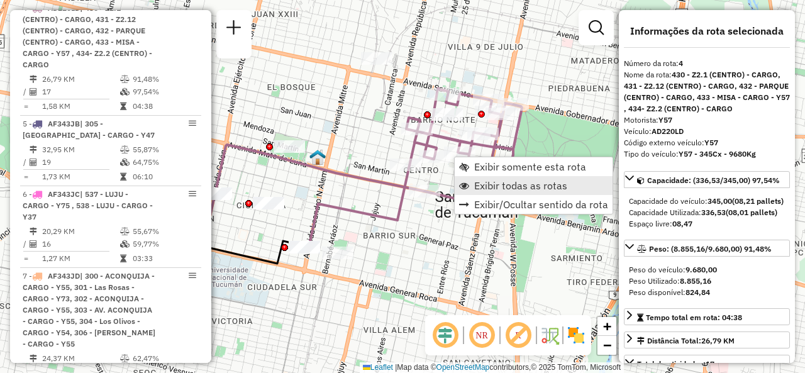
click at [470, 179] on link "Exibir todas as rotas" at bounding box center [534, 185] width 158 height 19
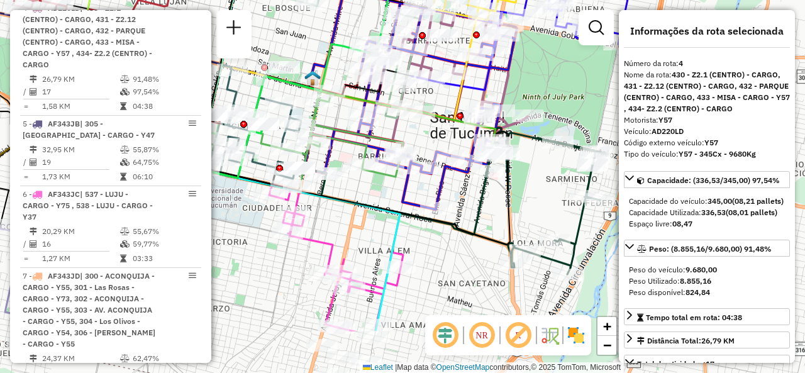
drag, startPoint x: 525, startPoint y: 295, endPoint x: 525, endPoint y: 221, distance: 73.6
click at [525, 221] on div "Janela de atendimento Grade de atendimento Capacidade Transportadoras Veículos …" at bounding box center [402, 186] width 805 height 373
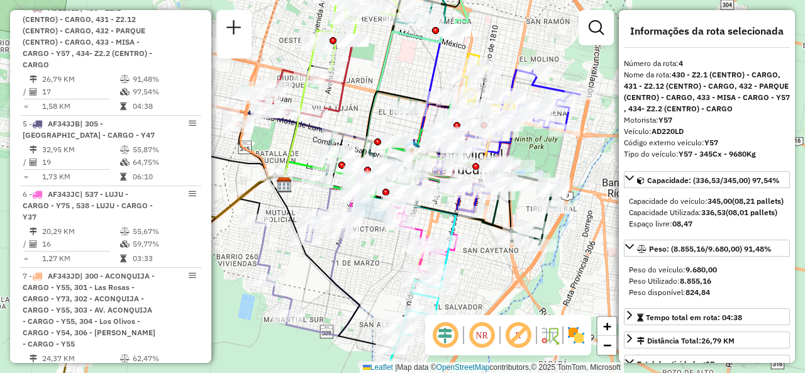
click at [381, 256] on div "Janela de atendimento Grade de atendimento Capacidade Transportadoras Veículos …" at bounding box center [402, 186] width 805 height 373
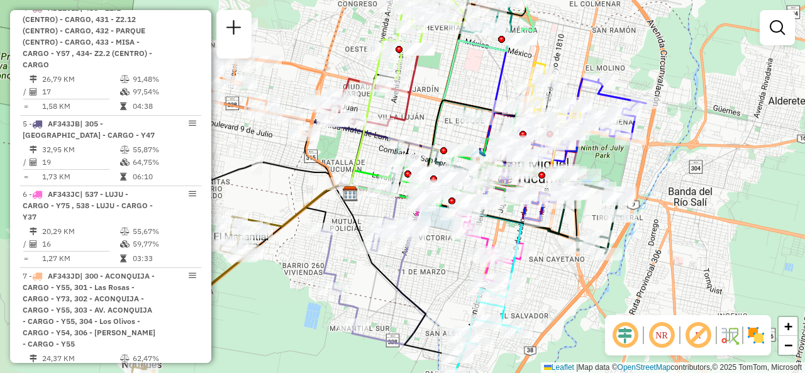
drag, startPoint x: 379, startPoint y: 247, endPoint x: 445, endPoint y: 256, distance: 66.6
click at [445, 256] on div "Janela de atendimento Grade de atendimento Capacidade Transportadoras Veículos …" at bounding box center [402, 186] width 805 height 373
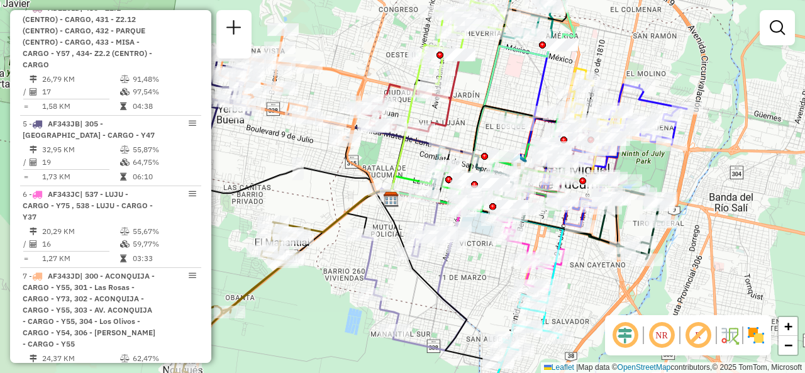
drag, startPoint x: 282, startPoint y: 187, endPoint x: 316, endPoint y: 193, distance: 35.2
click at [319, 192] on div "Janela de atendimento Grade de atendimento Capacidade Transportadoras Veículos …" at bounding box center [402, 186] width 805 height 373
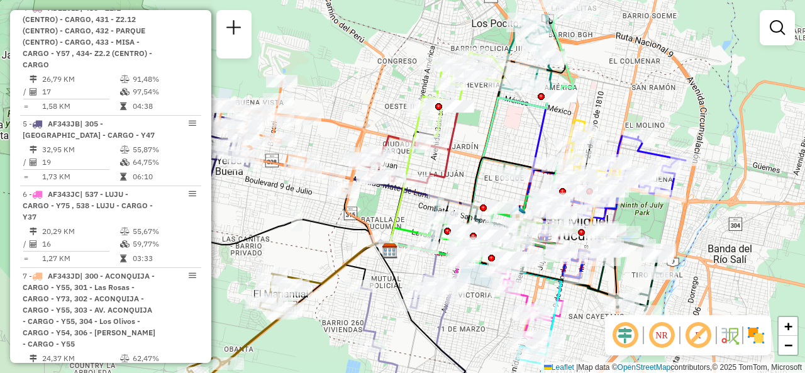
drag, startPoint x: 345, startPoint y: 50, endPoint x: 377, endPoint y: 118, distance: 75.1
click at [337, 97] on div "Janela de atendimento Grade de atendimento Capacidade Transportadoras Veículos …" at bounding box center [402, 186] width 805 height 373
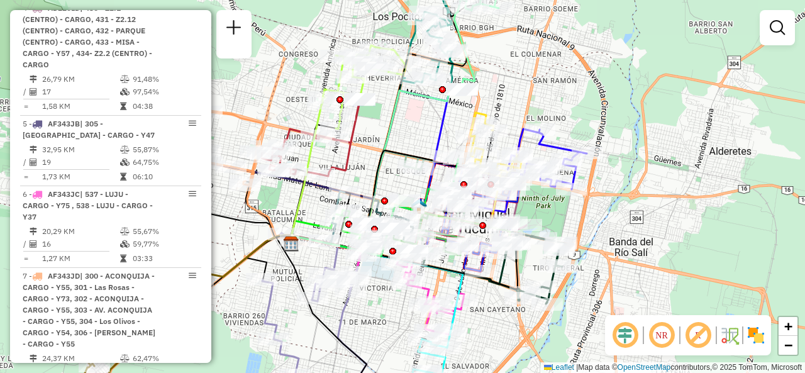
drag, startPoint x: 512, startPoint y: 125, endPoint x: 425, endPoint y: 95, distance: 91.9
click at [425, 96] on div "Janela de atendimento Grade de atendimento Capacidade Transportadoras Veículos …" at bounding box center [402, 186] width 805 height 373
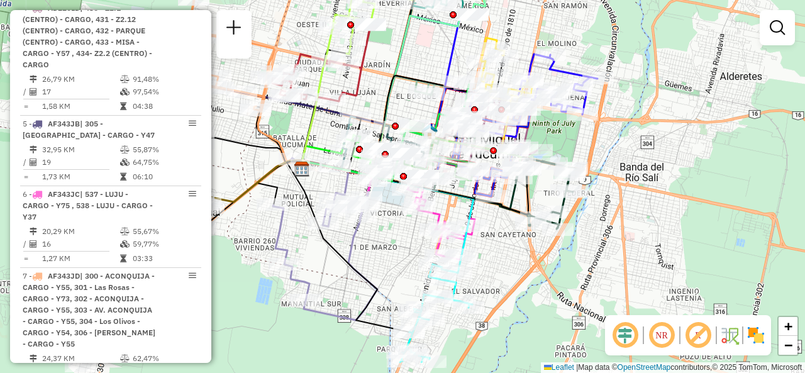
drag, startPoint x: 392, startPoint y: 157, endPoint x: 408, endPoint y: 89, distance: 69.6
click at [408, 89] on div "Janela de atendimento Grade de atendimento Capacidade Transportadoras Veículos …" at bounding box center [402, 186] width 805 height 373
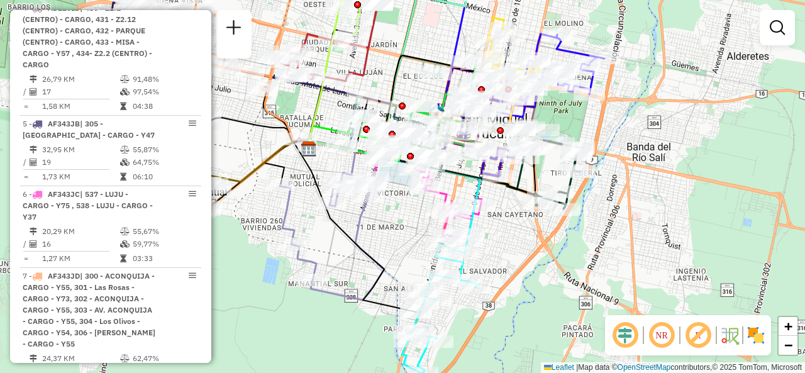
click at [394, 225] on div "Janela de atendimento Grade de atendimento Capacidade Transportadoras Veículos …" at bounding box center [402, 186] width 805 height 373
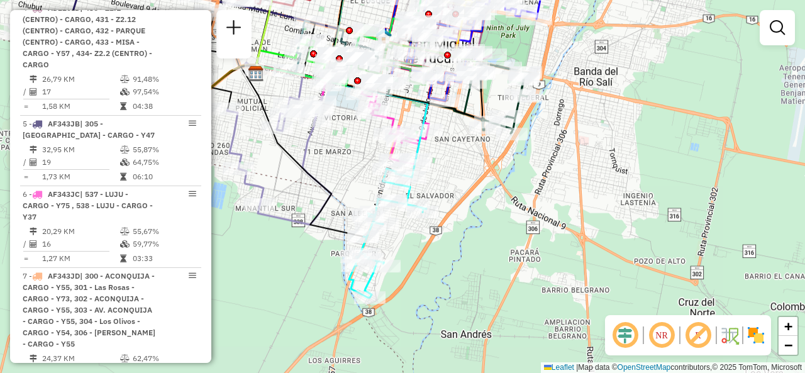
drag, startPoint x: 421, startPoint y: 225, endPoint x: 369, endPoint y: 142, distance: 98.4
click at [369, 143] on div "Janela de atendimento Grade de atendimento Capacidade Transportadoras Veículos …" at bounding box center [402, 186] width 805 height 373
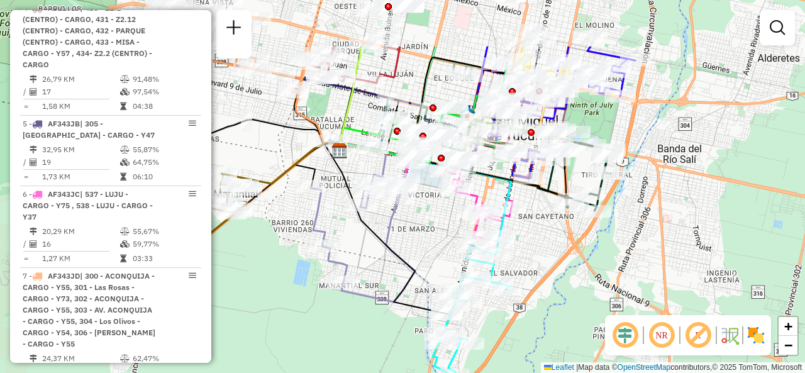
drag, startPoint x: 342, startPoint y: 139, endPoint x: 426, endPoint y: 219, distance: 116.1
click at [426, 219] on div "Janela de atendimento Grade de atendimento Capacidade Transportadoras Veículos …" at bounding box center [402, 186] width 805 height 373
click at [463, 21] on div "Janela de atendimento Grade de atendimento Capacidade Transportadoras Veículos …" at bounding box center [402, 186] width 805 height 373
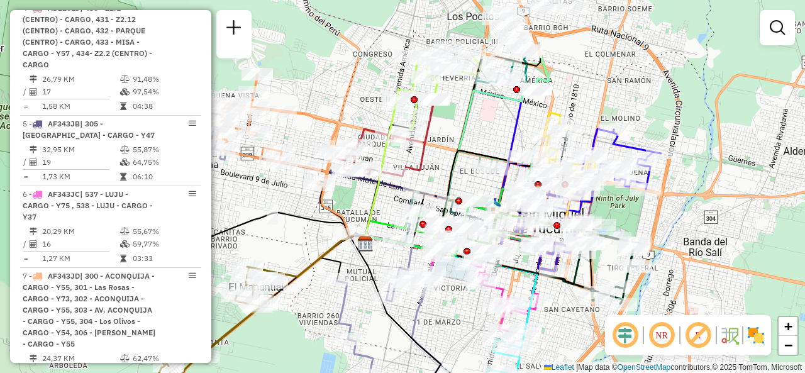
drag, startPoint x: 469, startPoint y: 25, endPoint x: 495, endPoint y: 125, distance: 104.0
click at [495, 125] on div "Janela de atendimento Grade de atendimento Capacidade Transportadoras Veículos …" at bounding box center [402, 186] width 805 height 373
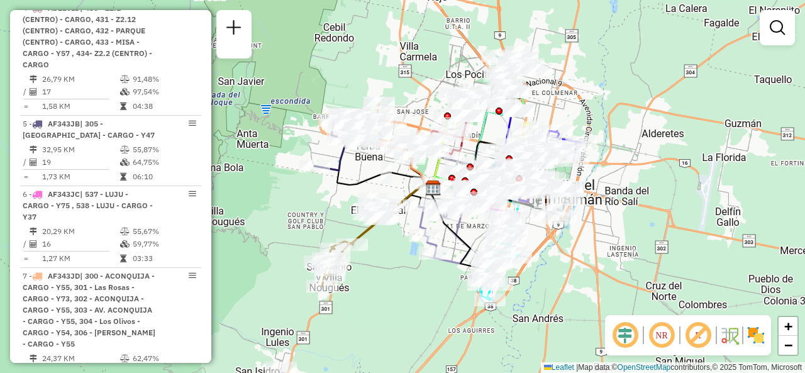
click at [413, 94] on div "Janela de atendimento Grade de atendimento Capacidade Transportadoras Veículos …" at bounding box center [402, 186] width 805 height 373
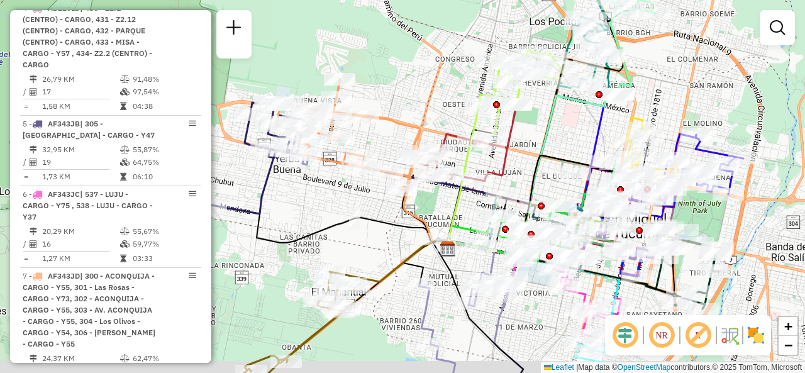
drag, startPoint x: 420, startPoint y: 113, endPoint x: 389, endPoint y: 59, distance: 61.7
click at [389, 59] on div "Janela de atendimento Grade de atendimento Capacidade Transportadoras Veículos …" at bounding box center [402, 186] width 805 height 373
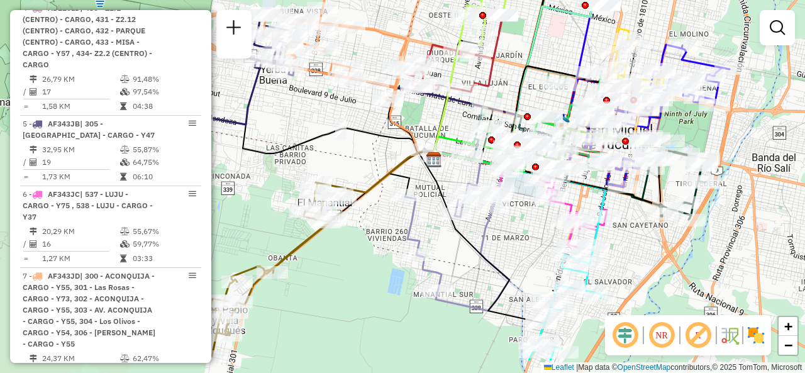
drag, startPoint x: 348, startPoint y: 210, endPoint x: 371, endPoint y: 135, distance: 78.2
click at [363, 138] on div "Janela de atendimento Grade de atendimento Capacidade Transportadoras Veículos …" at bounding box center [402, 186] width 805 height 373
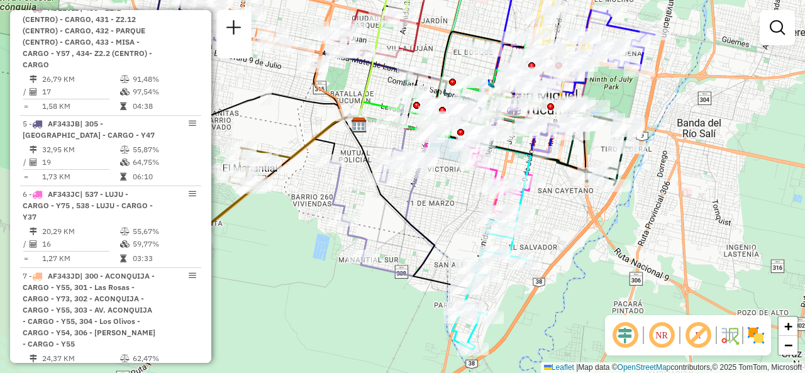
drag, startPoint x: 463, startPoint y: 237, endPoint x: 362, endPoint y: 236, distance: 100.6
click at [362, 236] on div "Janela de atendimento Grade de atendimento Capacidade Transportadoras Veículos …" at bounding box center [402, 186] width 805 height 373
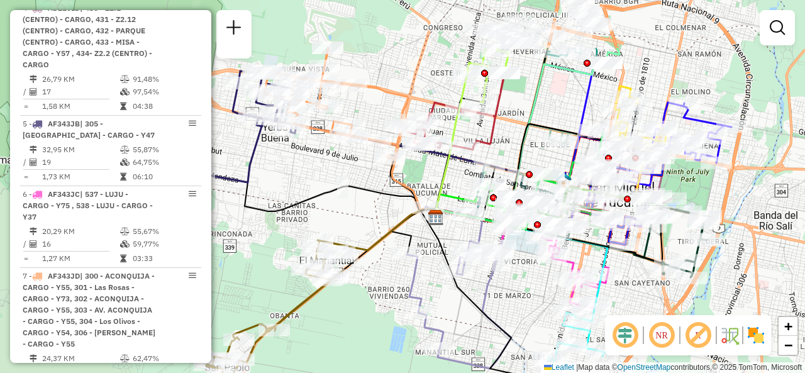
drag, startPoint x: 445, startPoint y: 197, endPoint x: 544, endPoint y: 282, distance: 130.7
click at [544, 282] on div "Janela de atendimento Grade de atendimento Capacidade Transportadoras Veículos …" at bounding box center [402, 186] width 805 height 373
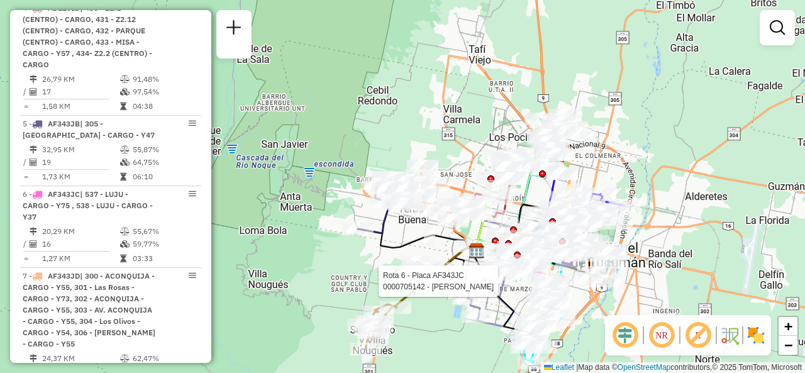
click at [348, 270] on div "Rota 6 - Placa AF343JC 0000705142 - FIGUEROA SILVIA GRACIELA Janela de atendime…" at bounding box center [402, 186] width 805 height 373
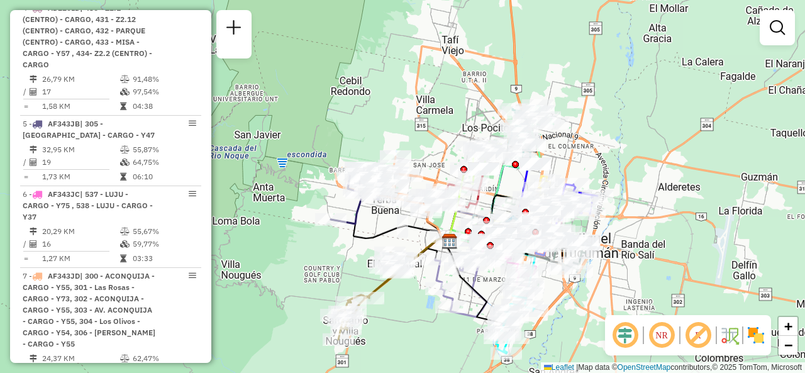
drag, startPoint x: 353, startPoint y: 286, endPoint x: 319, endPoint y: 272, distance: 36.7
click at [319, 272] on div "Janela de atendimento Grade de atendimento Capacidade Transportadoras Veículos …" at bounding box center [402, 186] width 805 height 373
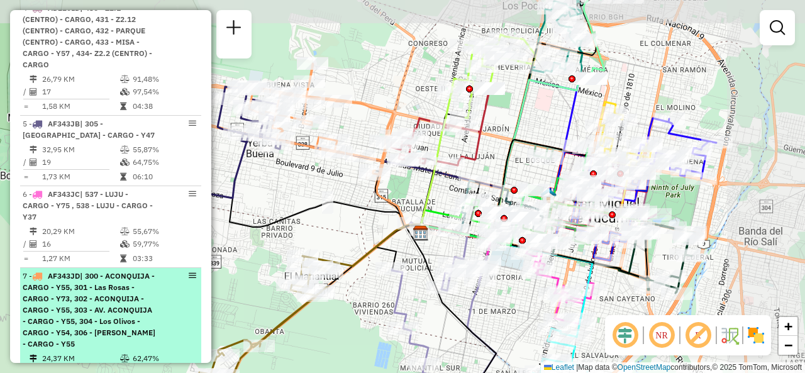
drag, startPoint x: 325, startPoint y: 272, endPoint x: 189, endPoint y: 304, distance: 139.6
click at [185, 302] on hb-router-mapa "Informações da Sessão 1285526 - 30/09/2025 Criação: 29/09/2025 18:43 Depósito: …" at bounding box center [402, 186] width 805 height 373
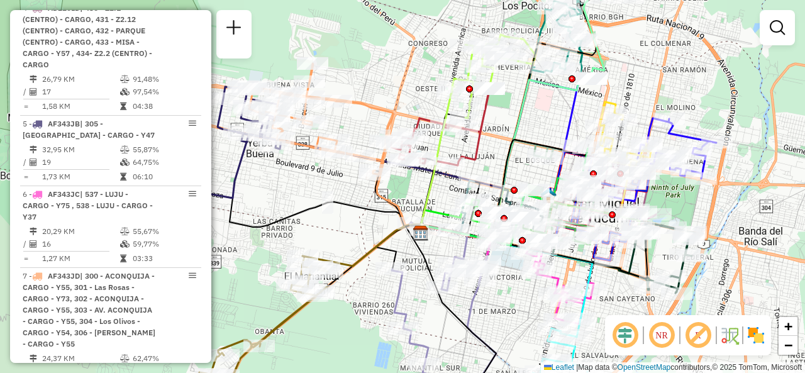
click at [333, 226] on div "Janela de atendimento Grade de atendimento Capacidade Transportadoras Veículos …" at bounding box center [402, 186] width 805 height 373
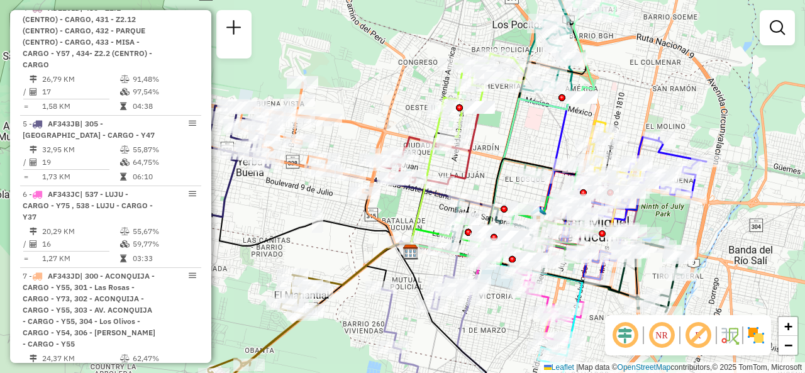
drag, startPoint x: 347, startPoint y: 231, endPoint x: 330, endPoint y: 260, distance: 34.1
click at [330, 260] on div "Janela de atendimento Grade de atendimento Capacidade Transportadoras Veículos …" at bounding box center [402, 186] width 805 height 373
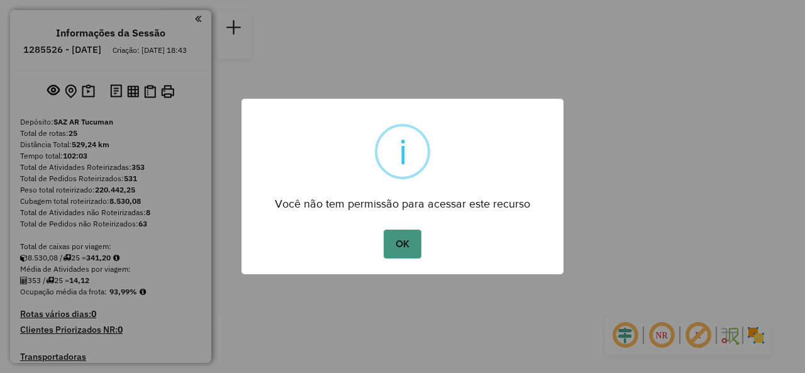
click at [408, 239] on button "OK" at bounding box center [402, 244] width 37 height 29
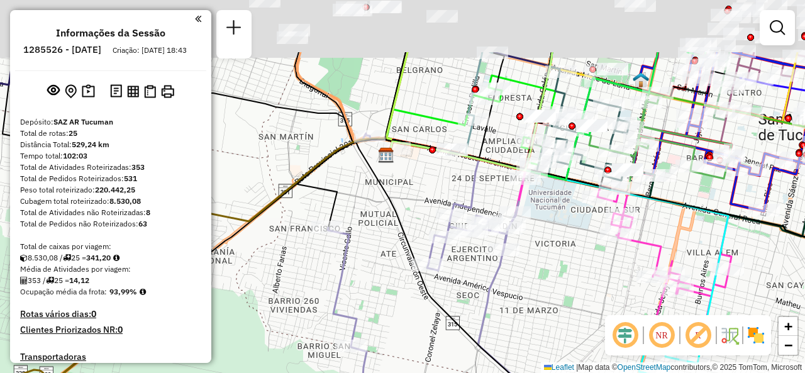
drag, startPoint x: 392, startPoint y: 169, endPoint x: 382, endPoint y: 256, distance: 87.4
click at [382, 258] on div "Janela de atendimento Grade de atendimento Capacidade Transportadoras Veículos …" at bounding box center [402, 186] width 805 height 373
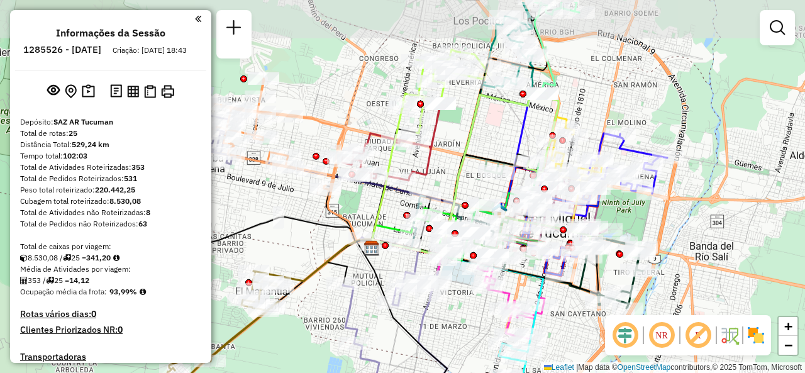
drag, startPoint x: 382, startPoint y: 269, endPoint x: 375, endPoint y: 292, distance: 24.5
click at [375, 292] on icon at bounding box center [418, 325] width 123 height 171
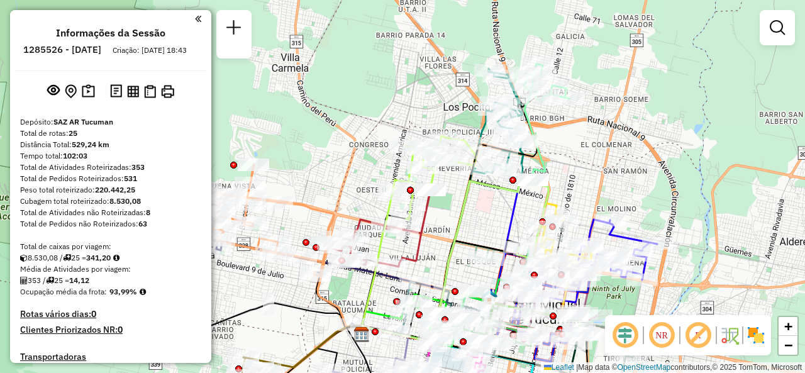
drag, startPoint x: 361, startPoint y: 190, endPoint x: 325, endPoint y: 136, distance: 65.2
click at [326, 139] on div "Janela de atendimento Grade de atendimento Capacidade Transportadoras Veículos …" at bounding box center [402, 186] width 805 height 373
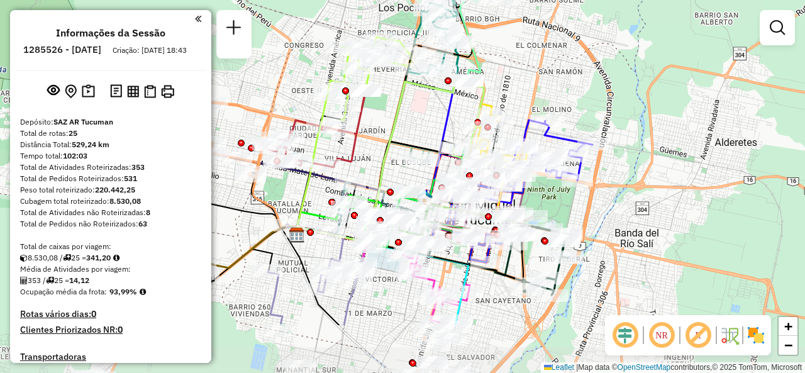
drag, startPoint x: 443, startPoint y: 187, endPoint x: 421, endPoint y: 119, distance: 71.2
click at [421, 119] on div "Janela de atendimento Grade de atendimento Capacidade Transportadoras Veículos …" at bounding box center [402, 186] width 805 height 373
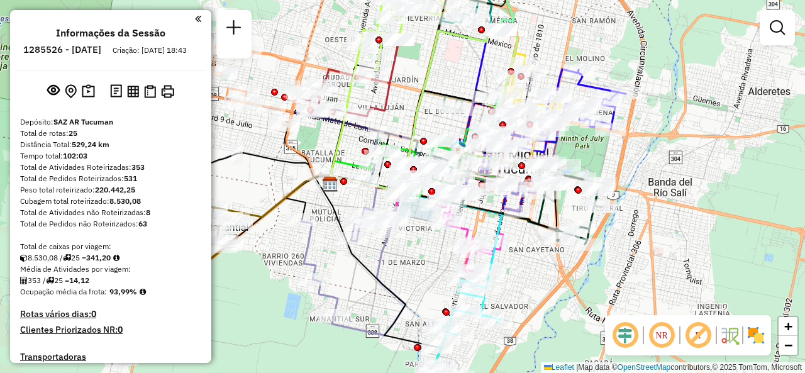
drag, startPoint x: 376, startPoint y: 149, endPoint x: 405, endPoint y: 101, distance: 55.9
click at [406, 101] on div "Janela de atendimento Grade de atendimento Capacidade Transportadoras Veículos …" at bounding box center [402, 186] width 805 height 373
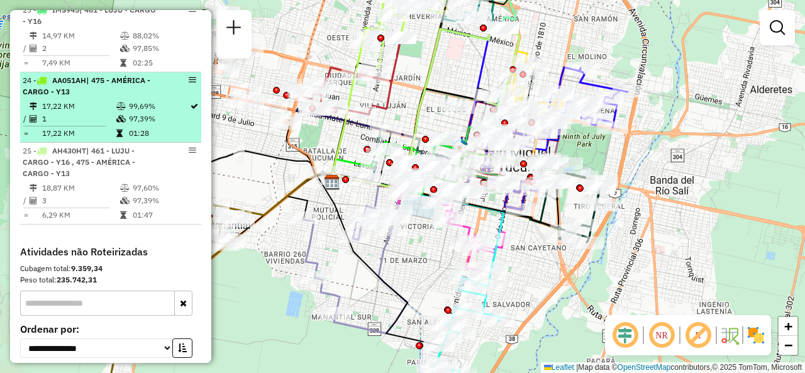
scroll to position [2243, 0]
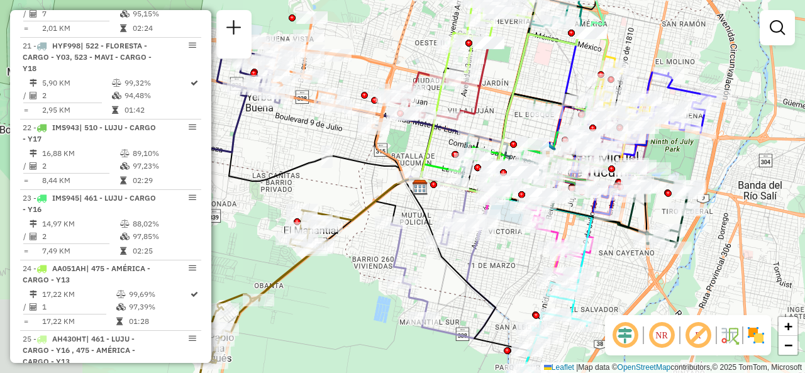
drag, startPoint x: 406, startPoint y: 265, endPoint x: 492, endPoint y: 272, distance: 86.4
click at [492, 272] on div "Janela de atendimento Grade de atendimento Capacidade Transportadoras Veículos …" at bounding box center [402, 186] width 805 height 373
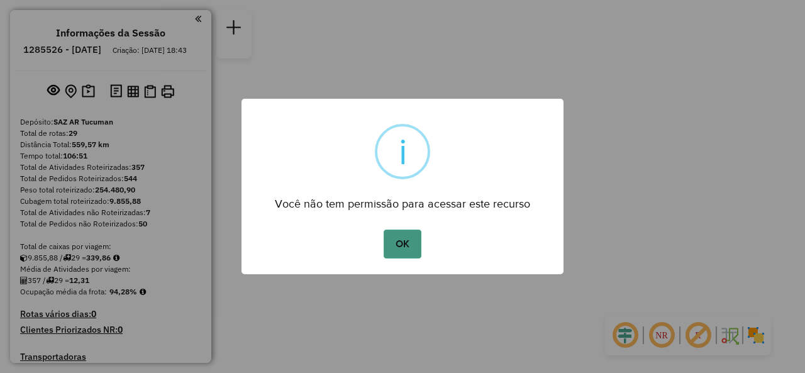
click at [397, 243] on button "OK" at bounding box center [402, 244] width 37 height 29
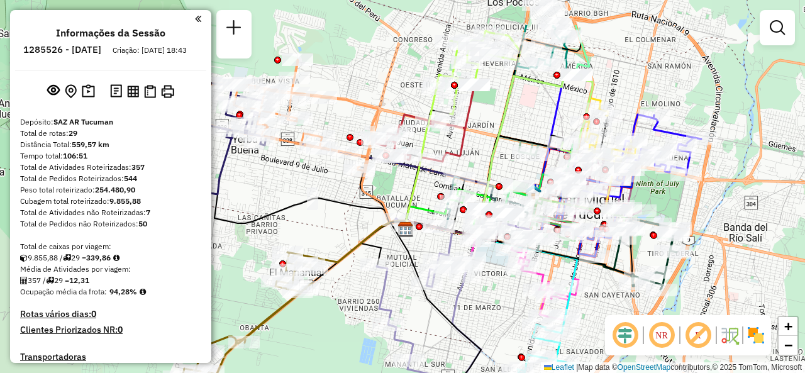
drag, startPoint x: 393, startPoint y: 247, endPoint x: 489, endPoint y: 294, distance: 106.9
click at [486, 297] on div "Janela de atendimento Grade de atendimento Capacidade Transportadoras Veículos …" at bounding box center [402, 186] width 805 height 373
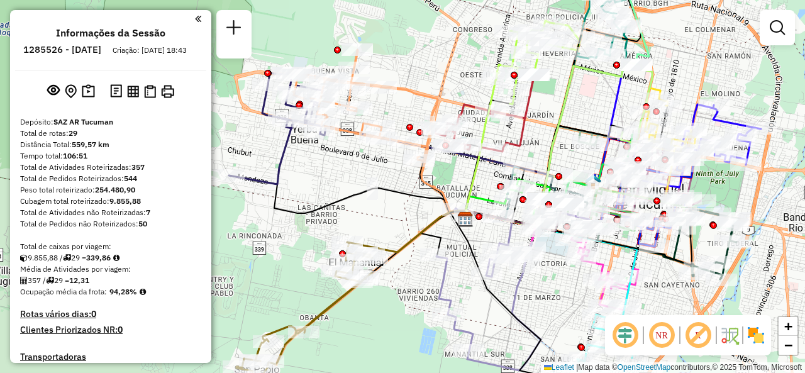
drag, startPoint x: 524, startPoint y: 103, endPoint x: 576, endPoint y: 96, distance: 52.0
click at [576, 96] on div "Janela de atendimento Grade de atendimento Capacidade Transportadoras Veículos …" at bounding box center [402, 186] width 805 height 373
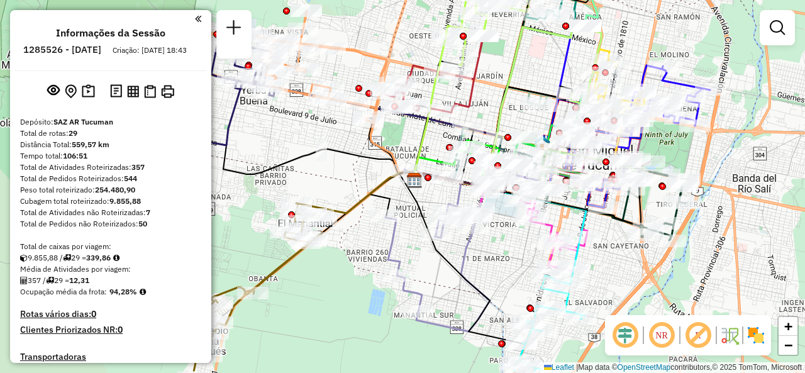
drag, startPoint x: 372, startPoint y: 223, endPoint x: 328, endPoint y: 114, distance: 118.0
click at [327, 116] on div "Janela de atendimento Grade de atendimento Capacidade Transportadoras Veículos …" at bounding box center [402, 186] width 805 height 373
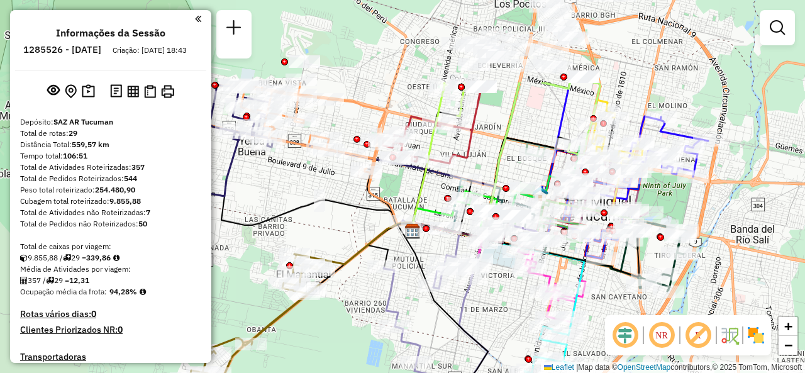
drag, startPoint x: 531, startPoint y: 205, endPoint x: 535, endPoint y: 289, distance: 83.8
click at [531, 321] on div "Rota 16 - Placa IOH788 0000510447 - You Shop Janela de atendimento Grade de ate…" at bounding box center [402, 186] width 805 height 373
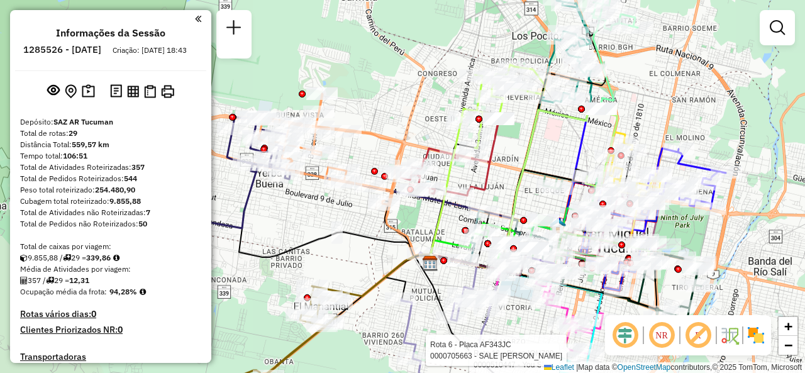
drag, startPoint x: 547, startPoint y: 111, endPoint x: 557, endPoint y: 147, distance: 37.1
click at [557, 147] on div "Rota 16 - Placa IOH788 0000413334 - MAMANI MONZON GUILLERMO MARCELINO Rota 16 -…" at bounding box center [402, 186] width 805 height 373
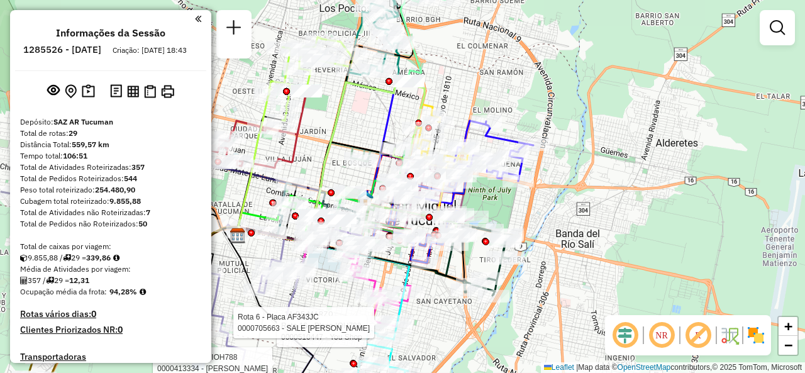
drag, startPoint x: 539, startPoint y: 155, endPoint x: 346, endPoint y: 98, distance: 201.4
click at [347, 105] on div "Rota 16 - Placa IOH788 0000413334 - MAMANI MONZON GUILLERMO MARCELINO Rota 16 -…" at bounding box center [402, 186] width 805 height 373
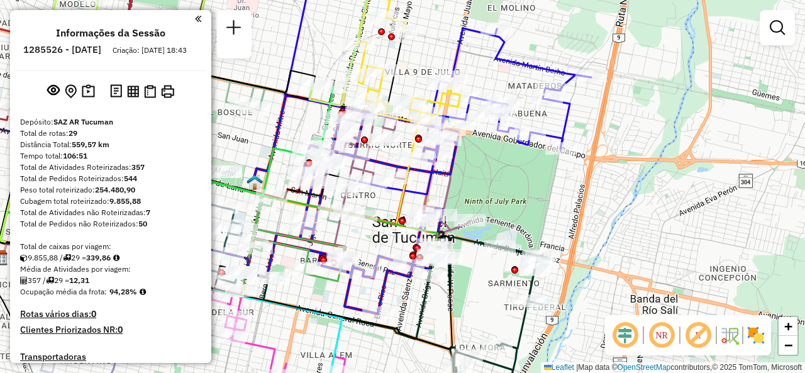
click at [483, 191] on div "Rota 16 - Placa IOH788 0000413334 - MAMANI MONZON GUILLERMO MARCELINO Rota 16 -…" at bounding box center [402, 186] width 805 height 373
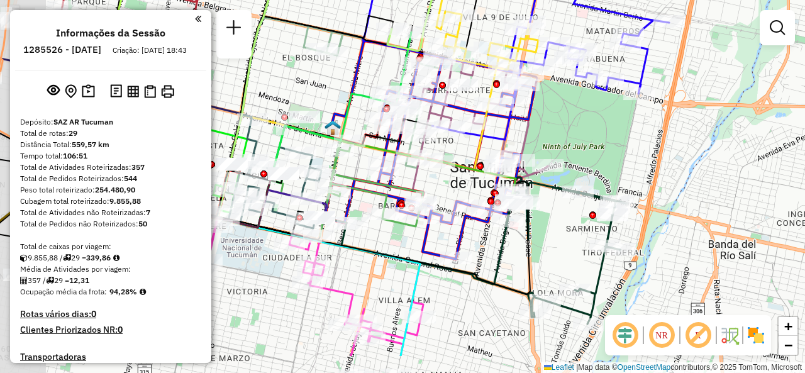
drag, startPoint x: 487, startPoint y: 196, endPoint x: 595, endPoint y: 116, distance: 134.1
click at [594, 118] on div "Janela de atendimento Grade de atendimento Capacidade Transportadoras Veículos …" at bounding box center [402, 186] width 805 height 373
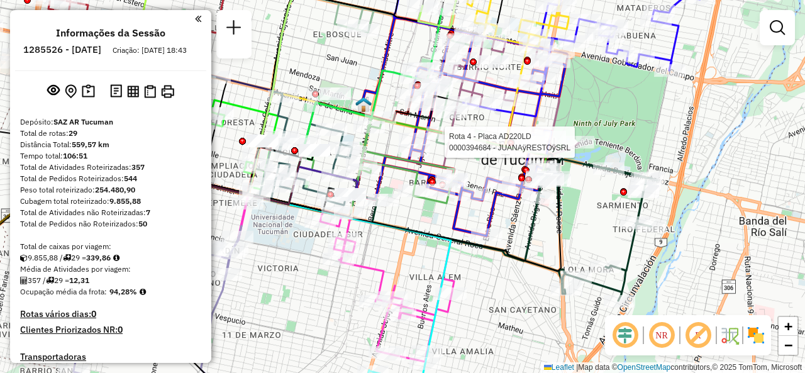
select select "**********"
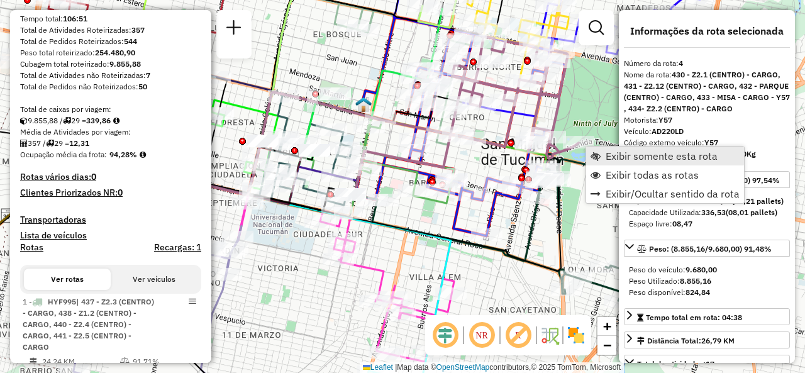
click at [599, 151] on span "Exibir somente esta rota" at bounding box center [596, 156] width 10 height 10
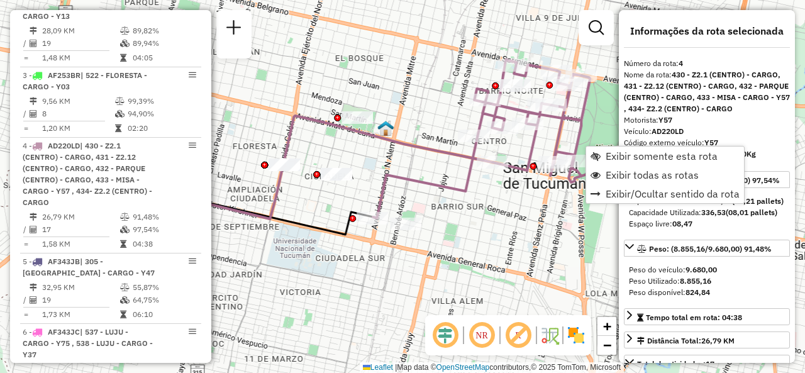
scroll to position [687, 0]
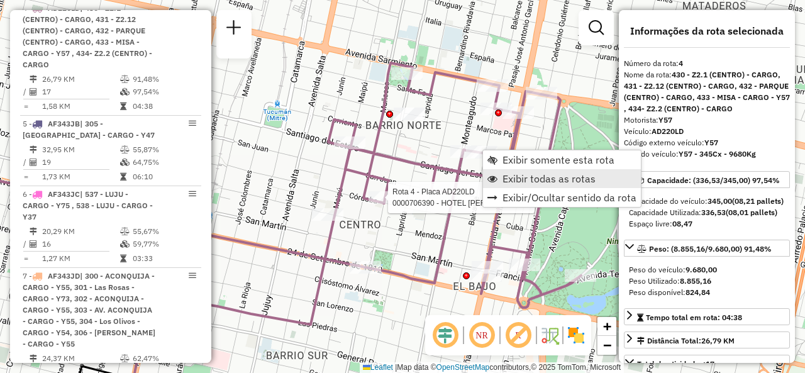
click at [493, 179] on span "Exibir todas as rotas" at bounding box center [492, 179] width 10 height 10
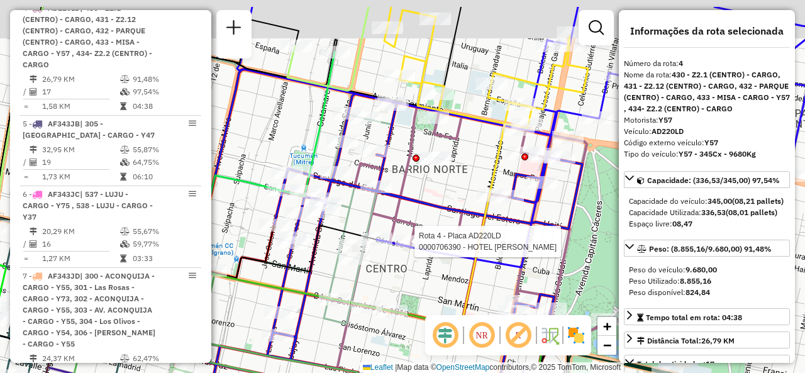
drag, startPoint x: 241, startPoint y: 85, endPoint x: 269, endPoint y: 136, distance: 58.5
click at [269, 136] on div "Rota 4 - Placa AD220LD 0000706390 - HOTEL CARLOS V SRL Janela de atendimento Gr…" at bounding box center [402, 186] width 805 height 373
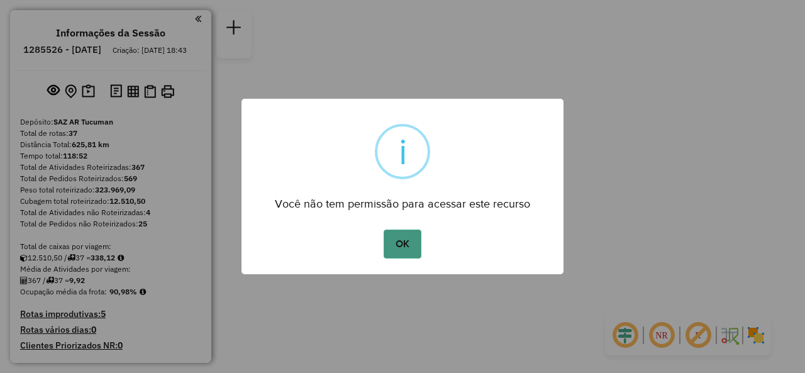
click at [414, 232] on button "OK" at bounding box center [402, 244] width 37 height 29
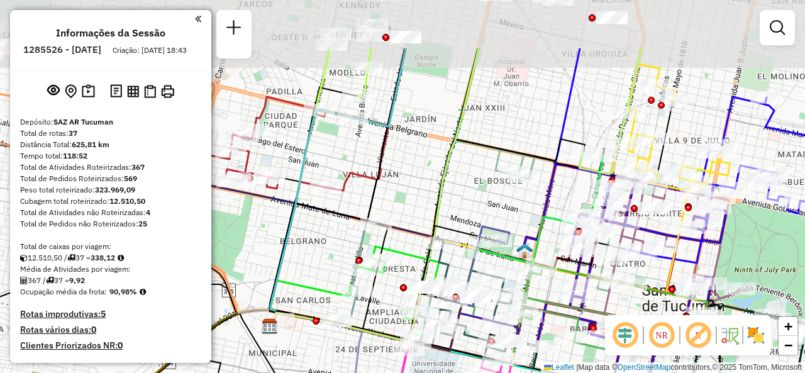
drag, startPoint x: 385, startPoint y: 123, endPoint x: 424, endPoint y: 208, distance: 92.9
click at [423, 208] on div "Janela de atendimento Grade de atendimento Capacidade Transportadoras Veículos …" at bounding box center [402, 186] width 805 height 373
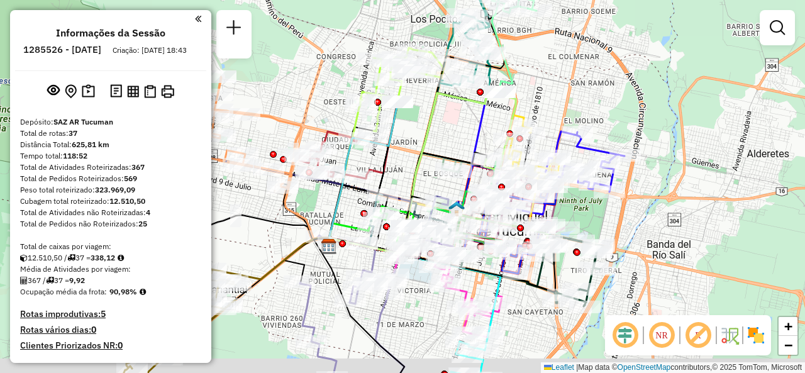
drag, startPoint x: 486, startPoint y: 135, endPoint x: 469, endPoint y: 94, distance: 45.1
click at [469, 102] on div "Janela de atendimento Grade de atendimento Capacidade Transportadoras Veículos …" at bounding box center [402, 186] width 805 height 373
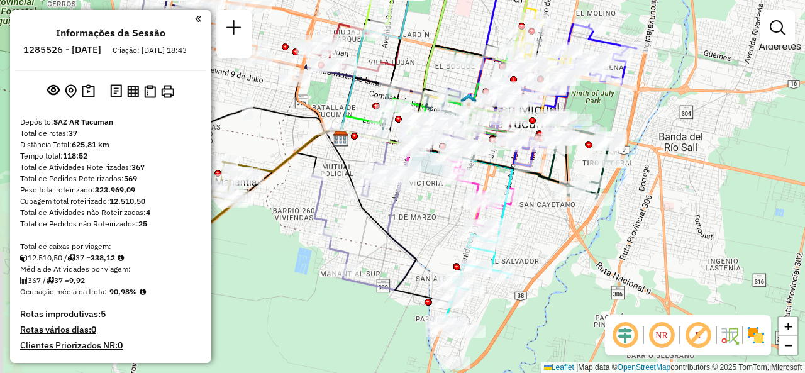
drag, startPoint x: 553, startPoint y: 341, endPoint x: 567, endPoint y: 227, distance: 115.2
click at [567, 229] on div "Janela de atendimento Grade de atendimento Capacidade Transportadoras Veículos …" at bounding box center [402, 186] width 805 height 373
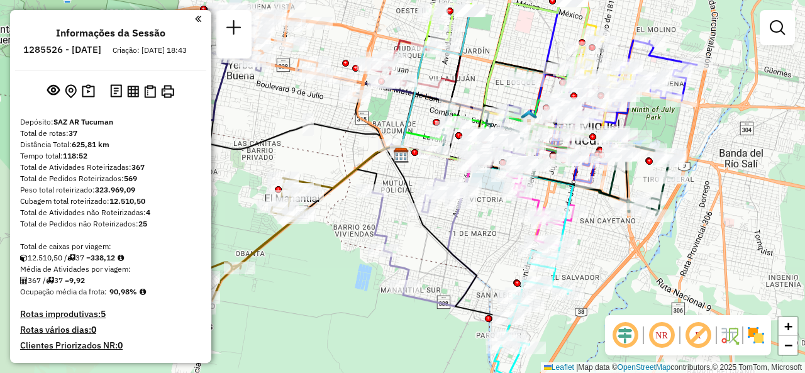
drag, startPoint x: 414, startPoint y: 203, endPoint x: 465, endPoint y: 245, distance: 65.7
click at [465, 245] on div "Janela de atendimento Grade de atendimento Capacidade Transportadoras Veículos …" at bounding box center [402, 186] width 805 height 373
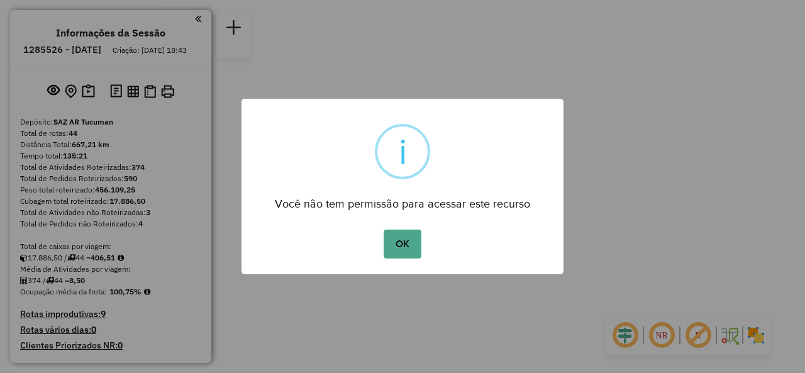
click at [411, 247] on button "OK" at bounding box center [402, 244] width 37 height 29
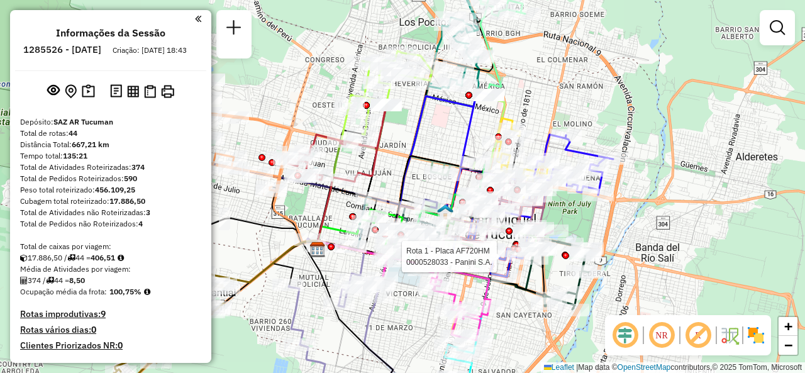
click at [391, 167] on div "Rota 1 - Placa AF720HM 0000528033 - Panini S.A. Janela de atendimento Grade de …" at bounding box center [402, 186] width 805 height 373
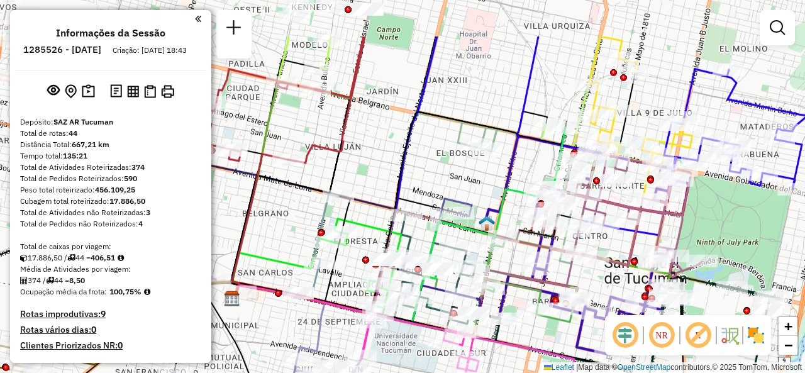
drag, startPoint x: 499, startPoint y: 86, endPoint x: 539, endPoint y: 160, distance: 83.6
click at [539, 160] on div "Janela de atendimento Grade de atendimento Capacidade Transportadoras Veículos …" at bounding box center [402, 186] width 805 height 373
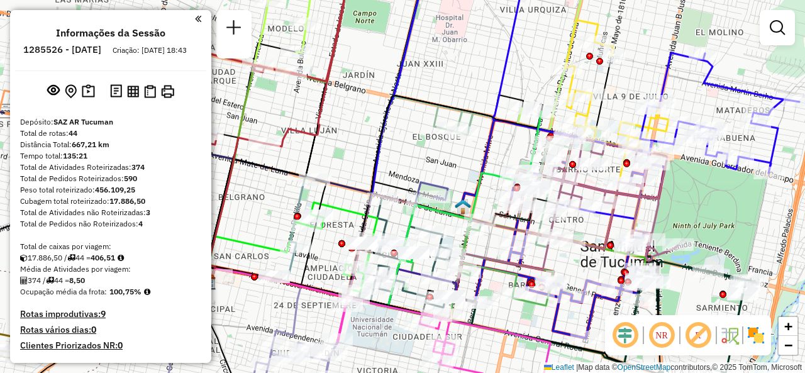
drag, startPoint x: 462, startPoint y: 172, endPoint x: 414, endPoint y: 136, distance: 59.4
click at [414, 136] on div "Janela de atendimento Grade de atendimento Capacidade Transportadoras Veículos …" at bounding box center [402, 186] width 805 height 373
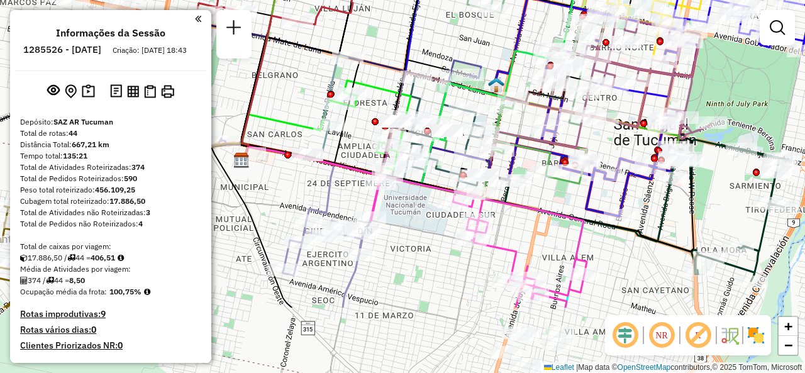
drag, startPoint x: 319, startPoint y: 194, endPoint x: 384, endPoint y: 86, distance: 125.5
click at [382, 86] on icon at bounding box center [375, 124] width 70 height 89
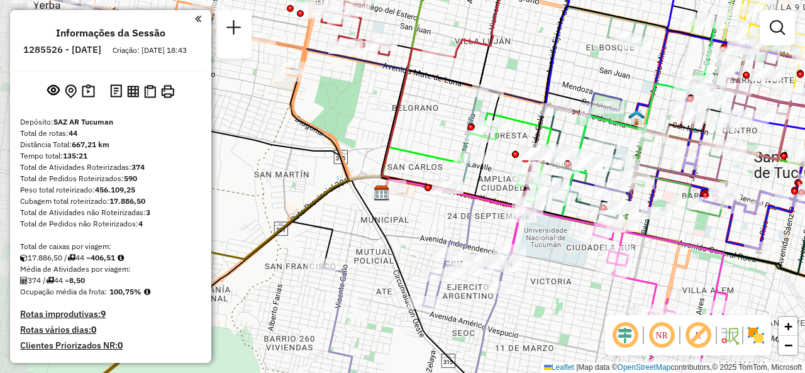
drag, startPoint x: 360, startPoint y: 213, endPoint x: 429, endPoint y: 213, distance: 69.2
click at [429, 213] on div "Janela de atendimento Grade de atendimento Capacidade Transportadoras Veículos …" at bounding box center [402, 186] width 805 height 373
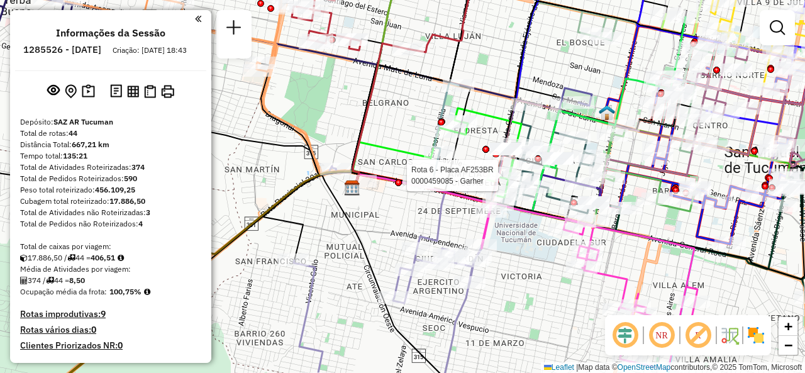
select select "**********"
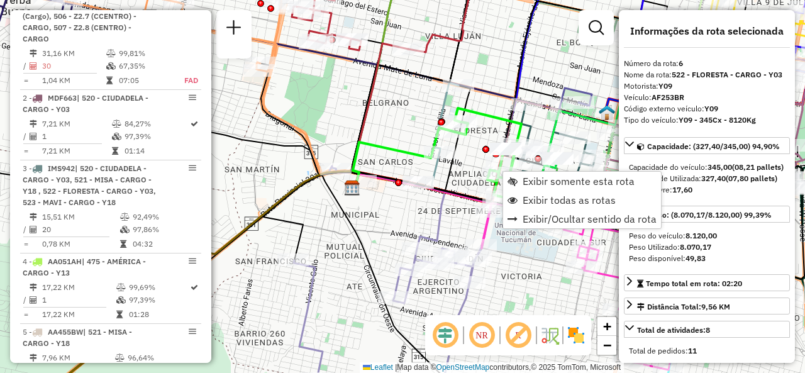
scroll to position [878, 0]
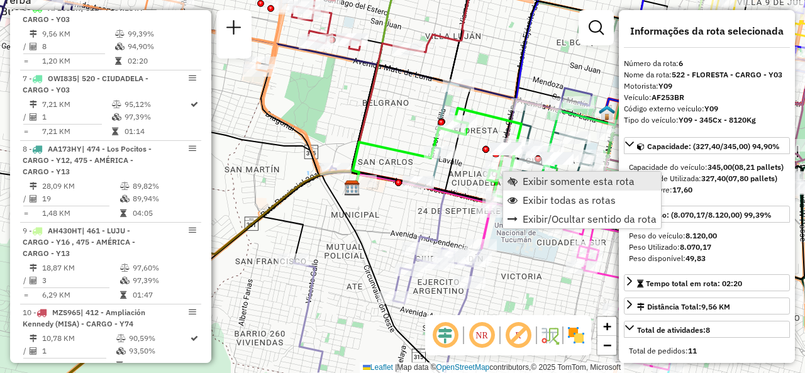
click at [535, 185] on span "Exibir somente esta rota" at bounding box center [579, 181] width 112 height 10
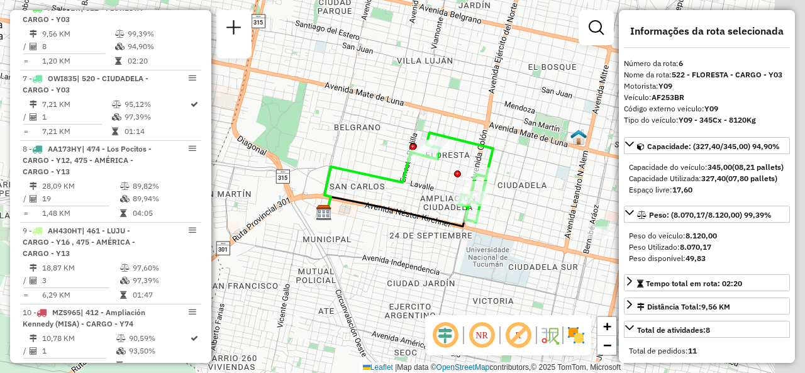
drag, startPoint x: 499, startPoint y: 187, endPoint x: 412, endPoint y: 179, distance: 87.1
click at [413, 179] on div "Janela de atendimento Grade de atendimento Capacidade Transportadoras Veículos …" at bounding box center [402, 186] width 805 height 373
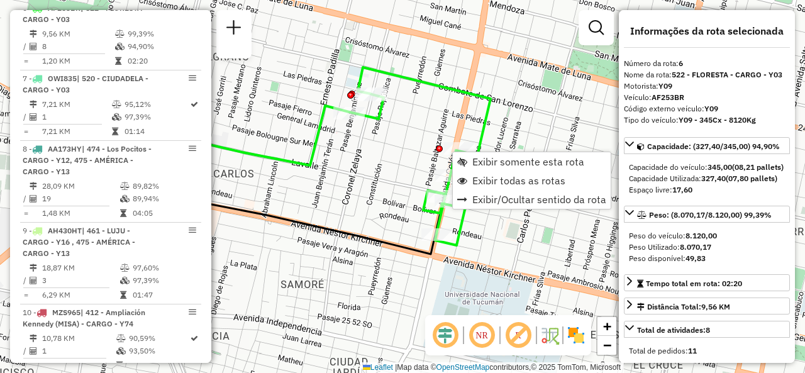
click at [405, 188] on div "Janela de atendimento Grade de atendimento Capacidade Transportadoras Veículos …" at bounding box center [402, 186] width 805 height 373
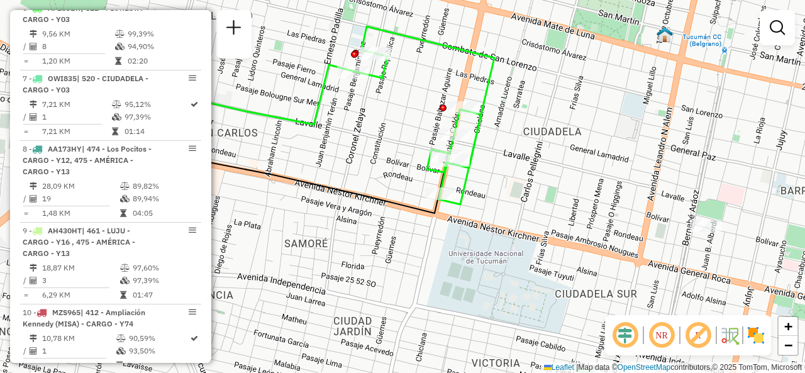
drag, startPoint x: 406, startPoint y: 198, endPoint x: 410, endPoint y: 157, distance: 41.1
click at [410, 157] on div "Janela de atendimento Grade de atendimento Capacidade Transportadoras Veículos …" at bounding box center [402, 186] width 805 height 373
select select "**********"
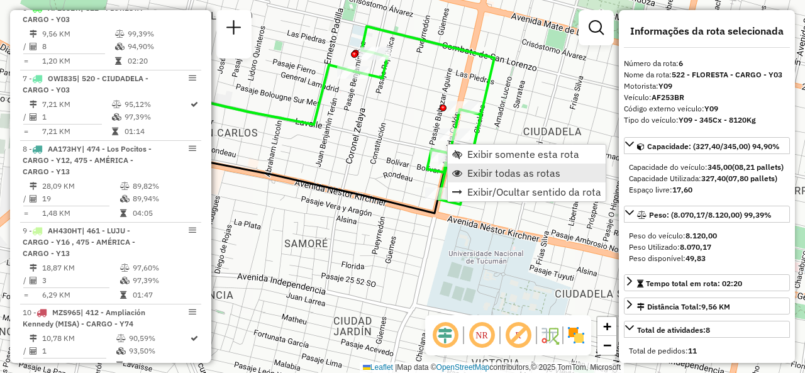
click at [465, 175] on link "Exibir todas as rotas" at bounding box center [527, 173] width 158 height 19
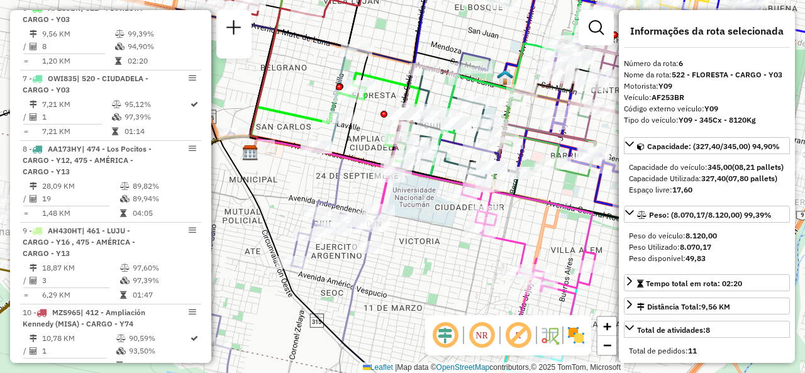
drag, startPoint x: 370, startPoint y: 165, endPoint x: 350, endPoint y: 153, distance: 23.7
click at [352, 153] on icon at bounding box center [319, 174] width 139 height 71
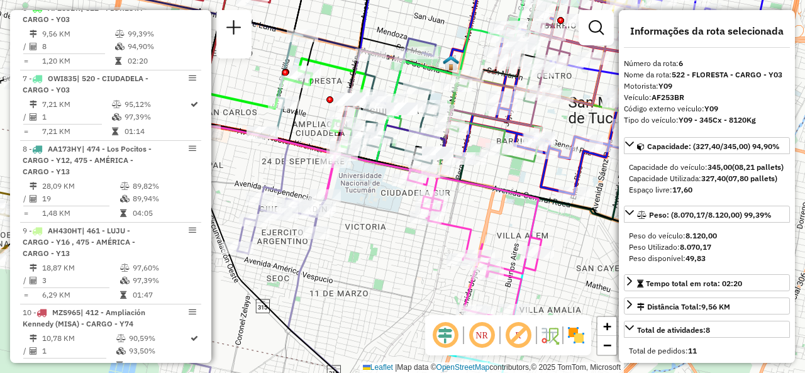
drag, startPoint x: 432, startPoint y: 232, endPoint x: 378, endPoint y: 219, distance: 55.7
click at [378, 219] on div "Janela de atendimento Grade de atendimento Capacidade Transportadoras Veículos …" at bounding box center [402, 186] width 805 height 373
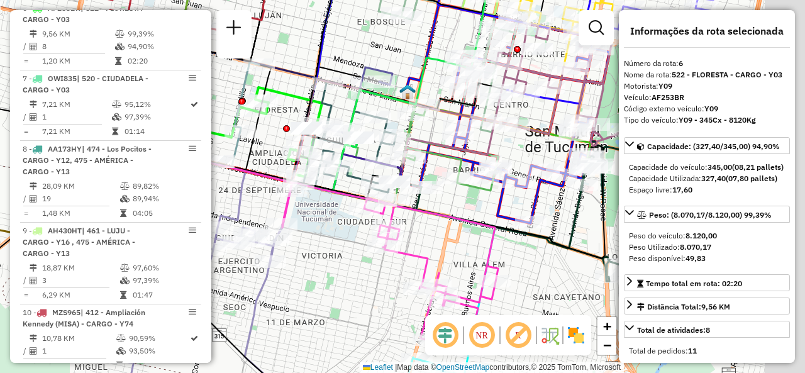
drag, startPoint x: 363, startPoint y: 206, endPoint x: 308, endPoint y: 233, distance: 61.9
click at [309, 234] on div "Janela de atendimento Grade de atendimento Capacidade Transportadoras Veículos …" at bounding box center [402, 186] width 805 height 373
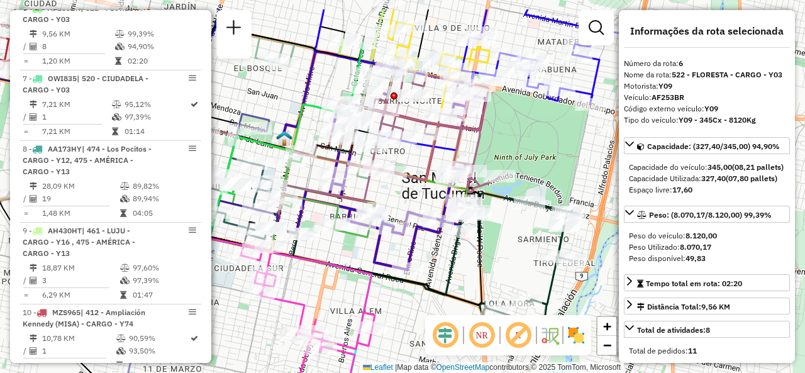
drag, startPoint x: 531, startPoint y: 199, endPoint x: 418, endPoint y: 238, distance: 119.7
click at [422, 245] on icon at bounding box center [381, 167] width 210 height 206
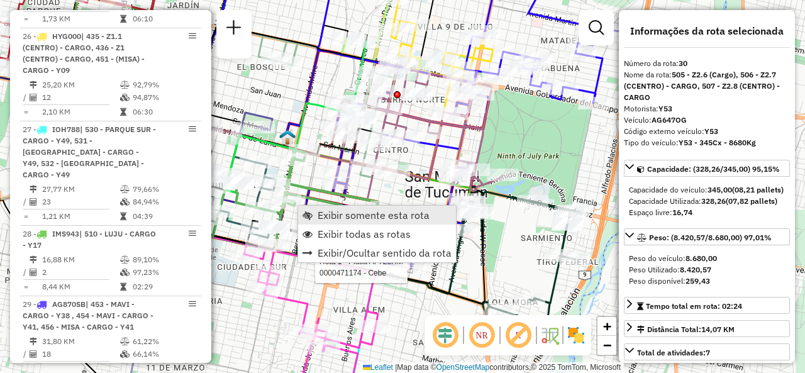
scroll to position [2688, 0]
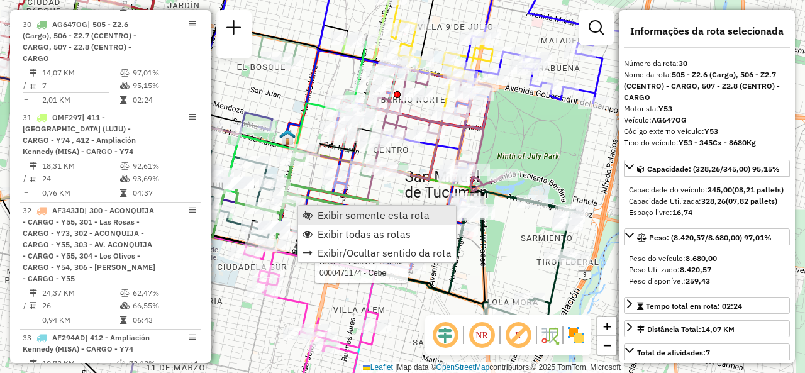
drag, startPoint x: 315, startPoint y: 206, endPoint x: 328, endPoint y: 218, distance: 16.9
click at [317, 209] on link "Exibir somente esta rota" at bounding box center [377, 215] width 158 height 19
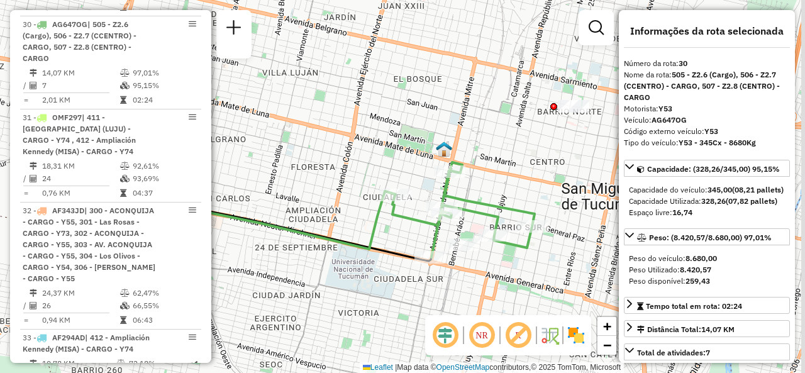
drag, startPoint x: 452, startPoint y: 230, endPoint x: 399, endPoint y: 236, distance: 53.2
click at [399, 236] on icon at bounding box center [463, 209] width 142 height 95
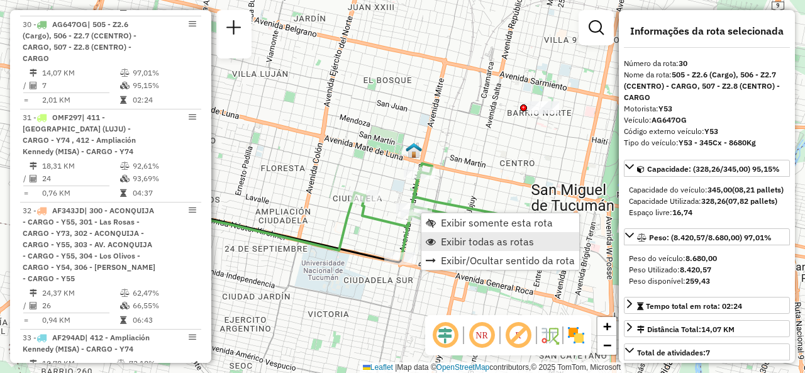
click at [436, 235] on link "Exibir todas as rotas" at bounding box center [500, 241] width 158 height 19
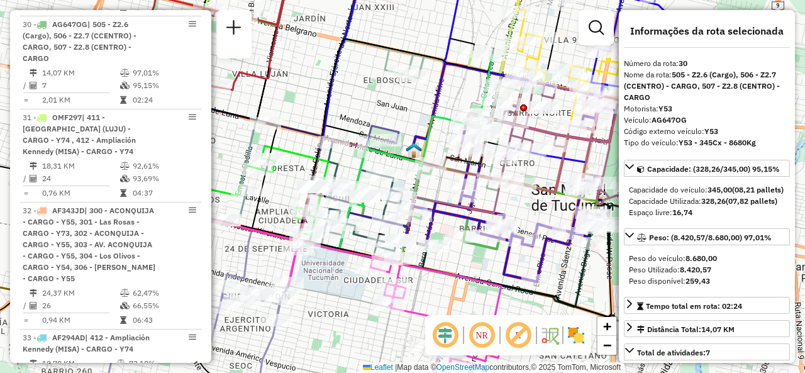
click at [459, 86] on div "Janela de atendimento Grade de atendimento Capacidade Transportadoras Veículos …" at bounding box center [402, 186] width 805 height 373
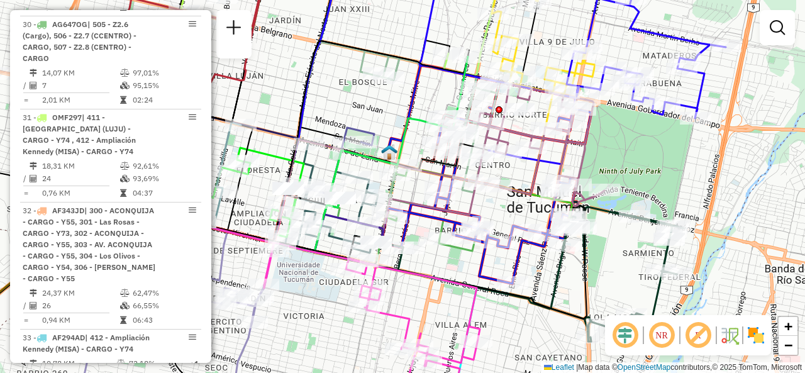
drag, startPoint x: 459, startPoint y: 86, endPoint x: 435, endPoint y: 89, distance: 24.1
click at [435, 86] on div "Janela de atendimento Grade de atendimento Capacidade Transportadoras Veículos …" at bounding box center [402, 186] width 805 height 373
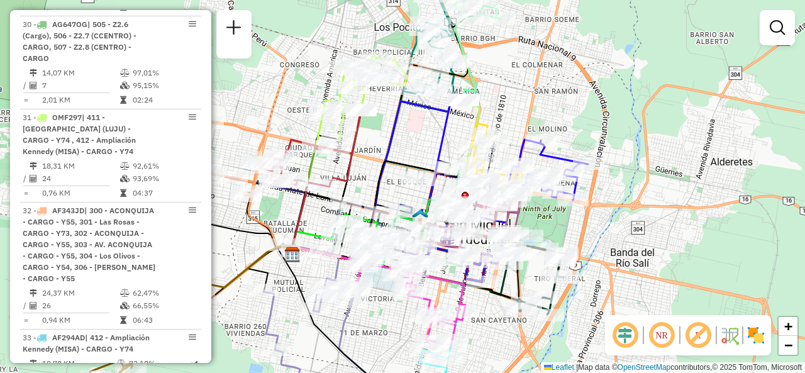
click at [413, 131] on div "Janela de atendimento Grade de atendimento Capacidade Transportadoras Veículos …" at bounding box center [402, 186] width 805 height 373
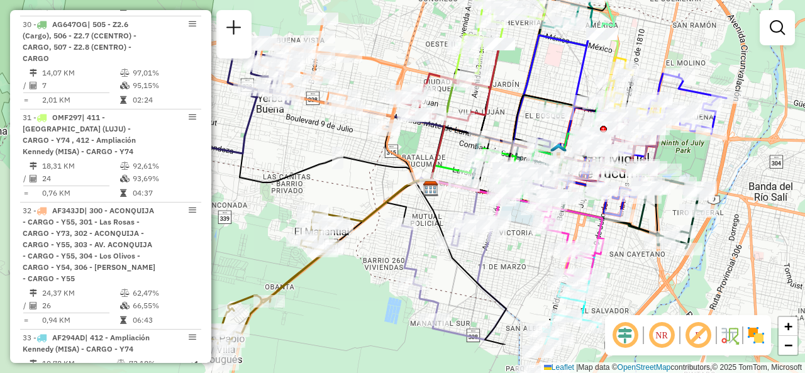
drag, startPoint x: 406, startPoint y: 131, endPoint x: 543, endPoint y: 47, distance: 160.9
click at [546, 50] on div "Janela de atendimento Grade de atendimento Capacidade Transportadoras Veículos …" at bounding box center [402, 186] width 805 height 373
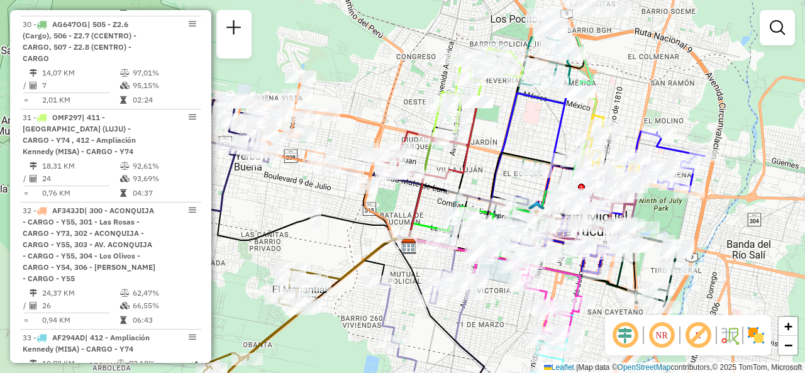
drag, startPoint x: 513, startPoint y: 262, endPoint x: 494, endPoint y: 323, distance: 64.5
click at [494, 328] on div "Janela de atendimento Grade de atendimento Capacidade Transportadoras Veículos …" at bounding box center [402, 186] width 805 height 373
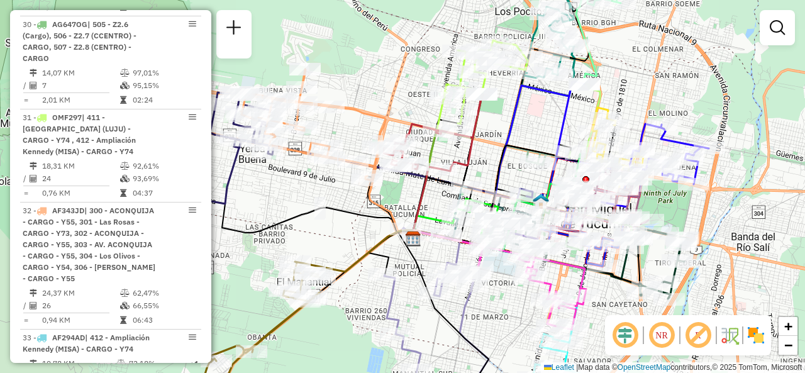
click at [537, 120] on div "Janela de atendimento Grade de atendimento Capacidade Transportadoras Veículos …" at bounding box center [402, 186] width 805 height 373
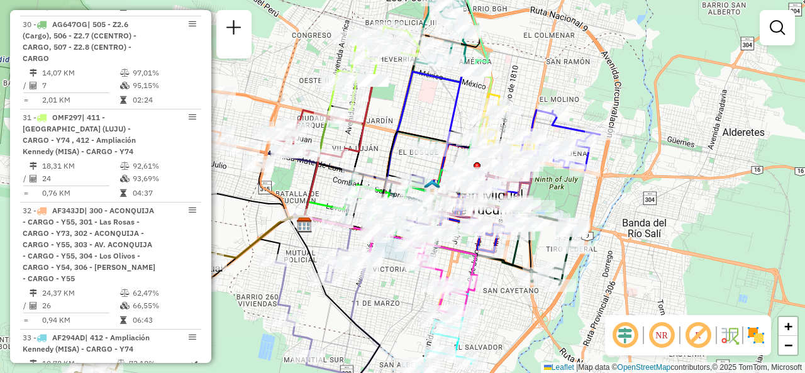
drag, startPoint x: 543, startPoint y: 118, endPoint x: 432, endPoint y: 66, distance: 122.1
click at [434, 77] on div "Janela de atendimento Grade de atendimento Capacidade Transportadoras Veículos …" at bounding box center [402, 186] width 805 height 373
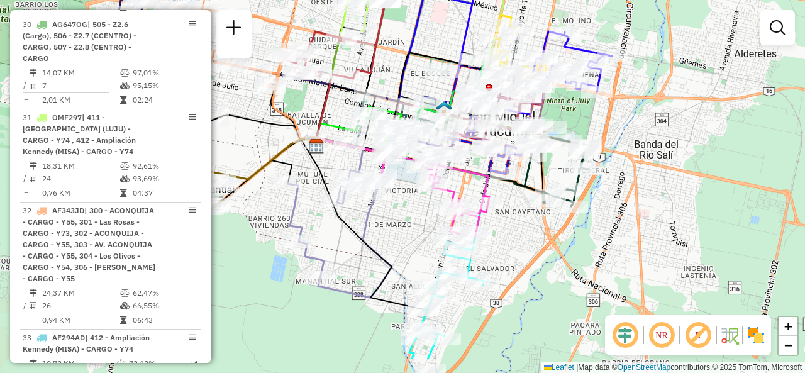
drag, startPoint x: 497, startPoint y: 313, endPoint x: 509, endPoint y: 262, distance: 52.9
click at [509, 262] on div "Janela de atendimento Grade de atendimento Capacidade Transportadoras Veículos …" at bounding box center [402, 186] width 805 height 373
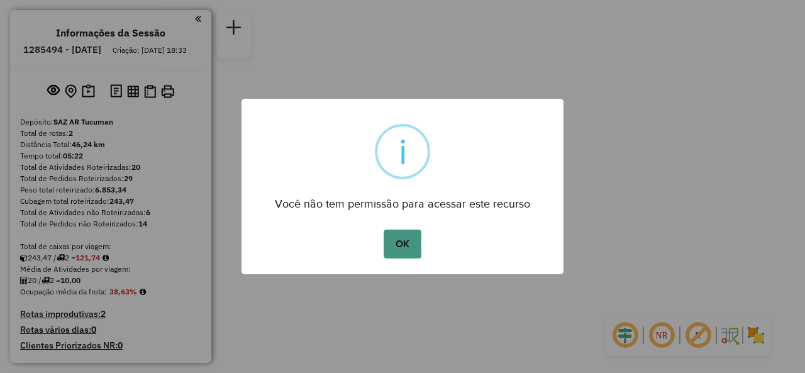
click at [411, 255] on button "OK" at bounding box center [402, 244] width 37 height 29
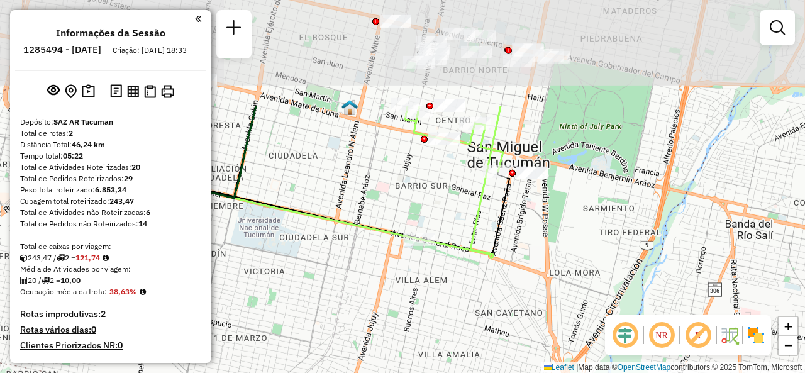
drag, startPoint x: 429, startPoint y: 174, endPoint x: 402, endPoint y: 317, distance: 145.8
click at [402, 317] on div "Janela de atendimento Grade de atendimento Capacidade Transportadoras Veículos …" at bounding box center [402, 186] width 805 height 373
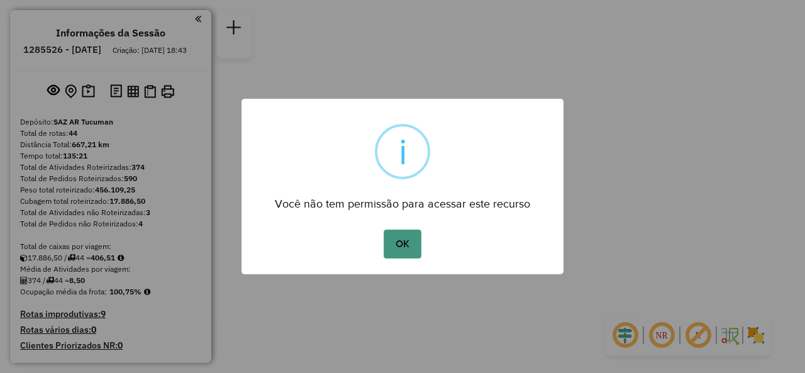
click at [402, 239] on button "OK" at bounding box center [402, 244] width 37 height 29
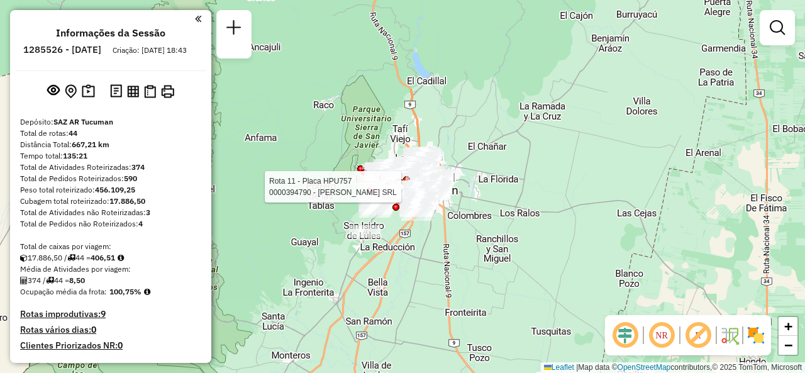
select select "**********"
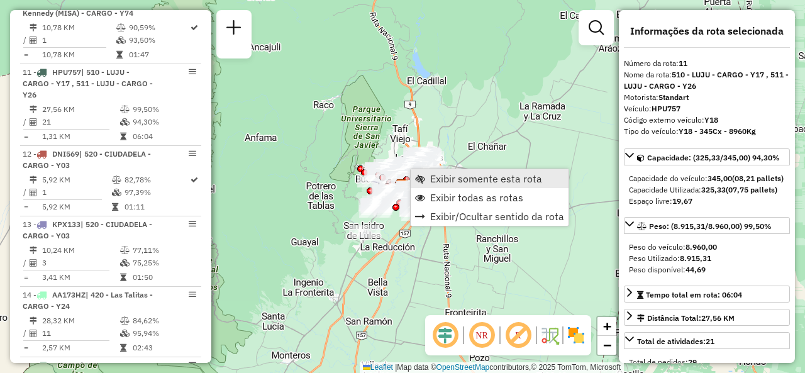
click at [435, 180] on span "Exibir somente esta rota" at bounding box center [486, 179] width 112 height 10
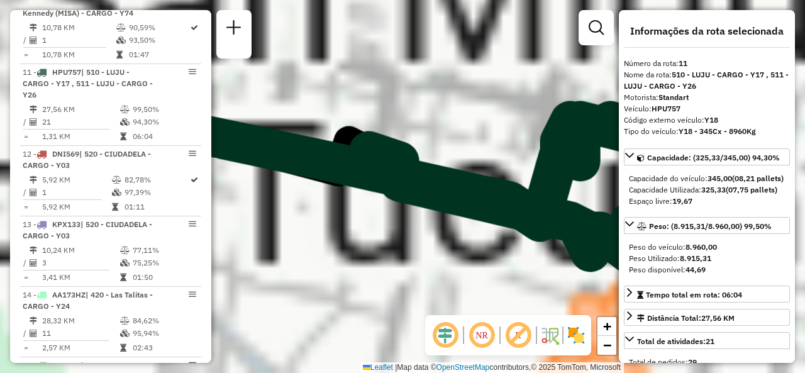
scroll to position [1251, 0]
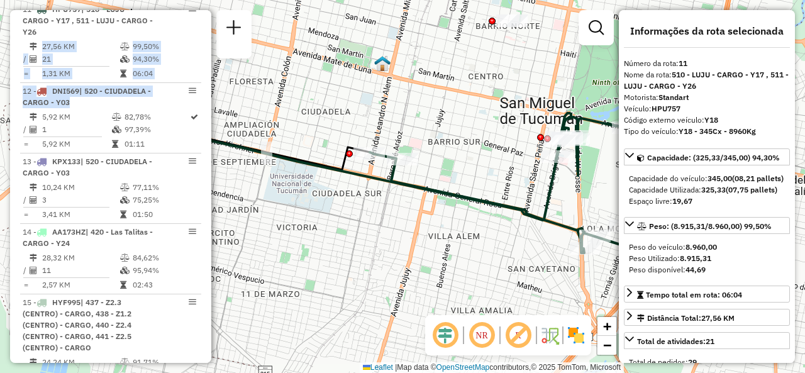
drag, startPoint x: 207, startPoint y: 130, endPoint x: 216, endPoint y: 115, distance: 17.5
click at [206, 48] on div "Informações da Sessão 1285526 - [DATE] Criação: [DATE] 18:43 Depósito: SAZ AR T…" at bounding box center [110, 186] width 201 height 353
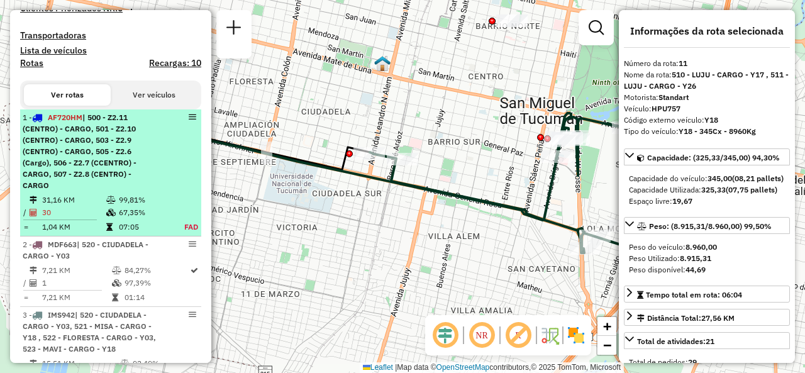
scroll to position [403, 0]
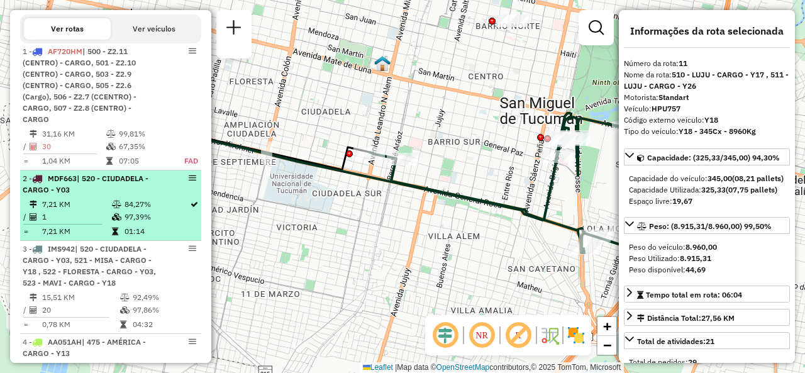
click at [109, 196] on div "2 - MDF663 | 520 - CIUDADELA - CARGO - Y03" at bounding box center [89, 184] width 133 height 23
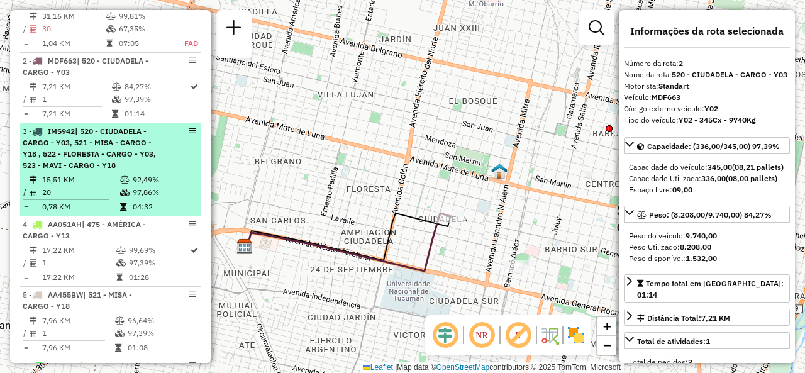
scroll to position [529, 0]
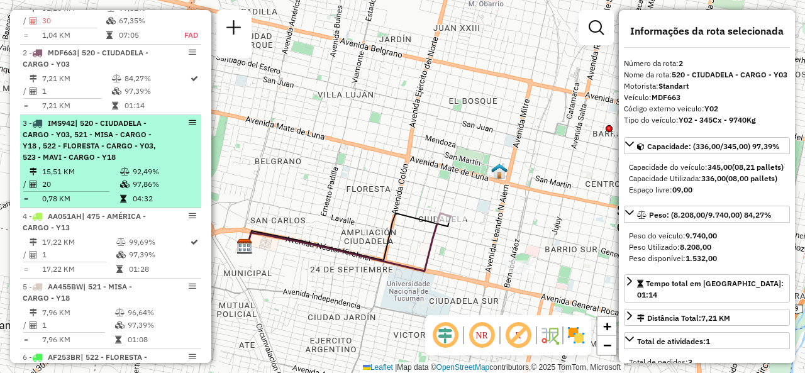
click at [120, 162] on div "3 - IMS942 | 520 - CIUDADELA - CARGO - Y03, 521 - MISA - CARGO - Y18 , 522 - FL…" at bounding box center [89, 140] width 133 height 45
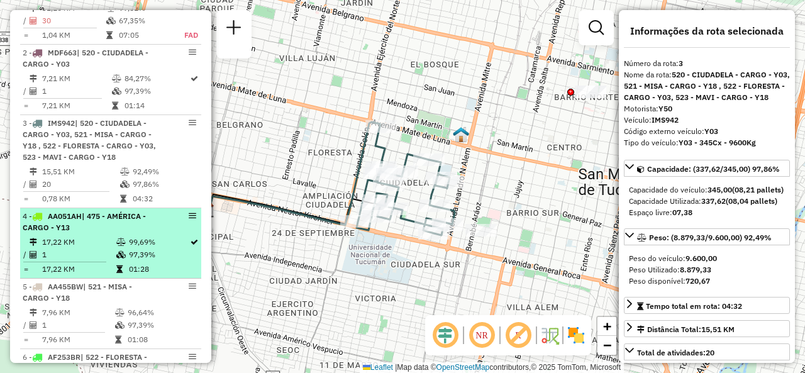
click at [79, 248] on td "17,22 KM" at bounding box center [79, 242] width 74 height 13
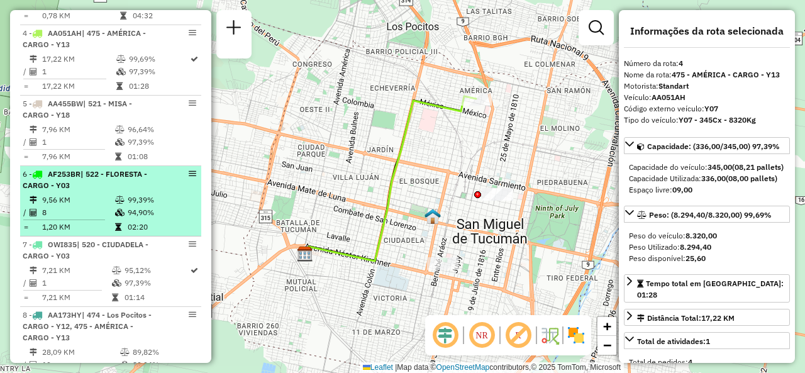
scroll to position [718, 0]
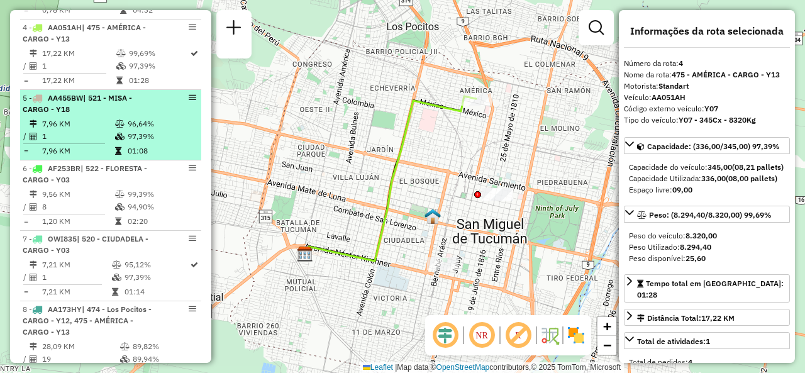
click at [97, 115] on div "5 - AA455BW | 521 - MISA - CARGO - Y18" at bounding box center [89, 103] width 133 height 23
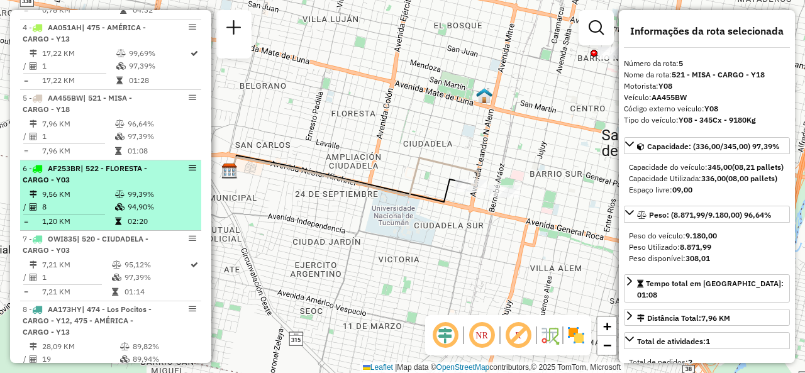
click at [62, 196] on li "6 - AF253BR | 522 - FLORESTA - CARGO - Y03 9,56 KM 99,39% / 8 94,90% = 1,20 KM …" at bounding box center [110, 195] width 181 height 70
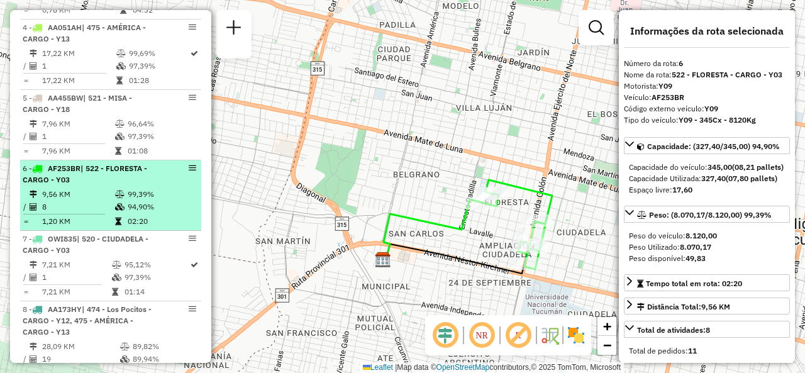
scroll to position [843, 0]
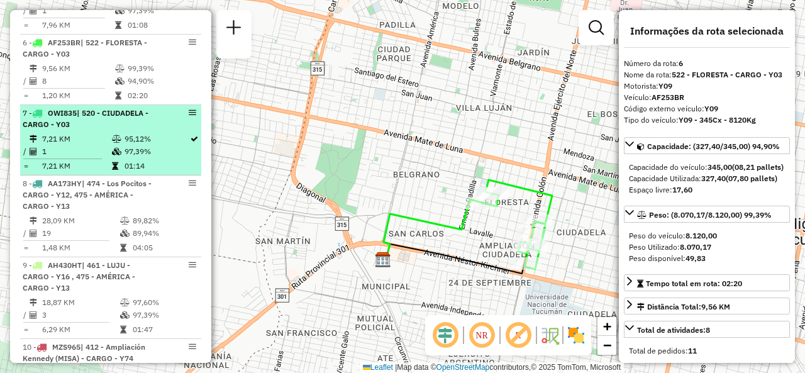
click at [84, 115] on li "7 - OWI835 | 520 - CIUDADELA - CARGO - Y03 7,21 KM 95,12% / 1 97,39% = 7,21 KM …" at bounding box center [110, 140] width 181 height 70
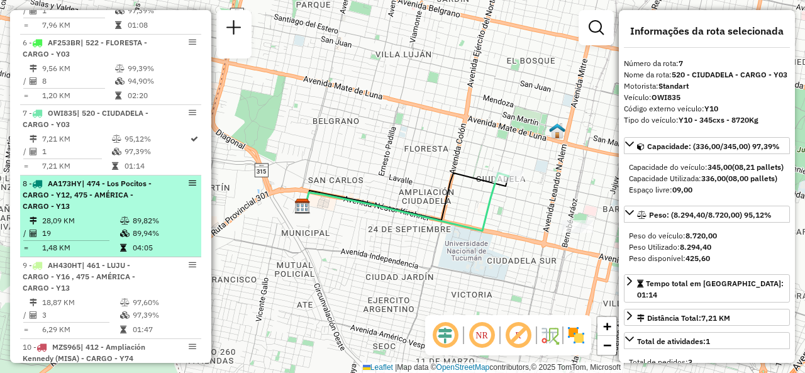
click at [53, 203] on span "| 474 - Los Pocitos - CARGO - Y12, 475 - AMÉRICA - CARGO - Y13" at bounding box center [87, 195] width 129 height 32
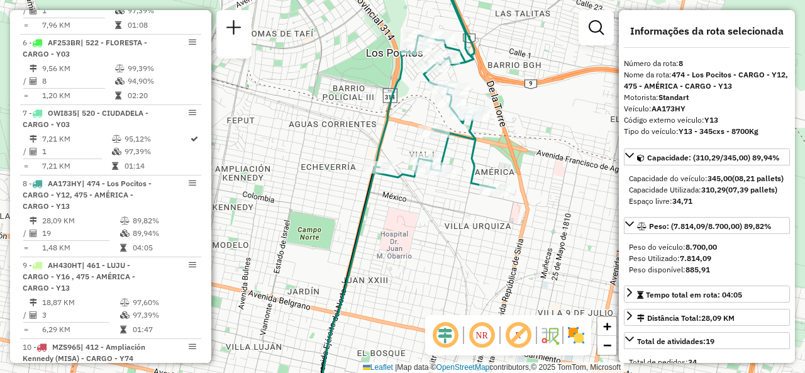
drag, startPoint x: 442, startPoint y: 191, endPoint x: 426, endPoint y: 245, distance: 56.9
click at [426, 245] on div "Janela de atendimento Grade de atendimento Capacidade Transportadoras Veículos …" at bounding box center [402, 186] width 805 height 373
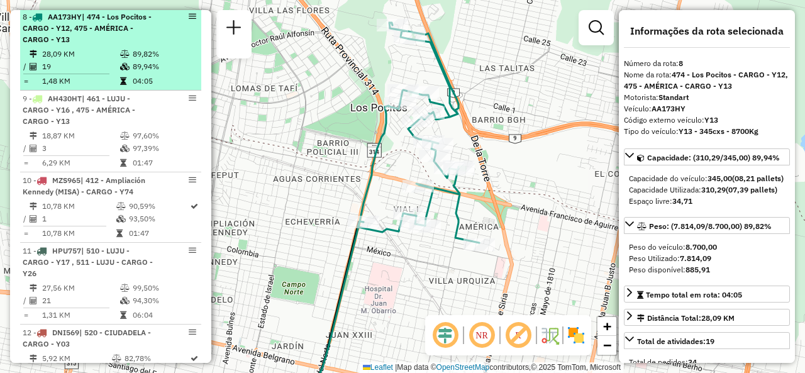
scroll to position [1032, 0]
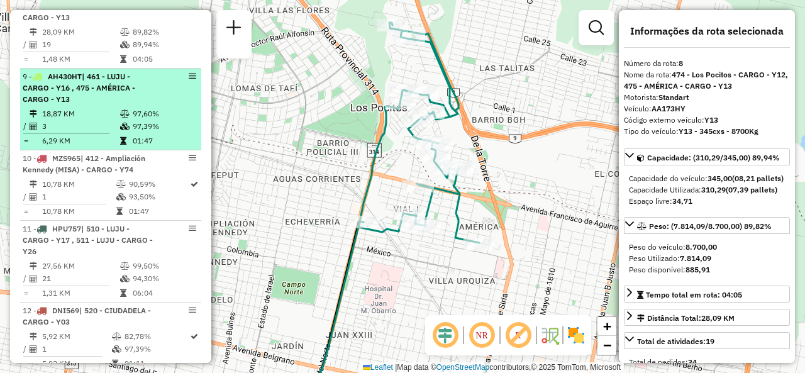
click at [54, 120] on td "18,87 KM" at bounding box center [81, 114] width 78 height 13
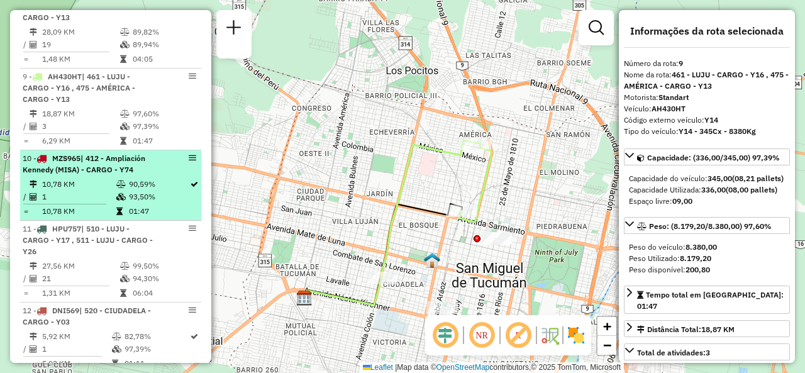
scroll to position [1158, 0]
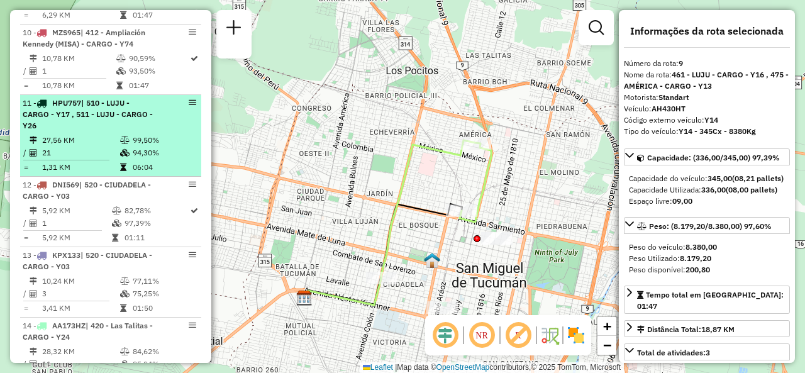
click at [52, 159] on td "21" at bounding box center [81, 153] width 78 height 13
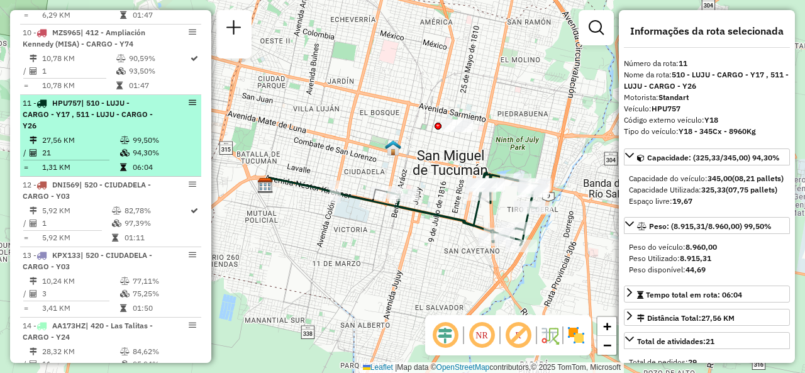
click at [65, 131] on div "11 - HPU757 | 510 - LUJU - CARGO - Y17 , 511 - LUJU - CARGO - Y26" at bounding box center [89, 114] width 133 height 34
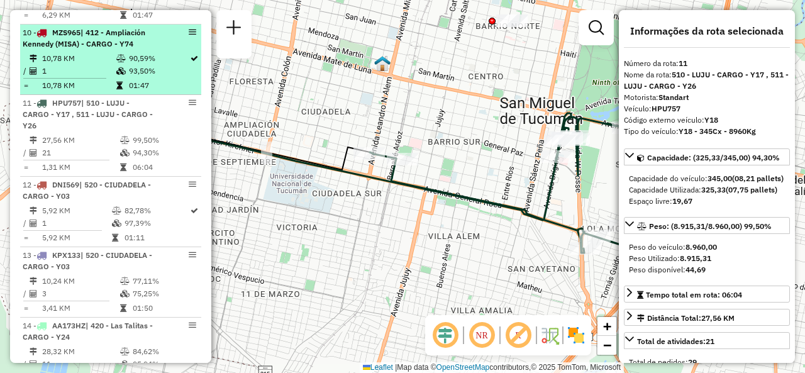
click at [69, 77] on td "1" at bounding box center [79, 71] width 74 height 13
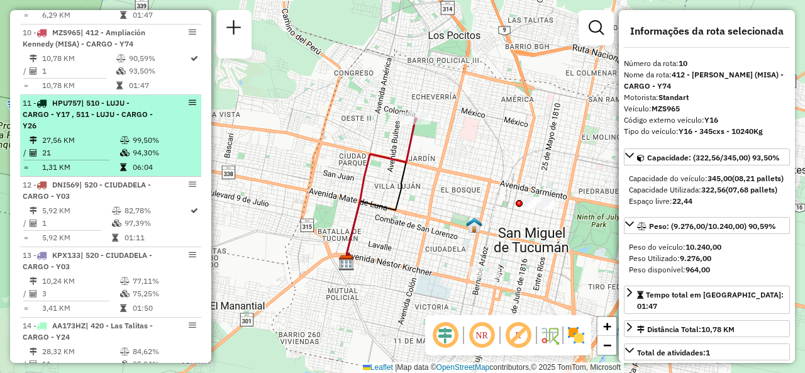
click at [72, 147] on td "27,56 KM" at bounding box center [81, 140] width 78 height 13
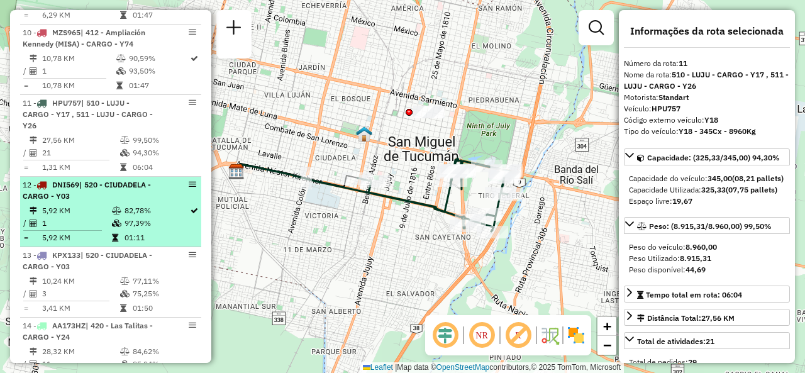
click at [70, 217] on td "5,92 KM" at bounding box center [77, 210] width 70 height 13
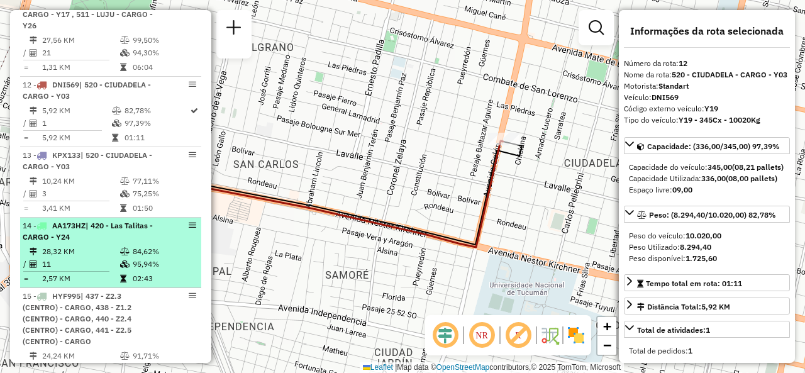
scroll to position [1284, 0]
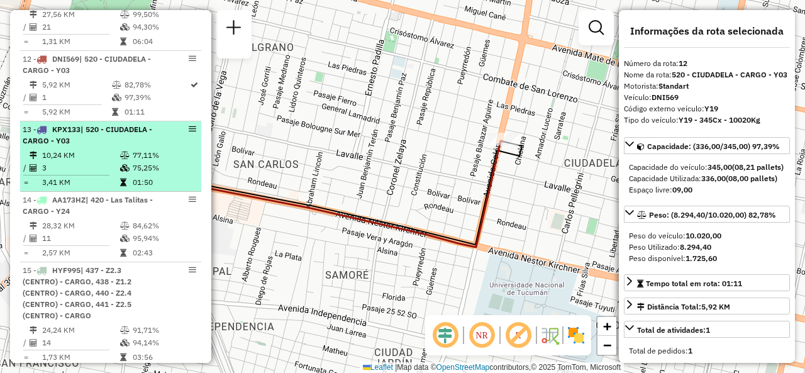
click at [64, 174] on td "3" at bounding box center [81, 168] width 78 height 13
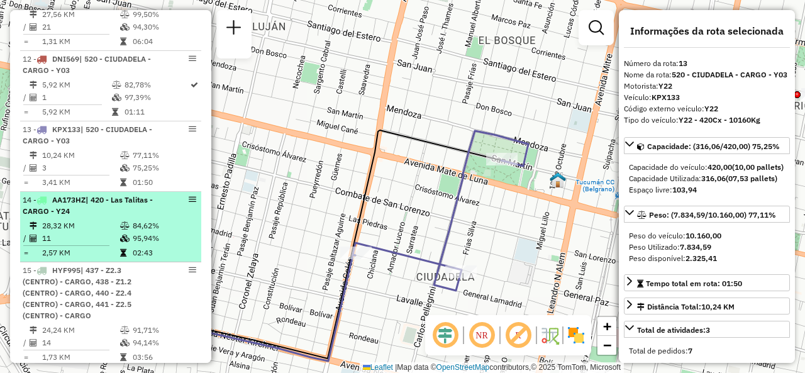
click at [67, 216] on span "| 420 - Las Talitas - CARGO - Y24" at bounding box center [88, 205] width 130 height 21
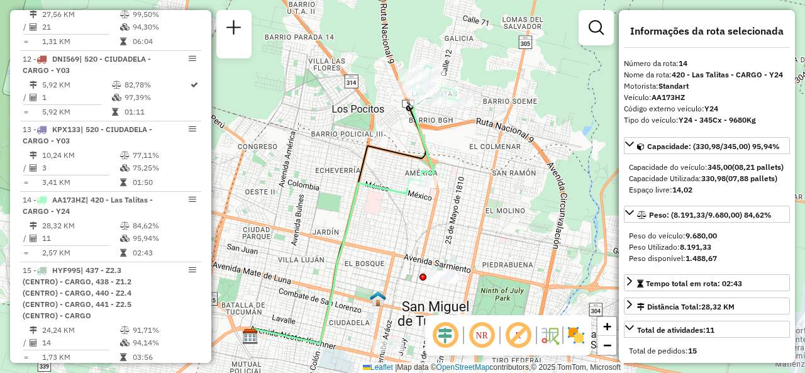
drag, startPoint x: 449, startPoint y: 114, endPoint x: 464, endPoint y: 163, distance: 51.3
click at [464, 163] on div "Janela de atendimento Grade de atendimento Capacidade Transportadoras Veículos …" at bounding box center [402, 186] width 805 height 373
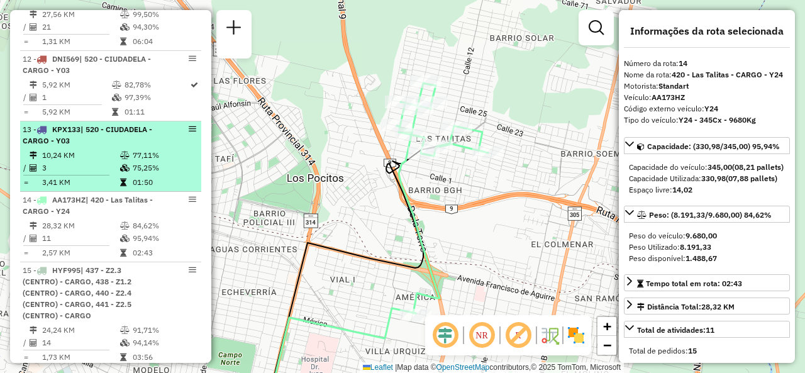
scroll to position [1346, 0]
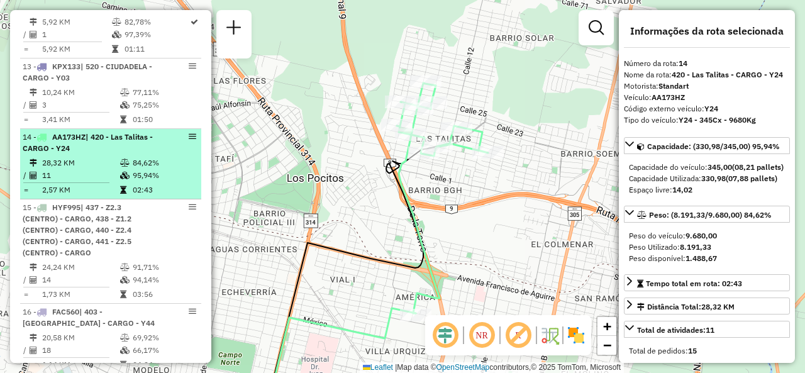
click at [94, 169] on td "28,32 KM" at bounding box center [81, 163] width 78 height 13
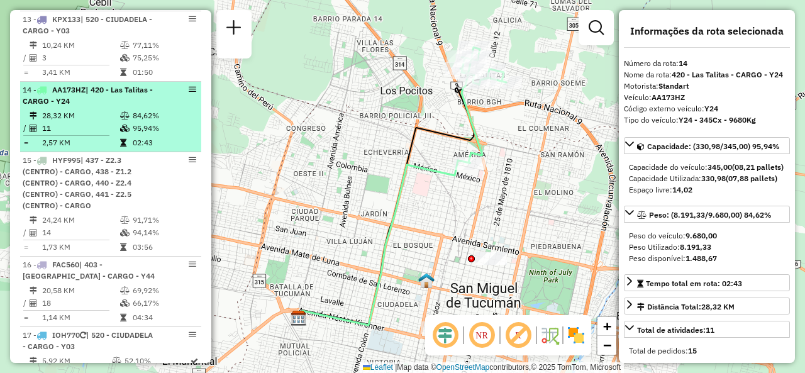
scroll to position [1409, 0]
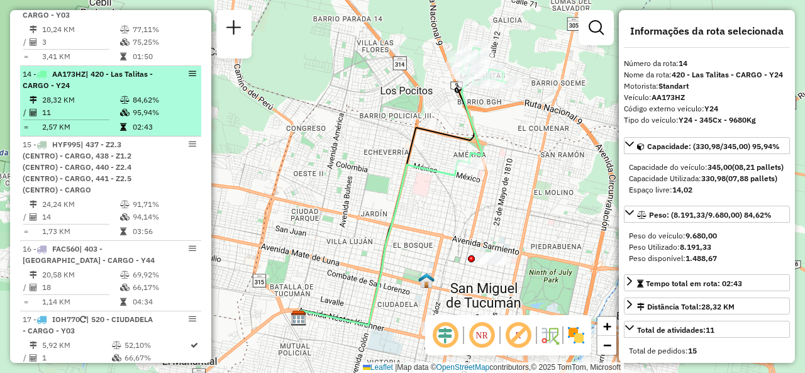
click at [96, 170] on span "| 437 - Z2.3 (CENTRO) - CARGO, 438 - Z1.2 (CENTRO) - CARGO, 440 - Z2.4 (CENTRO)…" at bounding box center [77, 167] width 109 height 55
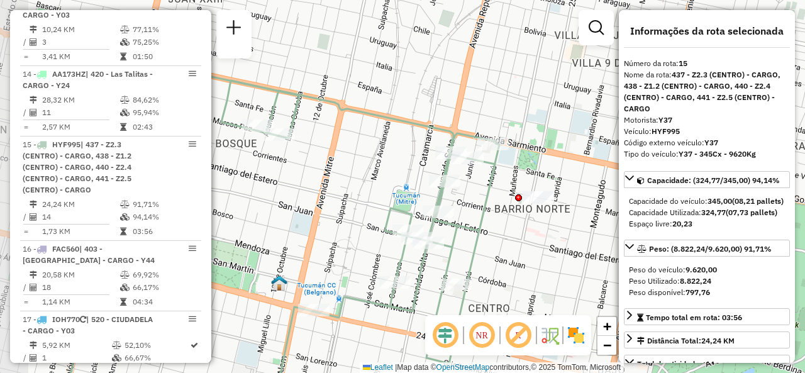
drag, startPoint x: 297, startPoint y: 158, endPoint x: 376, endPoint y: 184, distance: 83.1
click at [369, 182] on div "Janela de atendimento Grade de atendimento Capacidade Transportadoras Veículos …" at bounding box center [402, 186] width 805 height 373
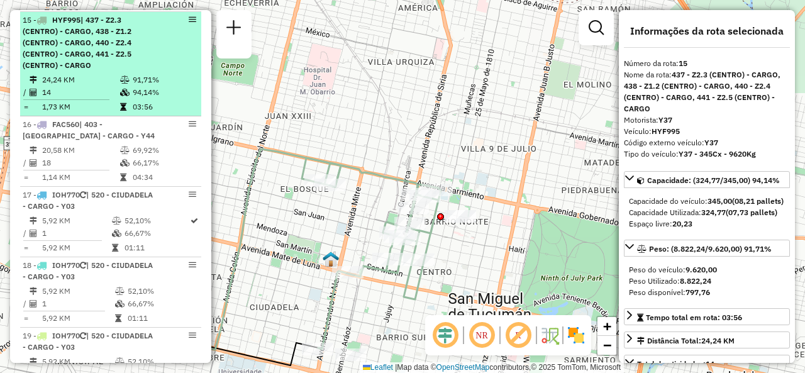
scroll to position [1535, 0]
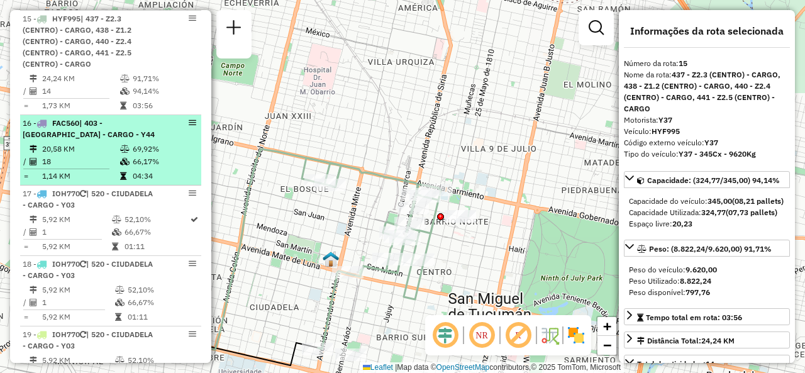
click at [101, 162] on td "18" at bounding box center [81, 161] width 78 height 13
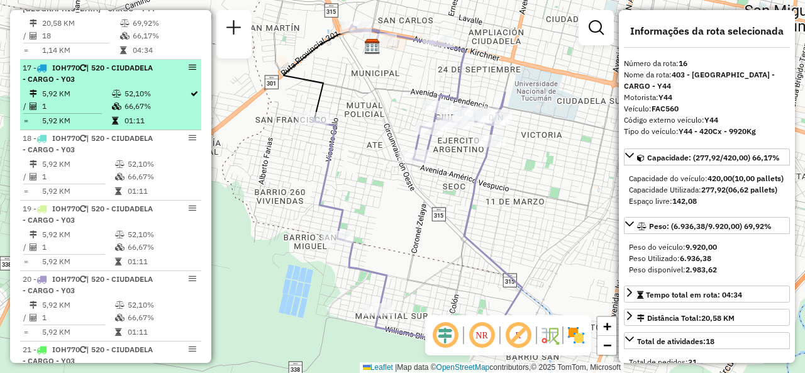
scroll to position [1598, 0]
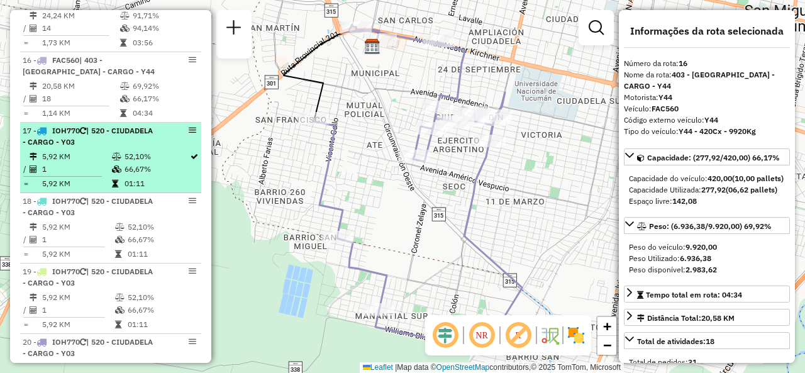
click at [118, 148] on div "17 - IOH770 | 520 - CIUDADELA - CARGO - Y03" at bounding box center [89, 136] width 133 height 23
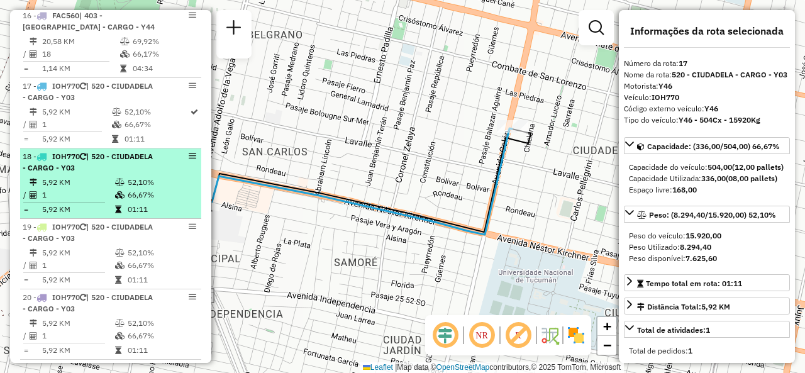
scroll to position [1661, 0]
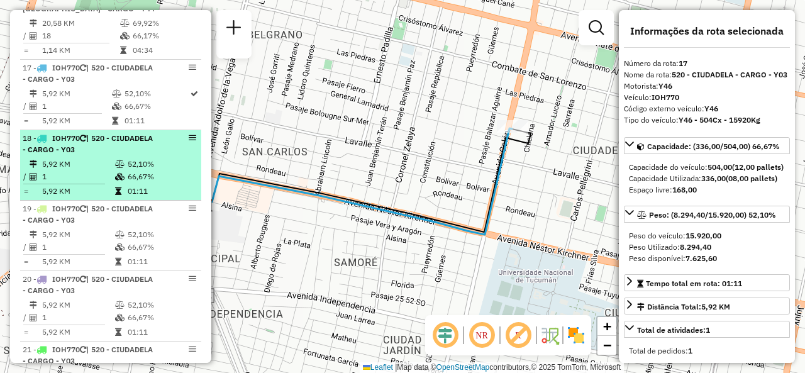
click at [53, 180] on td "1" at bounding box center [78, 176] width 73 height 13
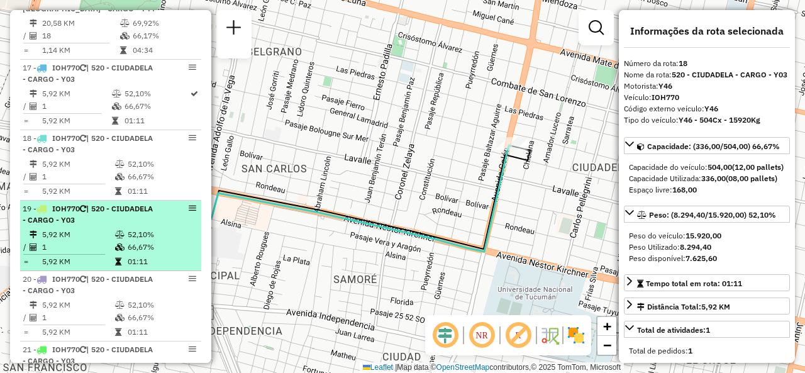
click at [113, 225] on span "| 520 - CIUDADELA - CARGO - Y03" at bounding box center [88, 214] width 130 height 21
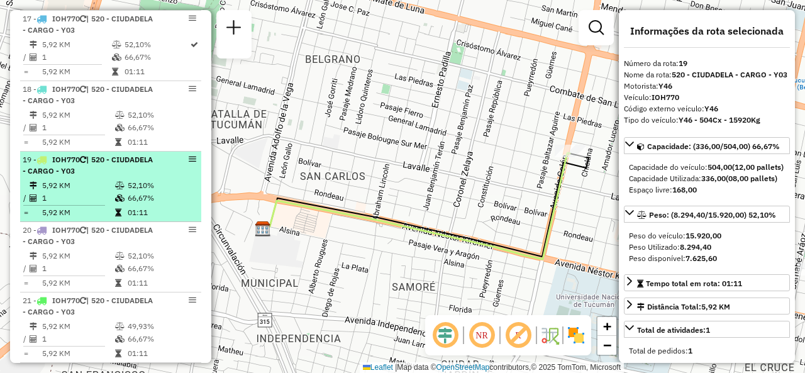
scroll to position [1724, 0]
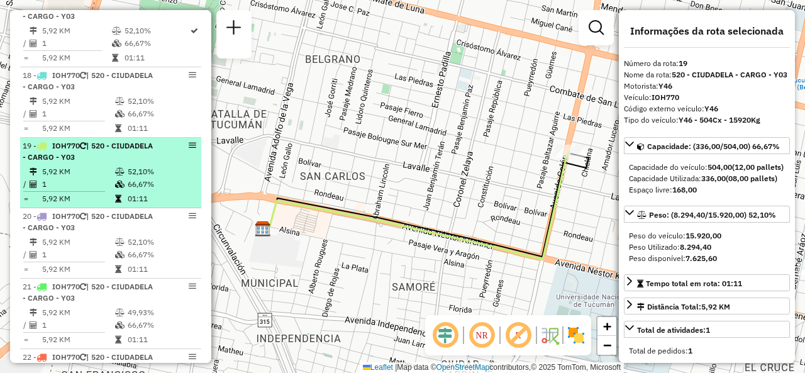
click at [82, 205] on td "5,92 KM" at bounding box center [78, 198] width 73 height 13
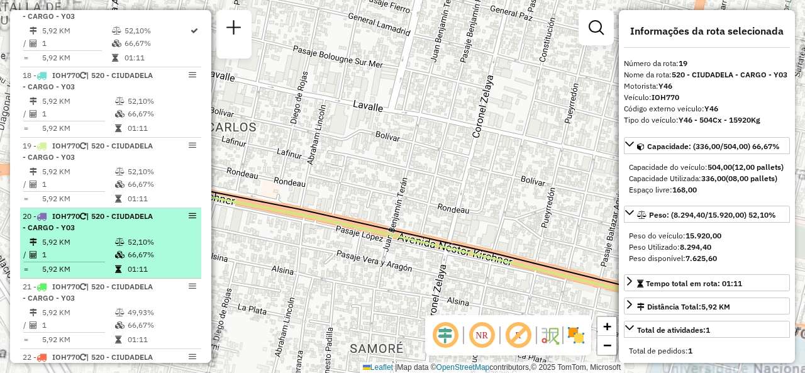
click at [78, 232] on span "| 520 - CIUDADELA - CARGO - Y03" at bounding box center [88, 221] width 130 height 21
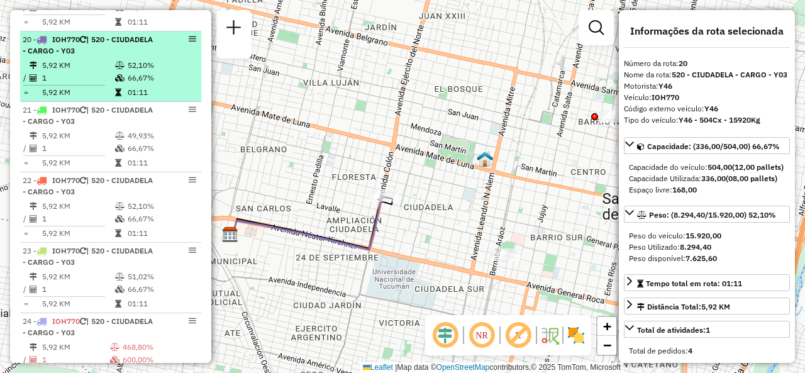
scroll to position [1912, 0]
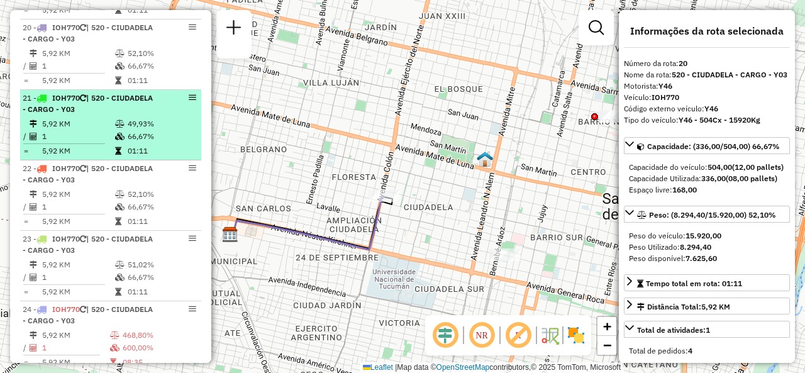
click at [96, 139] on td "1" at bounding box center [78, 136] width 73 height 13
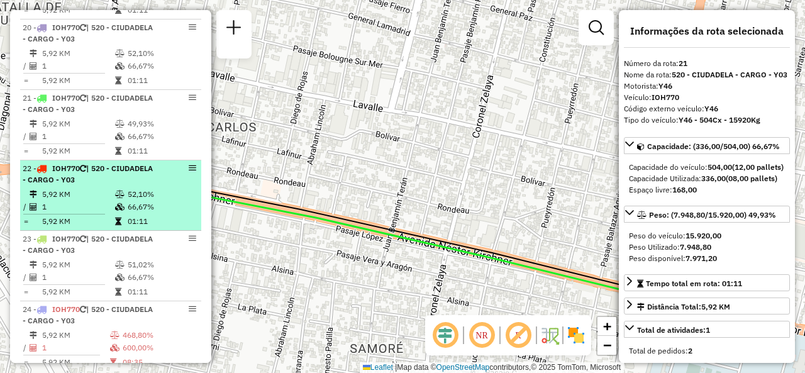
click at [90, 208] on td "1" at bounding box center [78, 207] width 73 height 13
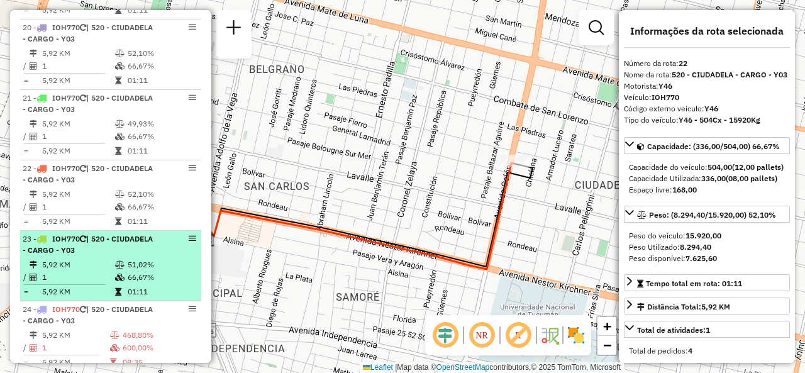
click at [57, 271] on td "5,92 KM" at bounding box center [78, 264] width 73 height 13
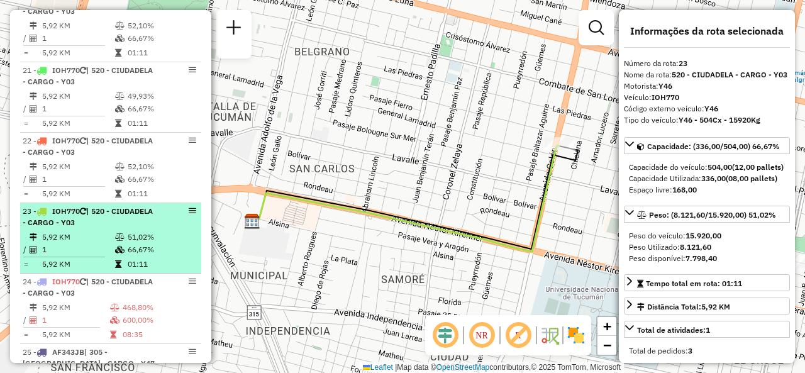
scroll to position [1975, 0]
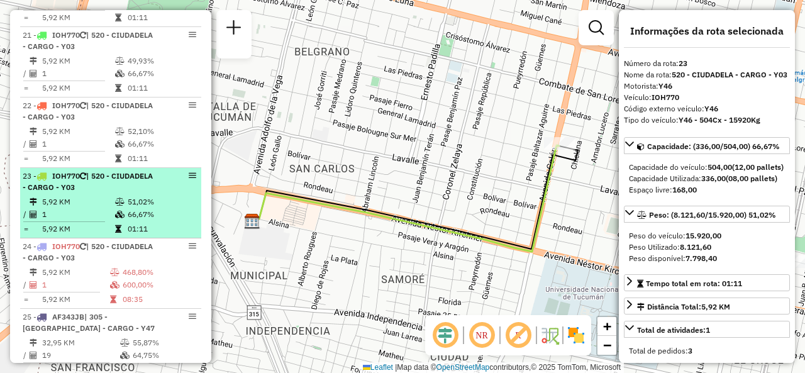
click at [117, 218] on icon at bounding box center [119, 215] width 9 height 8
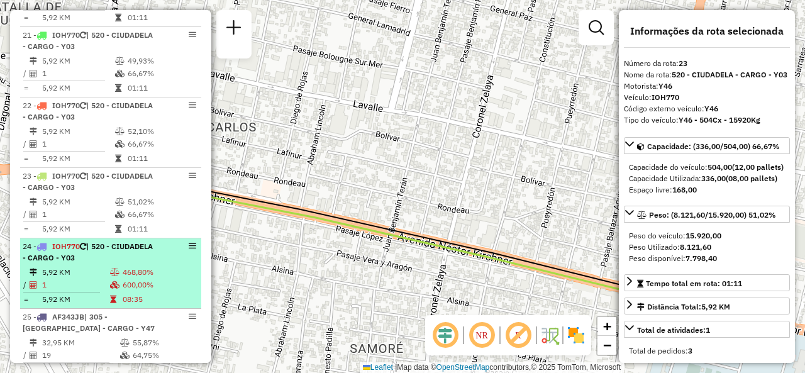
click at [87, 270] on li "24 - IOH770 | 520 - CIUDADELA - CARGO - Y03 5,92 KM 468,80% / 1 600,00% = 5,92 …" at bounding box center [110, 273] width 181 height 70
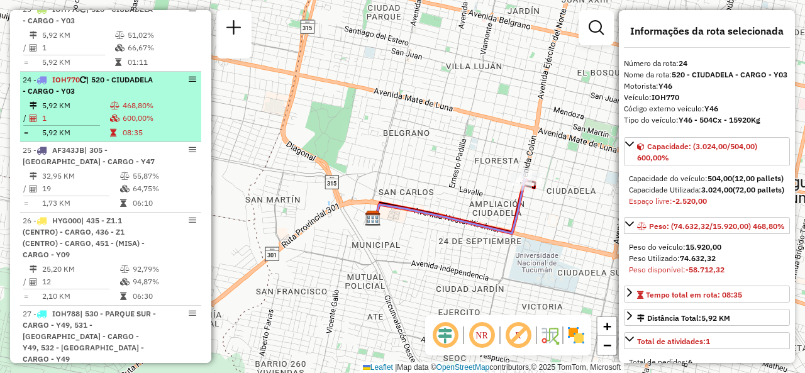
scroll to position [2227, 0]
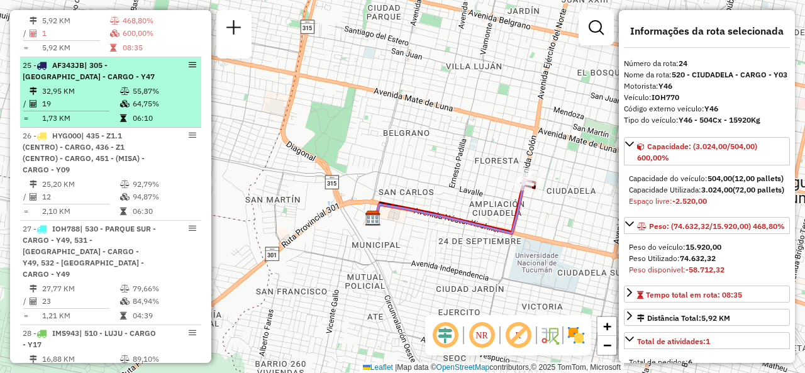
click at [89, 108] on td "19" at bounding box center [81, 103] width 78 height 13
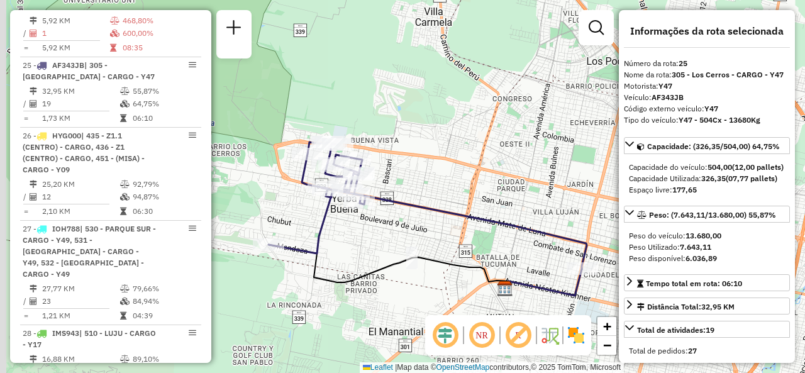
drag, startPoint x: 322, startPoint y: 196, endPoint x: 360, endPoint y: 218, distance: 44.5
click at [360, 218] on div "Janela de atendimento Grade de atendimento Capacidade Transportadoras Veículos …" at bounding box center [402, 186] width 805 height 373
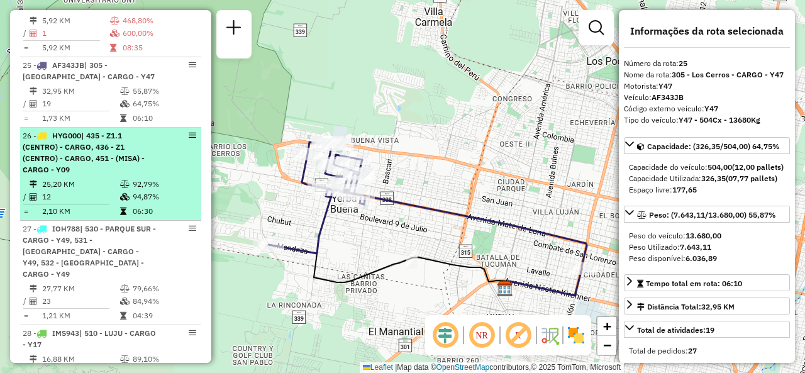
click at [130, 169] on div "26 - HYG000 | 435 - Z1.1 (CENTRO) - CARGO, 436 - Z1 (CENTRO) - CARGO, 451 - (MI…" at bounding box center [89, 152] width 133 height 45
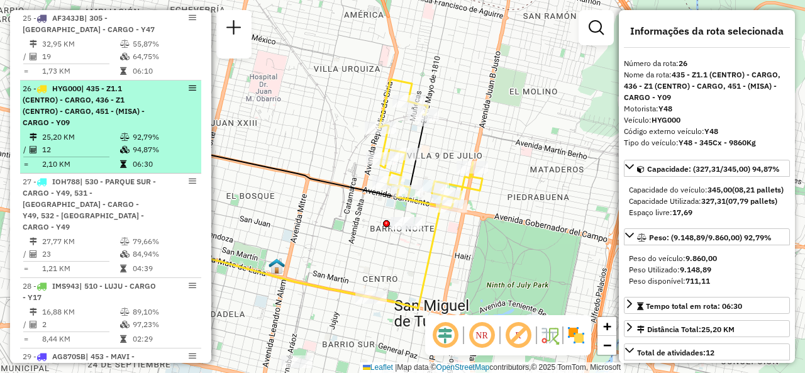
scroll to position [2290, 0]
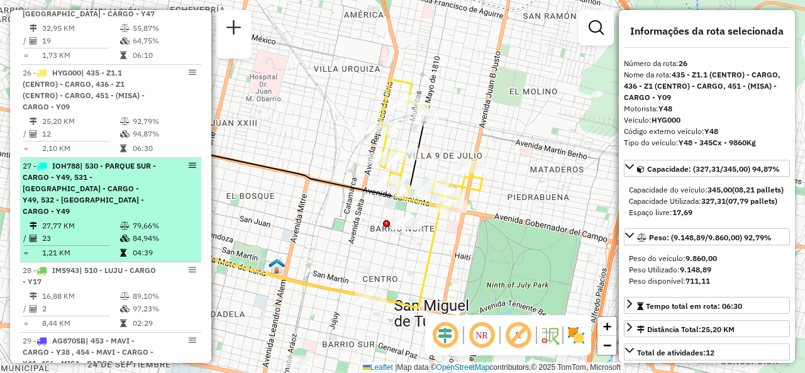
click at [94, 201] on span "| 530 - PARQUE SUR - CARGO - Y49, 531 - [GEOGRAPHIC_DATA] - CARGO - Y49, 532 - …" at bounding box center [89, 188] width 133 height 55
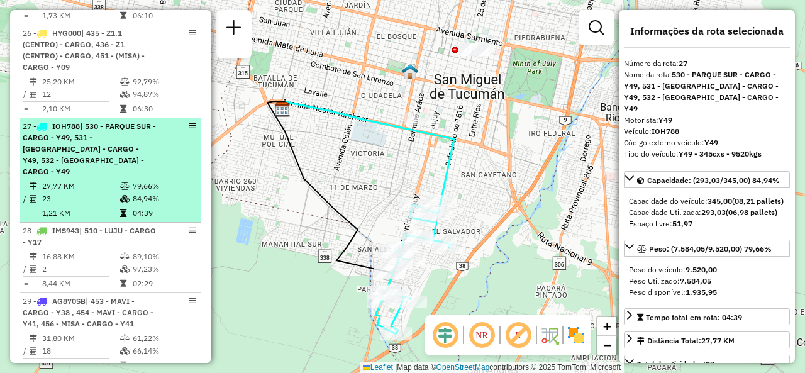
scroll to position [2353, 0]
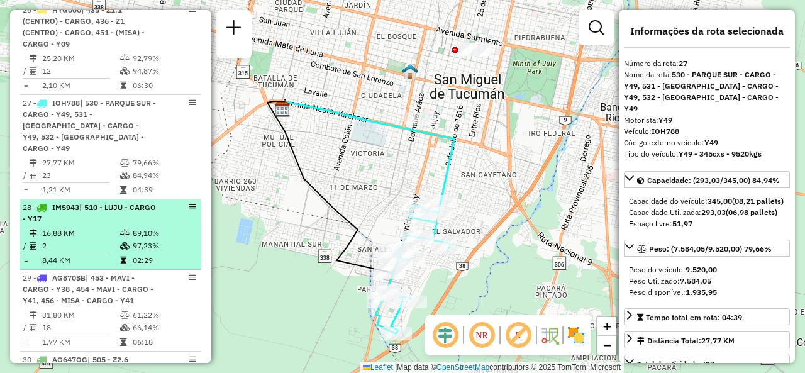
drag, startPoint x: 103, startPoint y: 230, endPoint x: 116, endPoint y: 228, distance: 13.3
click at [103, 230] on td "16,88 KM" at bounding box center [81, 233] width 78 height 13
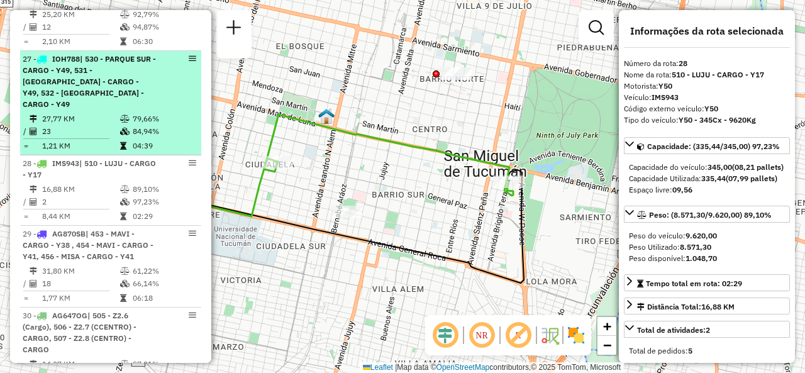
scroll to position [2416, 0]
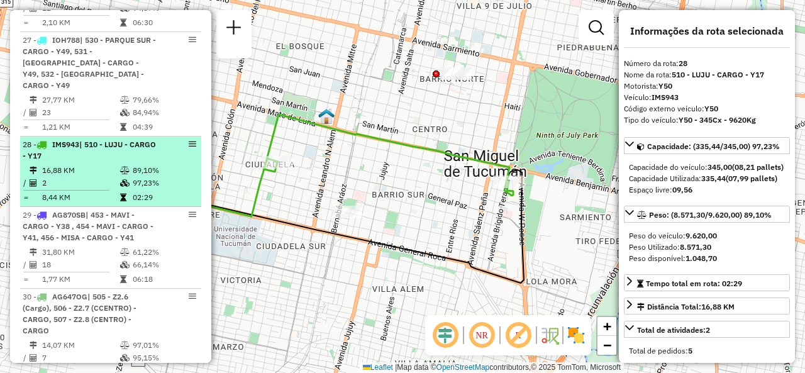
click at [100, 157] on li "28 - IMS943 | 510 - LUJU - CARGO - Y17 16,88 KM 89,10% / 2 97,23% = 8,44 KM 02:…" at bounding box center [110, 171] width 181 height 70
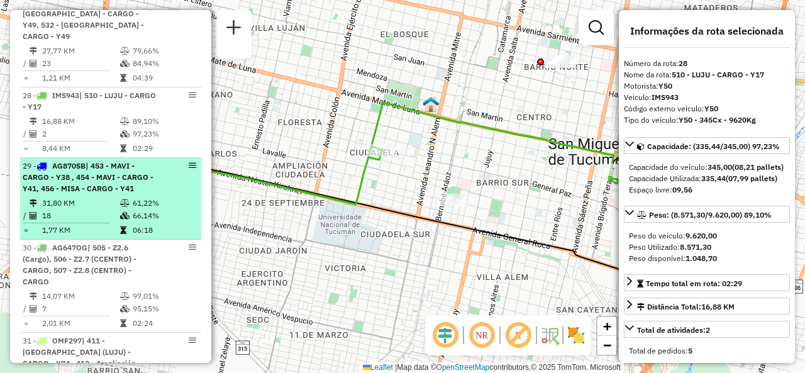
scroll to position [2478, 0]
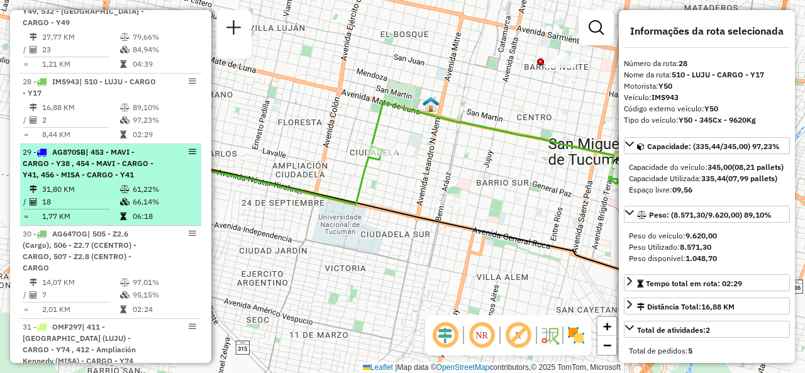
click at [96, 197] on td "18" at bounding box center [81, 202] width 78 height 13
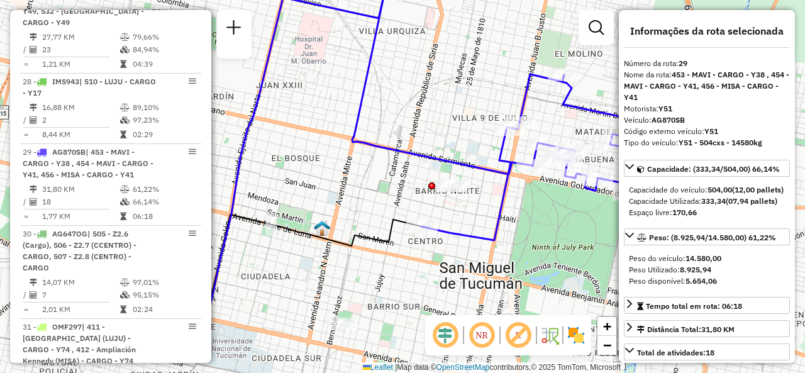
drag, startPoint x: 462, startPoint y: 222, endPoint x: 416, endPoint y: 235, distance: 47.0
click at [417, 235] on div "Janela de atendimento Grade de atendimento Capacidade Transportadoras Veículos …" at bounding box center [402, 186] width 805 height 373
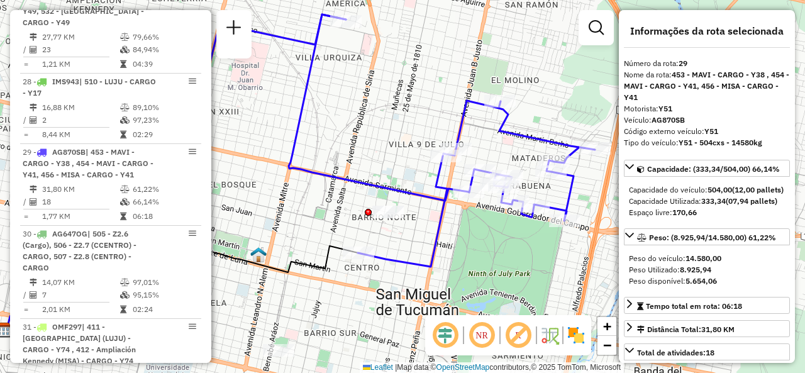
drag, startPoint x: 407, startPoint y: 120, endPoint x: 388, endPoint y: 134, distance: 23.4
click at [388, 134] on div "Janela de atendimento Grade de atendimento Capacidade Transportadoras Veículos …" at bounding box center [402, 186] width 805 height 373
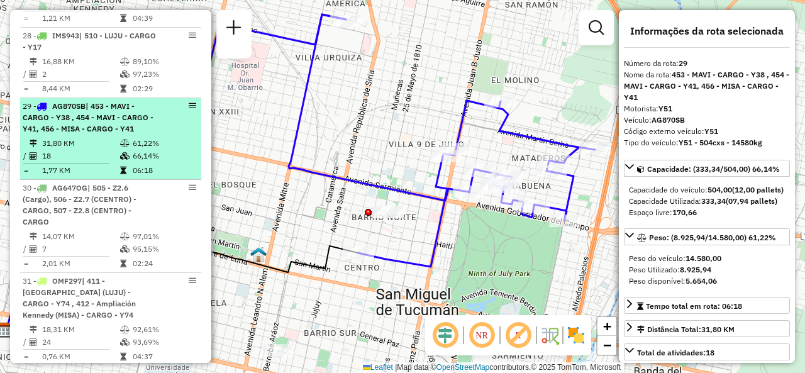
scroll to position [2541, 0]
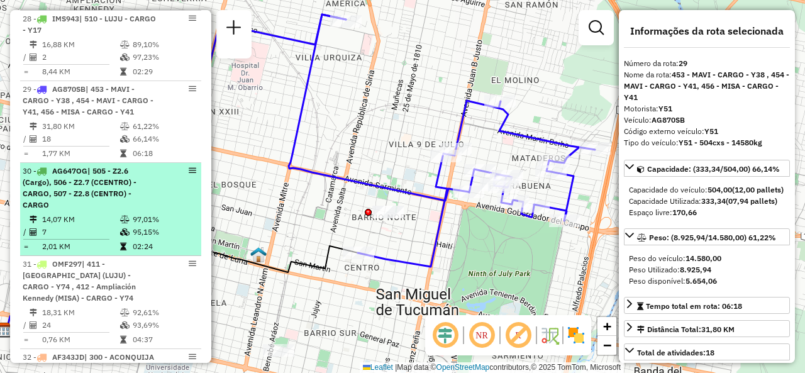
click at [92, 184] on span "| 505 - Z2.6 (Cargo), 506 - Z2.7 (CCENTRO) - CARGO, 507 - Z2.8 (CENTRO) - CARGO" at bounding box center [80, 187] width 114 height 43
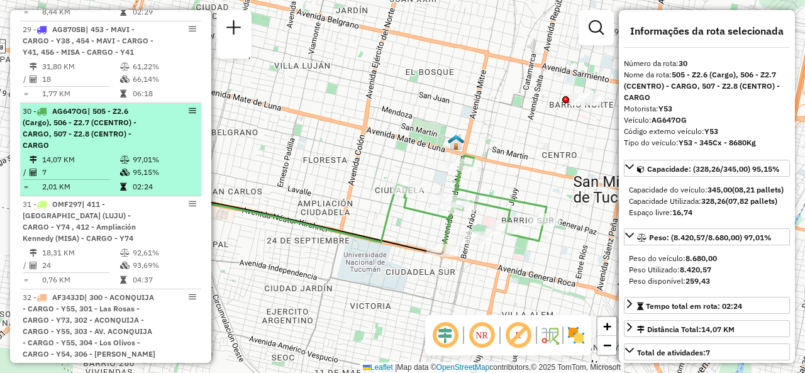
scroll to position [2667, 0]
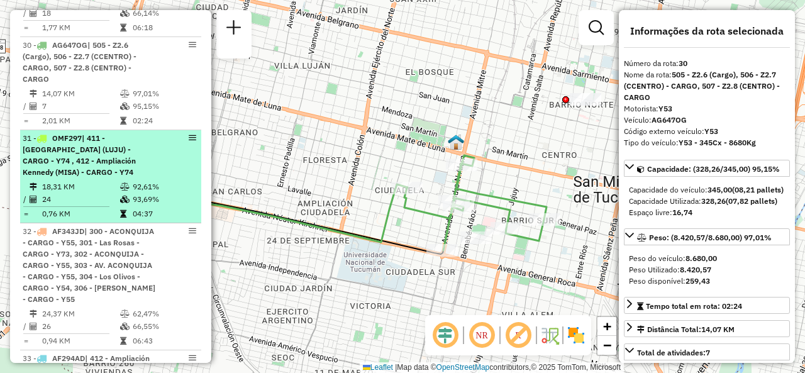
click at [82, 163] on div "31 - OMF297 | 411 - [GEOGRAPHIC_DATA] ([GEOGRAPHIC_DATA]) - CARGO - Y74 , 412 -…" at bounding box center [89, 155] width 133 height 45
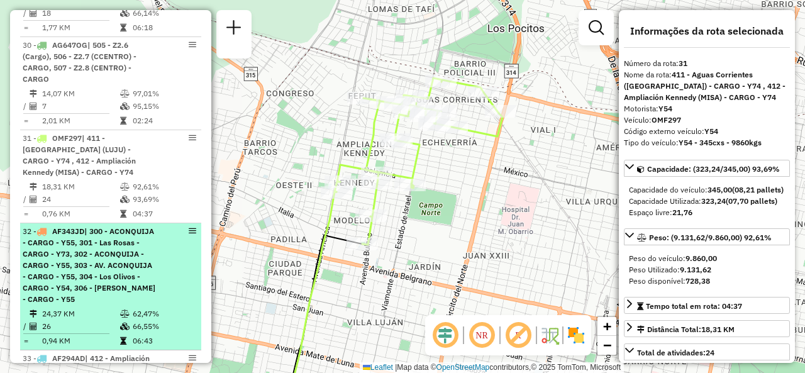
click at [87, 266] on span "| 300 - ACONQUIJA - CARGO - Y55, 301 - Las Rosas - CARGO - Y73, 302 - ACONQUIJA…" at bounding box center [89, 264] width 133 height 77
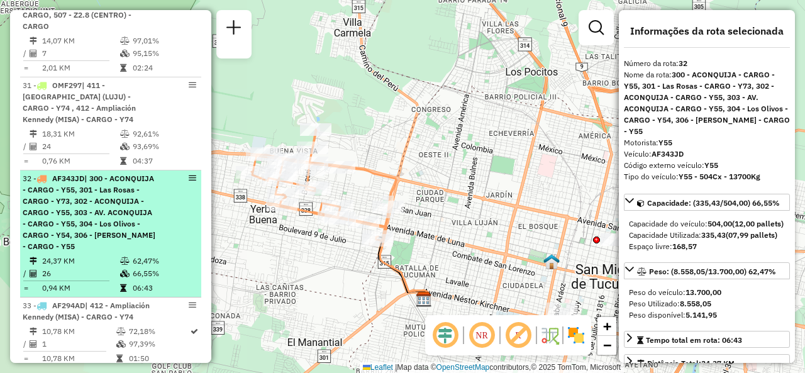
scroll to position [2793, 0]
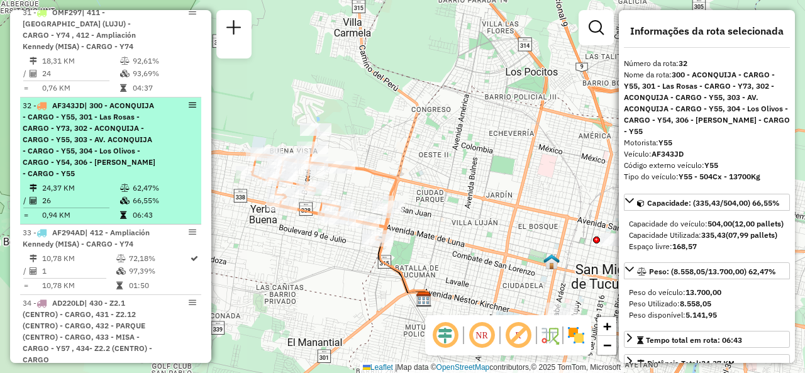
click at [82, 182] on td "24,37 KM" at bounding box center [81, 188] width 78 height 13
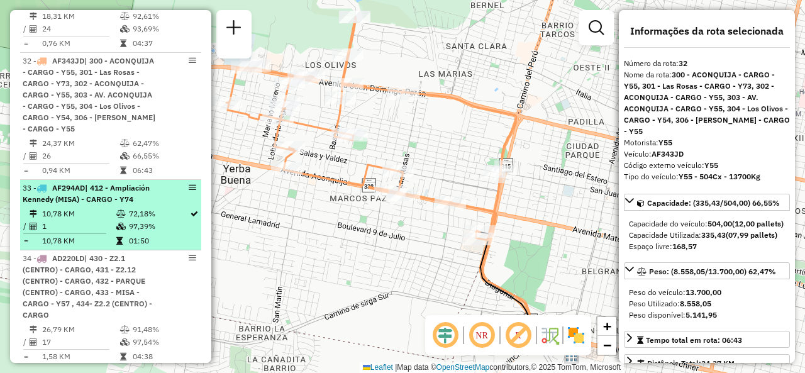
scroll to position [2856, 0]
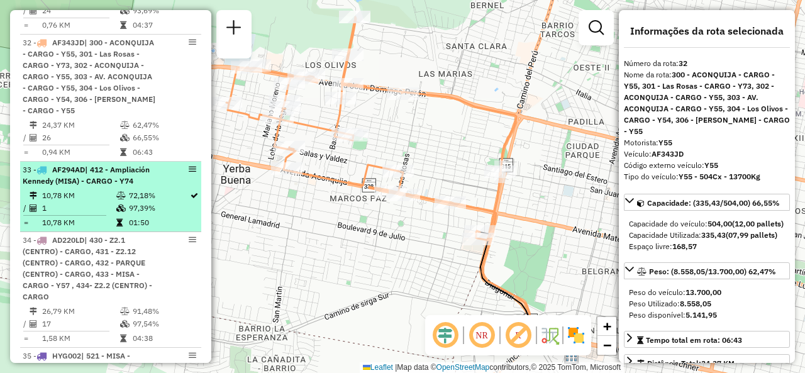
click at [79, 187] on div "33 - AF294AD | 412 - Ampliación Kennedy (MISA) - CARGO - Y74" at bounding box center [89, 175] width 133 height 23
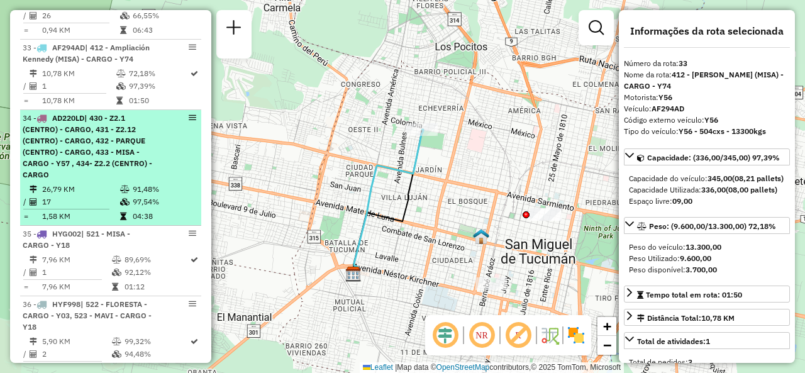
scroll to position [2982, 0]
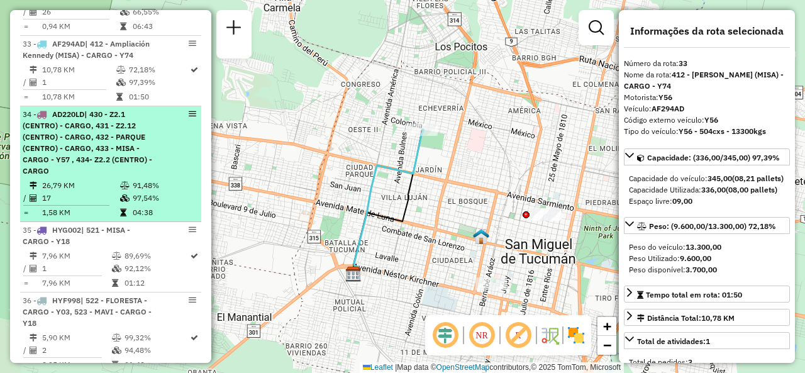
click at [82, 162] on span "| 430 - Z2.1 (CENTRO) - CARGO, 431 - Z2.12 (CENTRO) - CARGO, 432 - PARQUE (CENT…" at bounding box center [88, 142] width 130 height 66
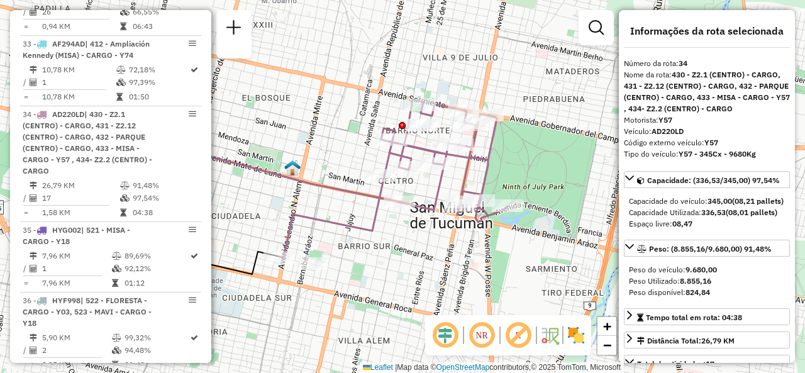
drag, startPoint x: 501, startPoint y: 172, endPoint x: 397, endPoint y: 184, distance: 104.5
click at [397, 184] on icon at bounding box center [394, 178] width 228 height 158
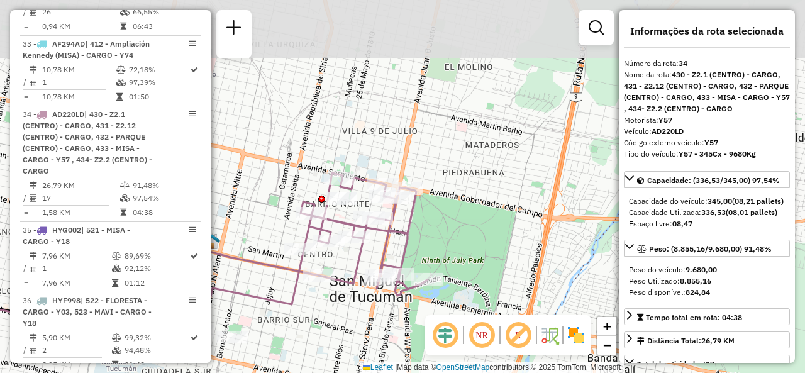
drag, startPoint x: 372, startPoint y: 235, endPoint x: 337, endPoint y: 308, distance: 81.0
click at [337, 308] on div "Janela de atendimento Grade de atendimento Capacidade Transportadoras Veículos …" at bounding box center [402, 186] width 805 height 373
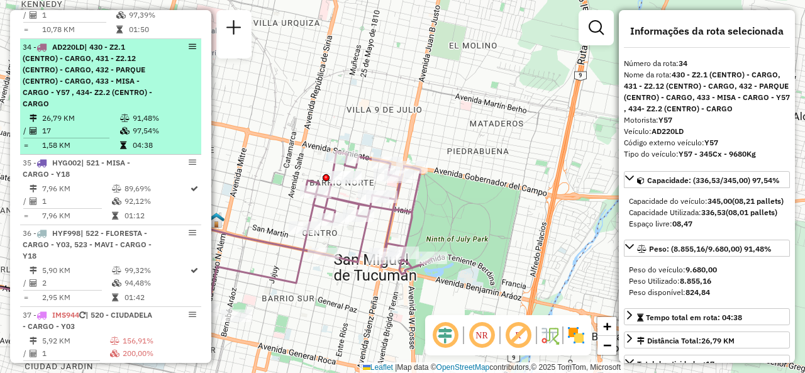
scroll to position [3107, 0]
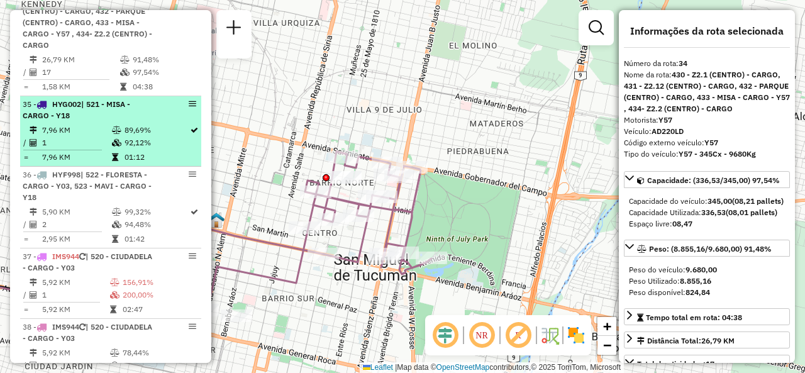
click at [118, 130] on icon at bounding box center [116, 130] width 9 height 8
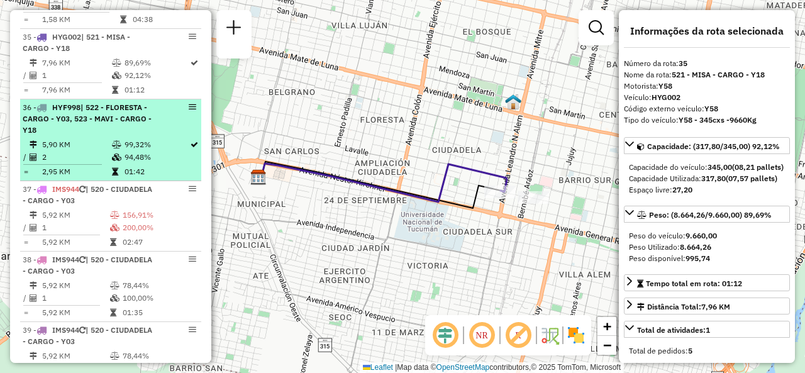
scroll to position [3233, 0]
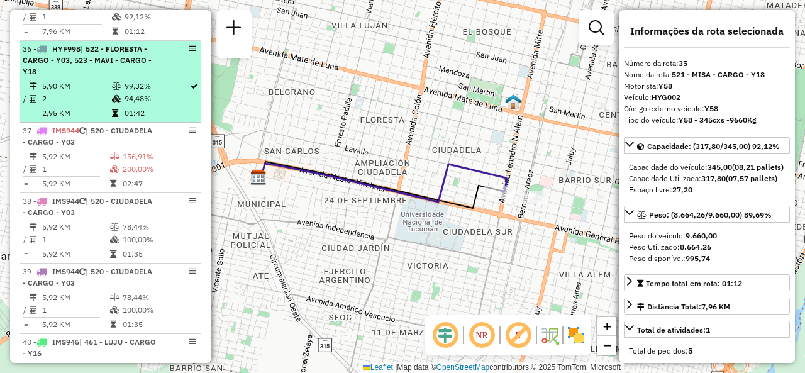
click at [91, 84] on td "5,90 KM" at bounding box center [77, 86] width 70 height 13
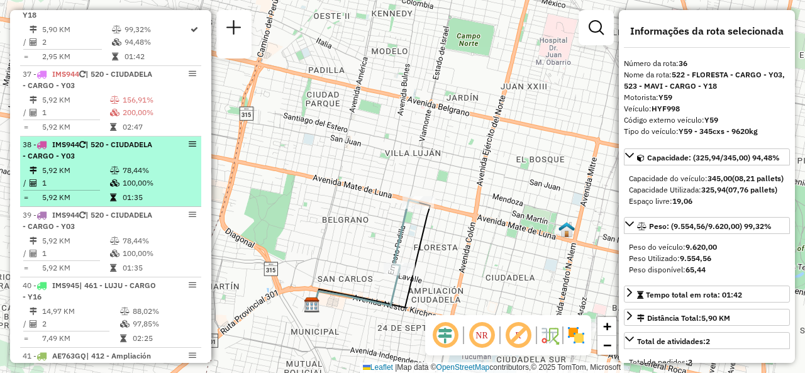
scroll to position [3359, 0]
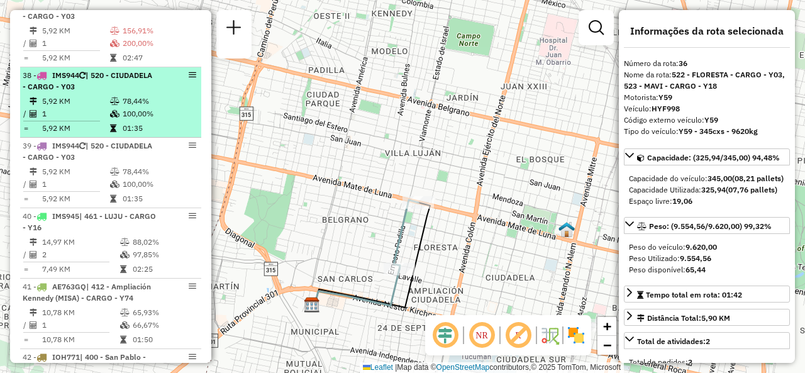
click at [86, 115] on td "1" at bounding box center [76, 114] width 68 height 13
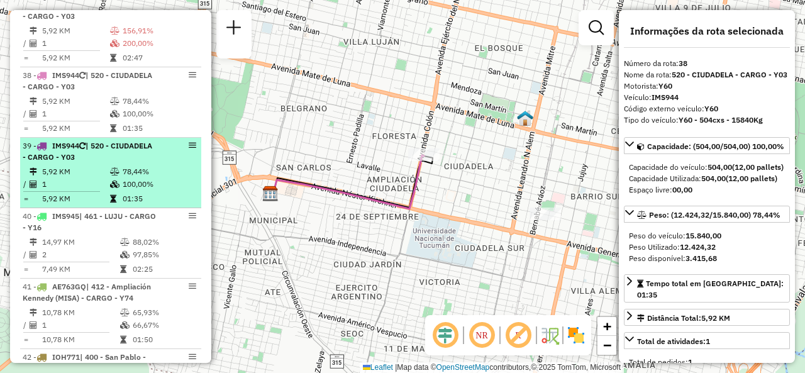
click at [118, 184] on td at bounding box center [115, 184] width 13 height 13
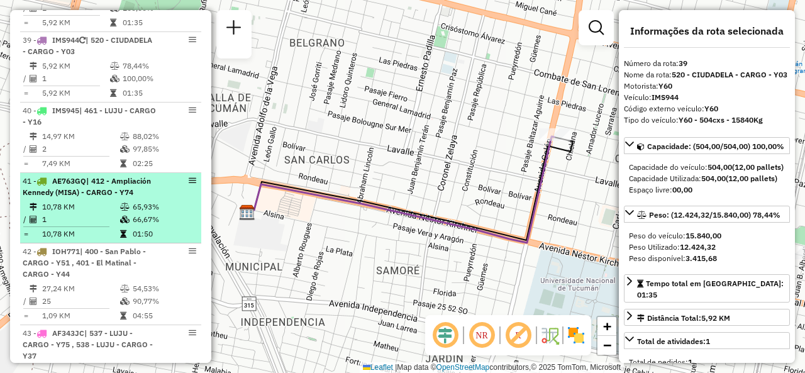
scroll to position [3485, 0]
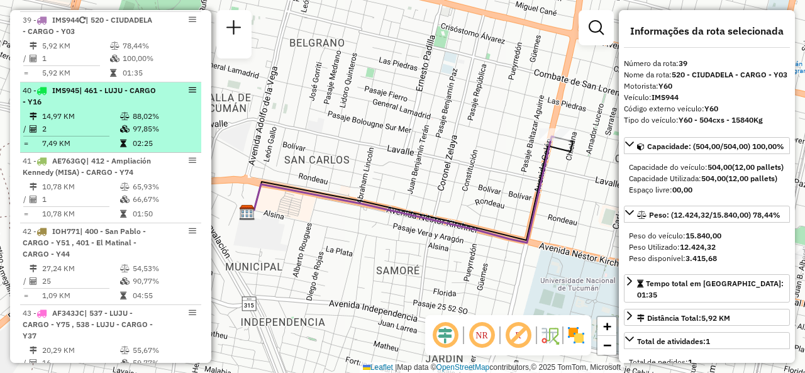
click at [58, 128] on td "2" at bounding box center [81, 129] width 78 height 13
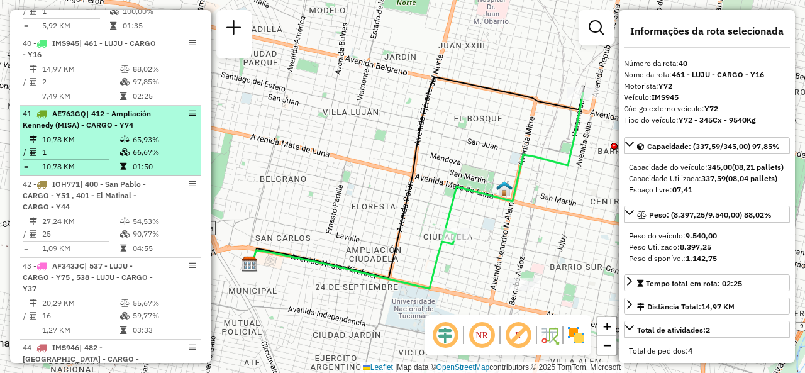
scroll to position [3548, 0]
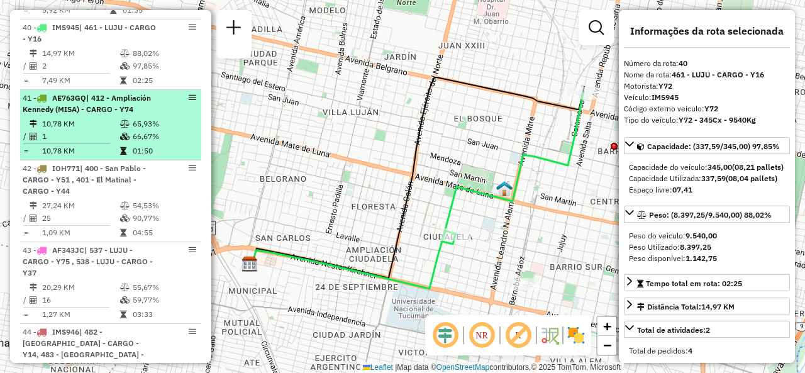
click at [103, 143] on td "1" at bounding box center [81, 136] width 78 height 13
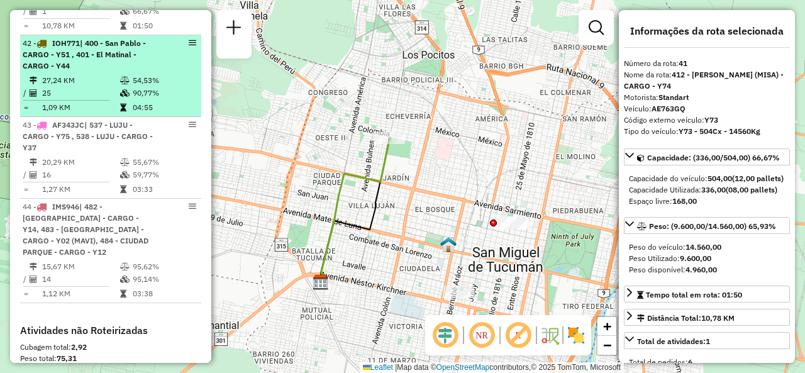
scroll to position [3673, 0]
drag, startPoint x: 102, startPoint y: 84, endPoint x: 129, endPoint y: 116, distance: 42.4
click at [103, 71] on div "42 - IOH771 | 400 - San Pablo - CARGO - Y51 , 401 - El Matinal - CARGO - Y44" at bounding box center [89, 54] width 133 height 34
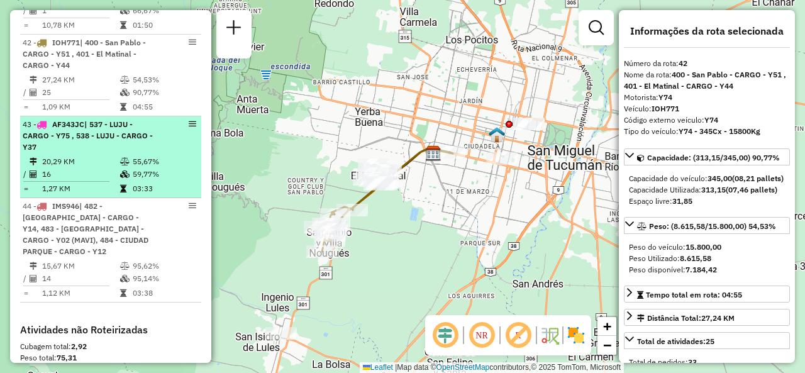
click at [73, 153] on div "43 - AF343JC | 537 - LUJU - CARGO - Y75 , 538 - LUJU - CARGO - Y37" at bounding box center [89, 136] width 133 height 34
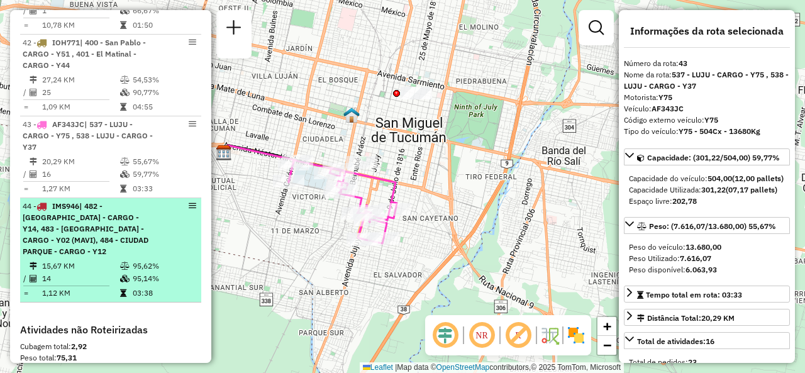
drag, startPoint x: 57, startPoint y: 233, endPoint x: 43, endPoint y: 233, distance: 13.8
click at [57, 233] on span "| 482 - [GEOGRAPHIC_DATA] - CARGO - Y14, 483 - [GEOGRAPHIC_DATA] - CARGO - Y02 …" at bounding box center [86, 228] width 126 height 55
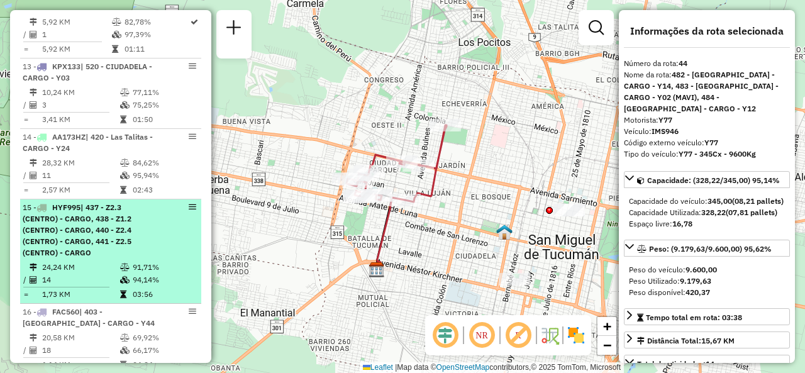
scroll to position [1284, 0]
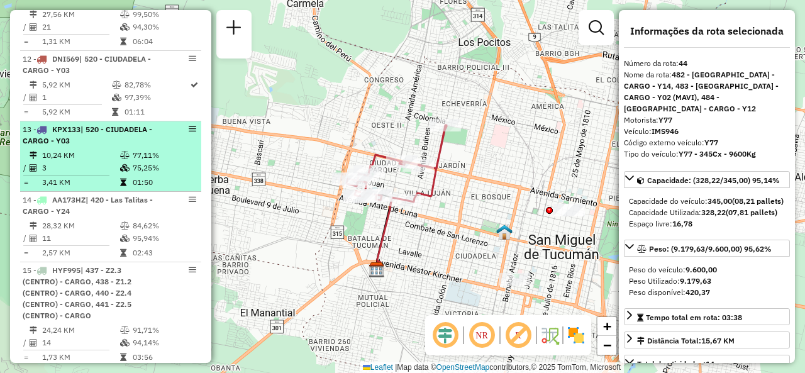
click at [93, 162] on td "10,24 KM" at bounding box center [81, 155] width 78 height 13
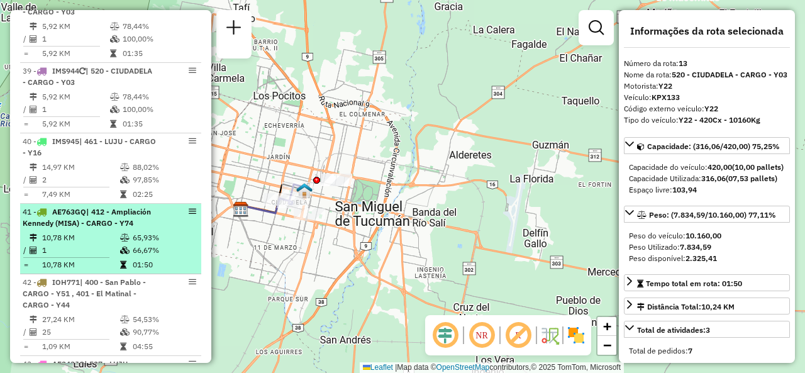
scroll to position [3422, 0]
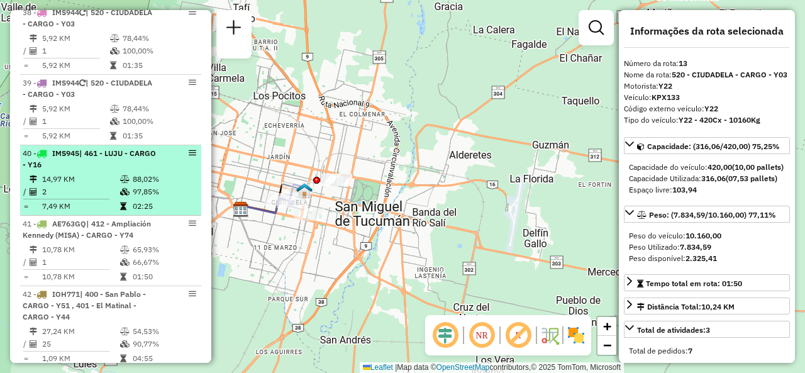
click at [132, 191] on td "97,85%" at bounding box center [164, 192] width 64 height 13
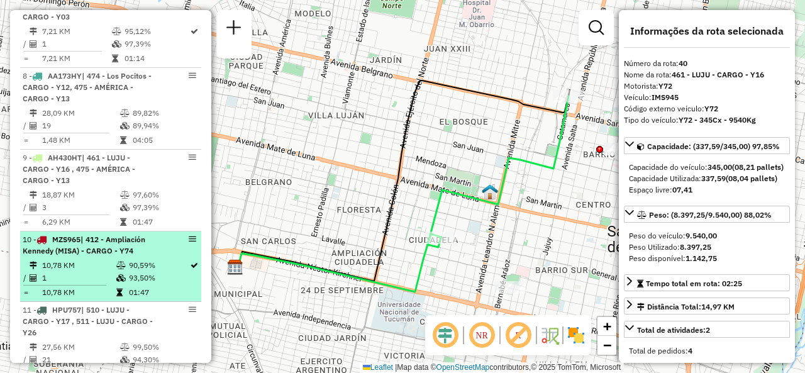
scroll to position [1032, 0]
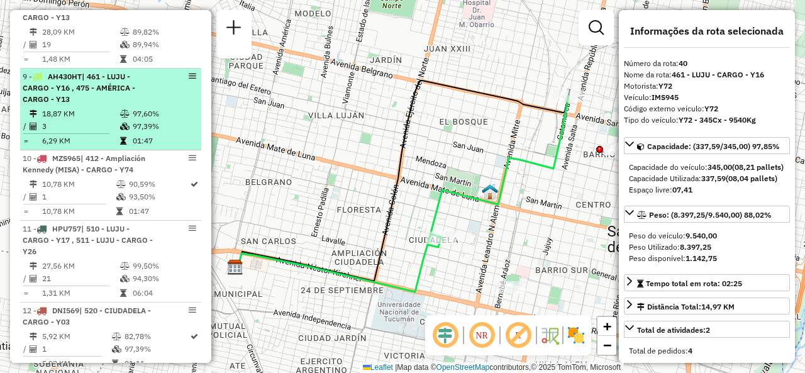
click at [74, 133] on td "3" at bounding box center [81, 126] width 78 height 13
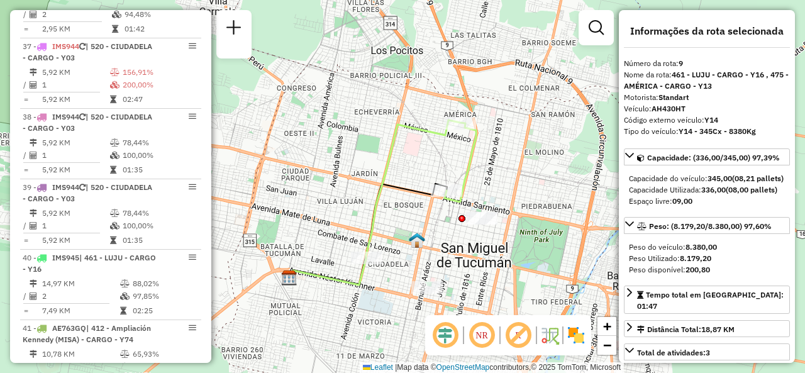
scroll to position [3359, 0]
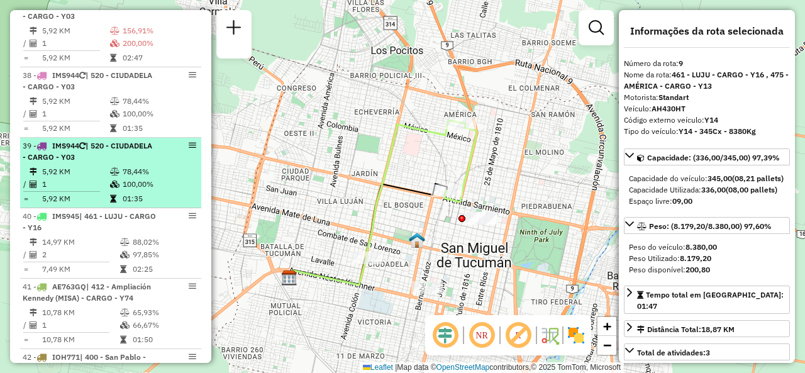
click at [135, 150] on div "39 - IMS944 | 520 - CIUDADELA - CARGO - Y03" at bounding box center [89, 151] width 133 height 23
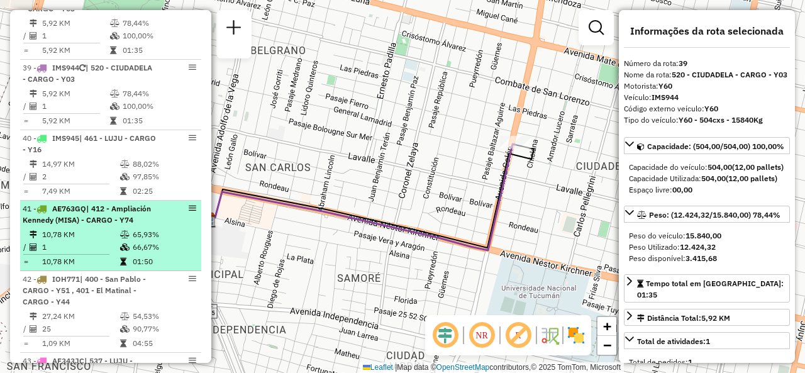
scroll to position [3422, 0]
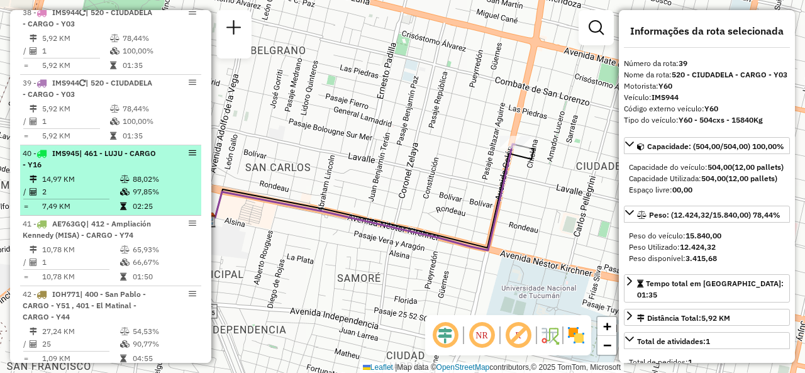
click at [104, 176] on td "14,97 KM" at bounding box center [81, 179] width 78 height 13
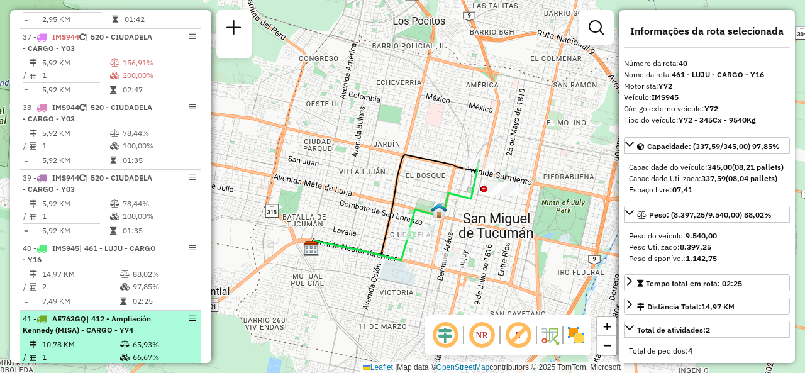
scroll to position [3170, 0]
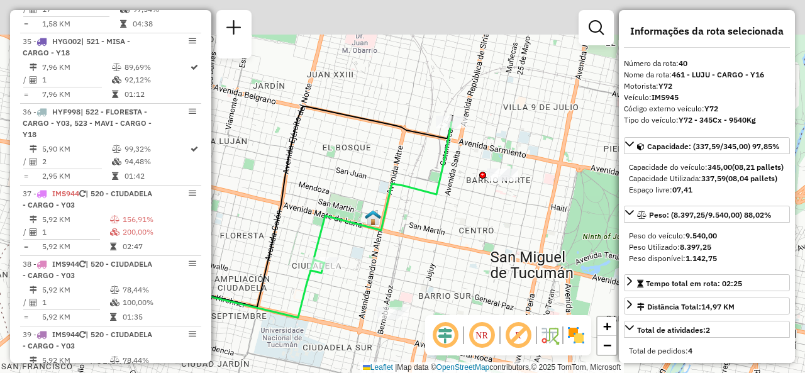
drag, startPoint x: 411, startPoint y: 136, endPoint x: 419, endPoint y: 174, distance: 38.0
click at [419, 174] on div "Janela de atendimento Grade de atendimento Capacidade Transportadoras Veículos …" at bounding box center [402, 186] width 805 height 373
